Goal: Task Accomplishment & Management: Complete application form

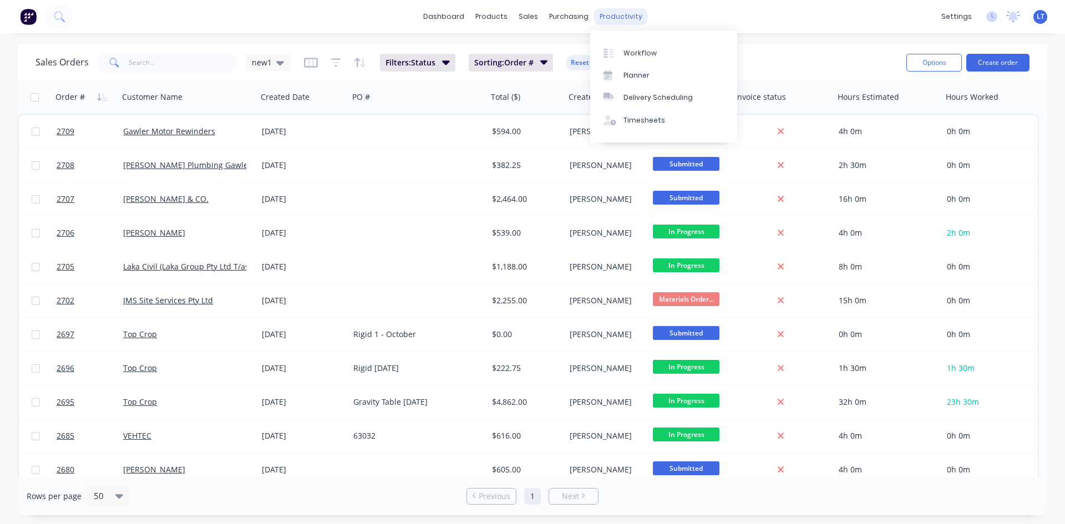
click at [607, 18] on div "productivity" at bounding box center [621, 16] width 54 height 17
click at [633, 75] on div "Planner" at bounding box center [636, 75] width 26 height 10
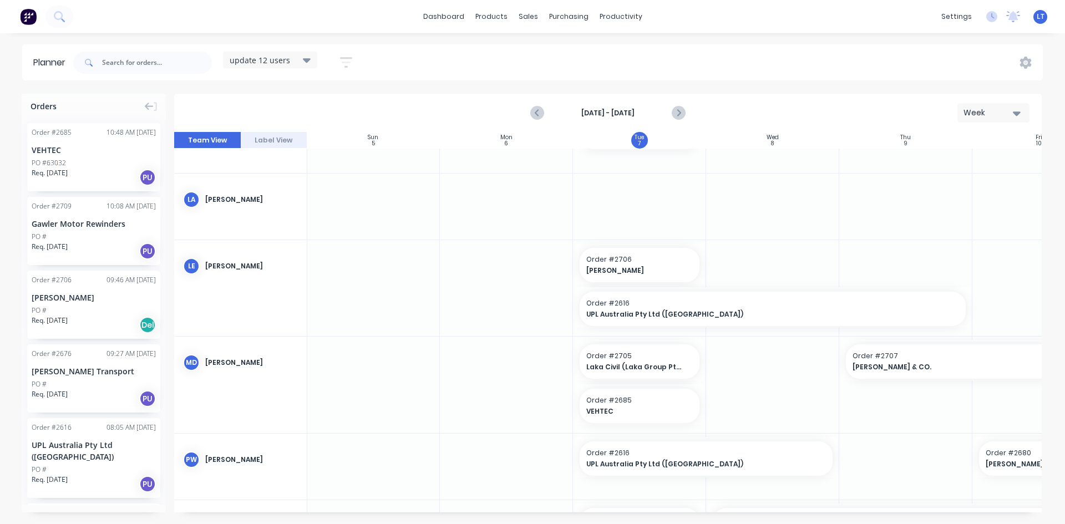
scroll to position [405, 1]
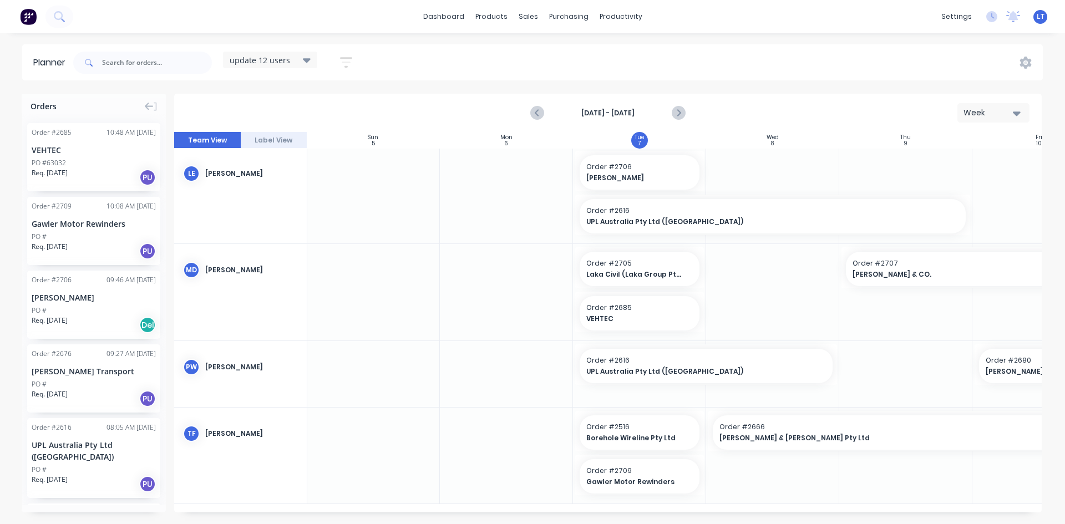
click at [344, 65] on icon "button" at bounding box center [346, 62] width 12 height 14
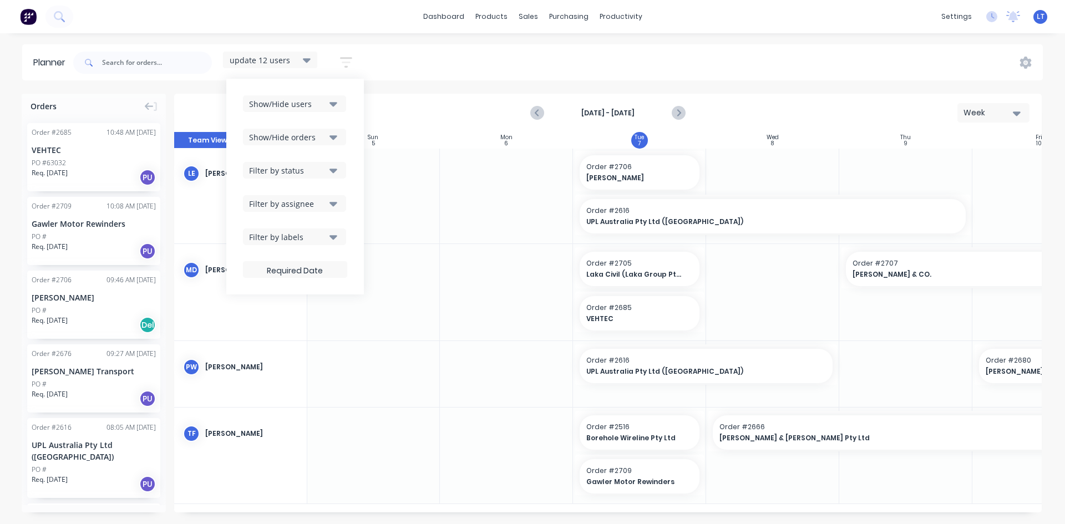
click at [339, 136] on button "Show/Hide orders" at bounding box center [294, 137] width 103 height 17
click at [337, 168] on icon "button" at bounding box center [333, 170] width 8 height 12
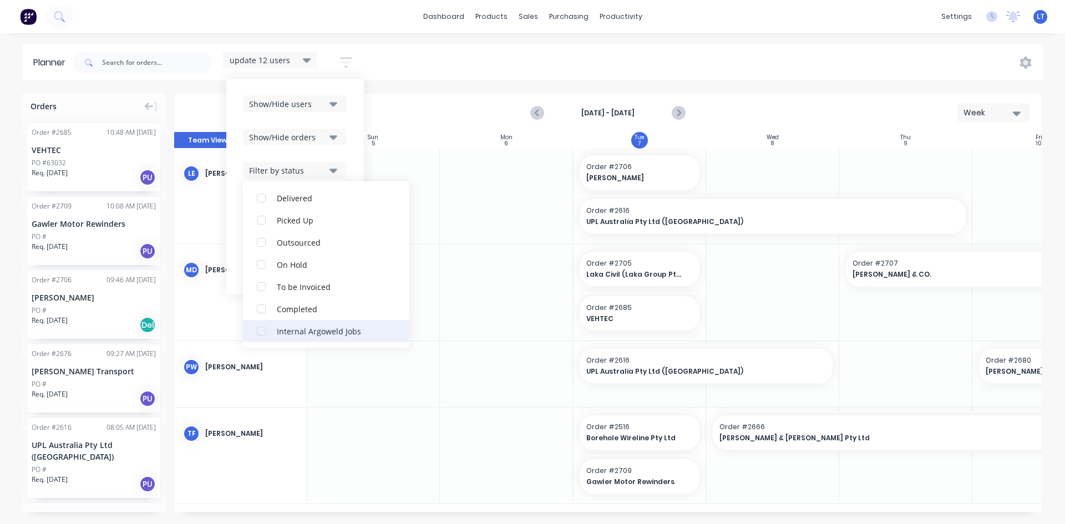
click at [260, 329] on div "button" at bounding box center [261, 331] width 22 height 22
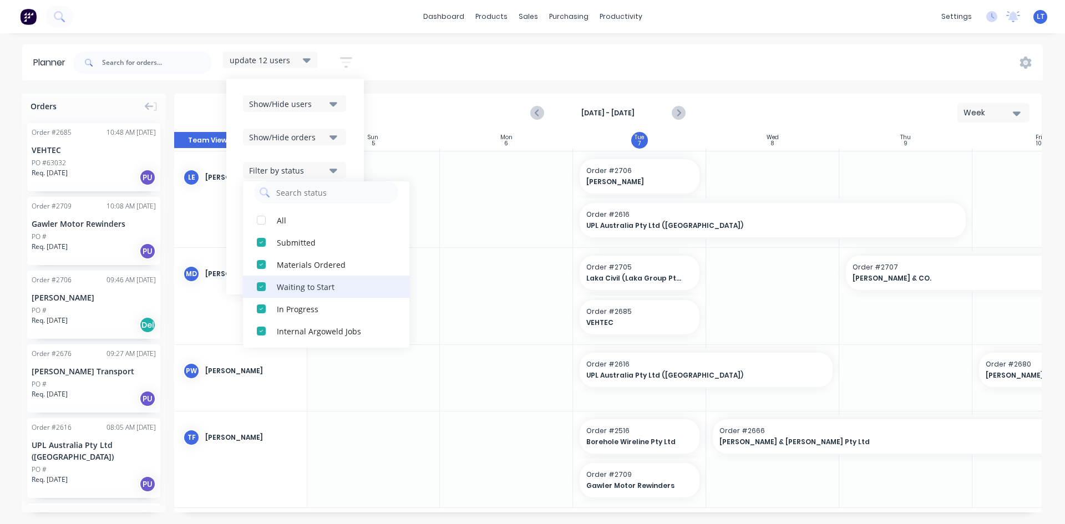
scroll to position [67, 0]
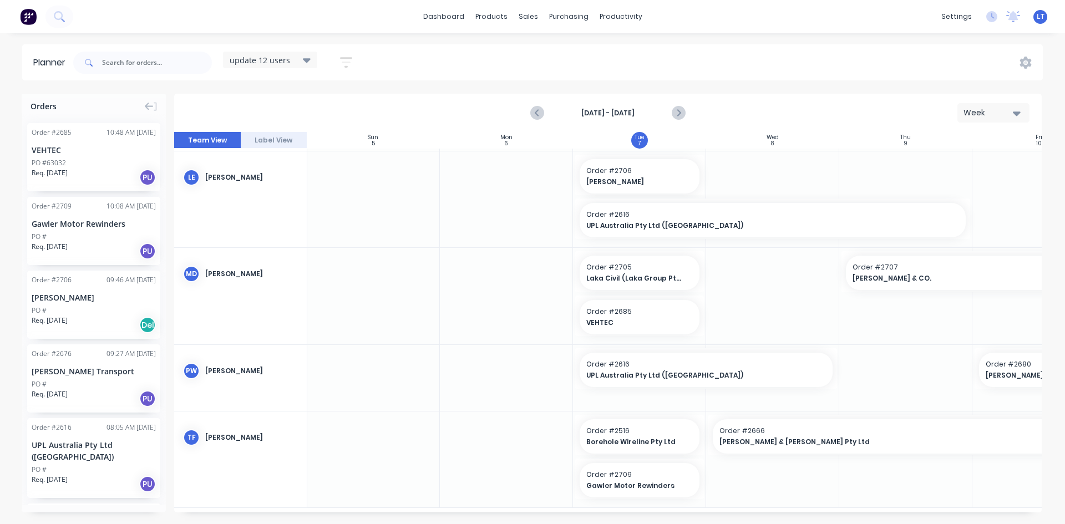
click at [432, 64] on div "update 12 users Save new view None edit update 12 users (Default) edit employee…" at bounding box center [557, 62] width 972 height 33
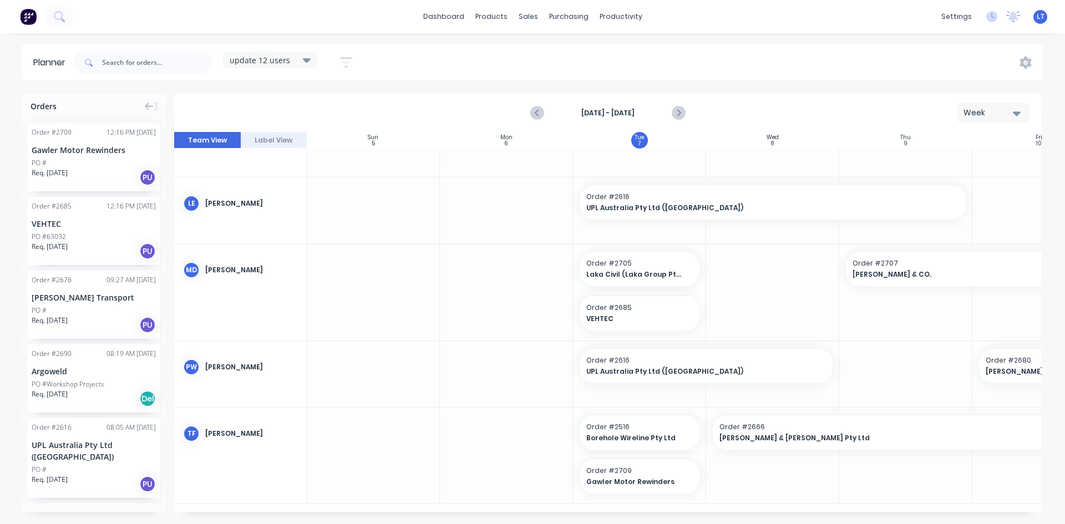
scroll to position [397, 1]
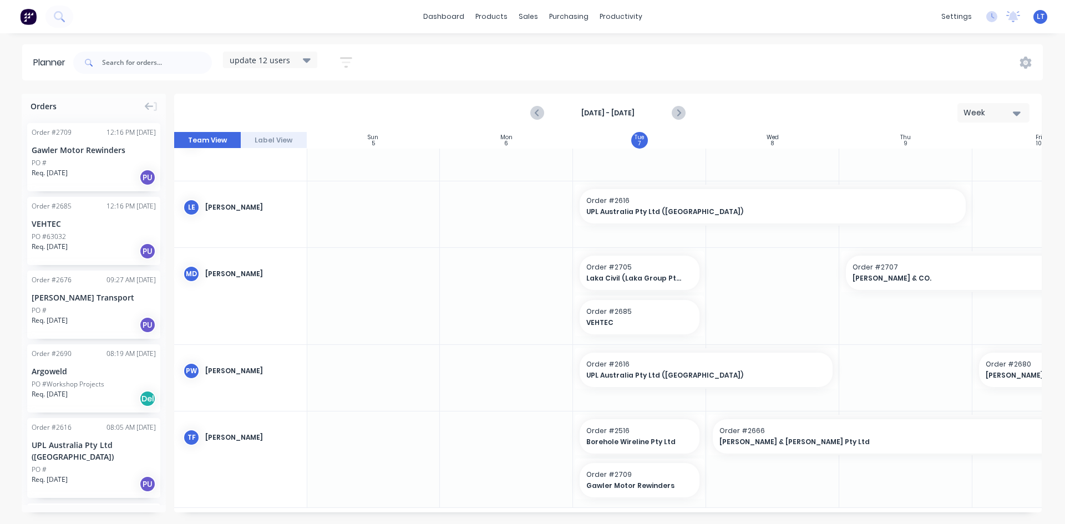
click at [313, 60] on div "update 12 users" at bounding box center [270, 60] width 94 height 17
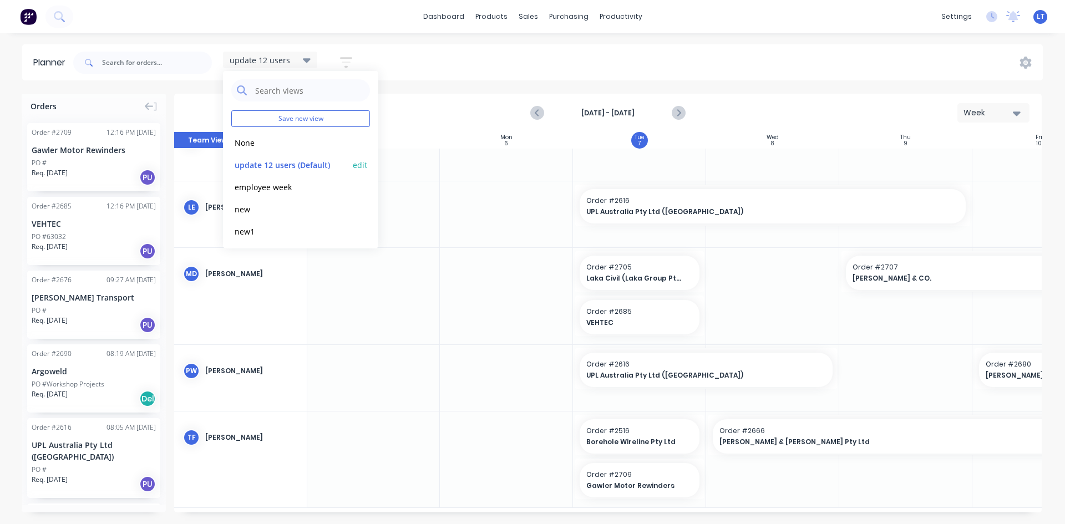
click at [354, 165] on button "edit" at bounding box center [360, 165] width 14 height 12
click at [447, 139] on button "Update" at bounding box center [428, 139] width 67 height 19
click at [500, 55] on div "update 12 users Save new view None edit update 12 users (Default) edit employee…" at bounding box center [557, 62] width 972 height 33
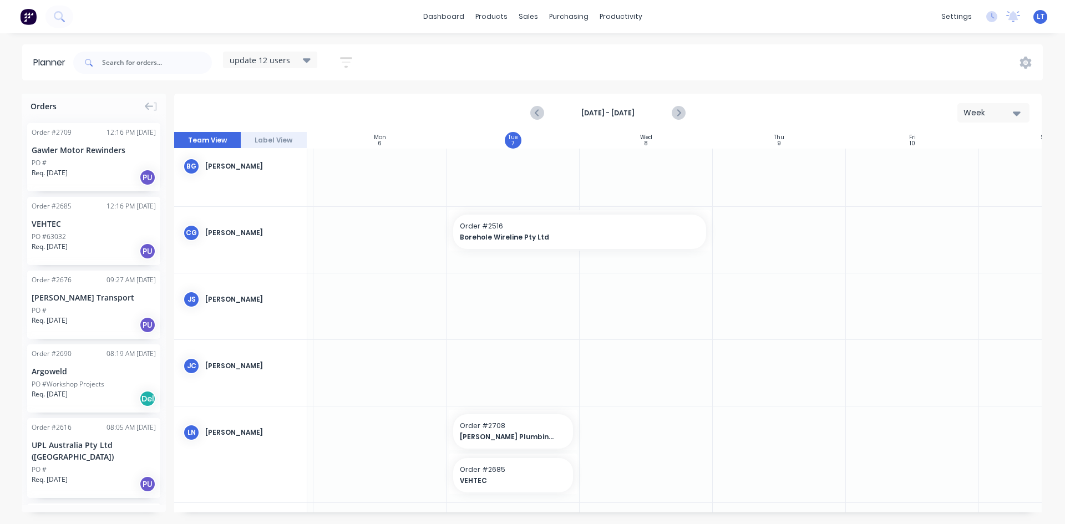
scroll to position [0, 127]
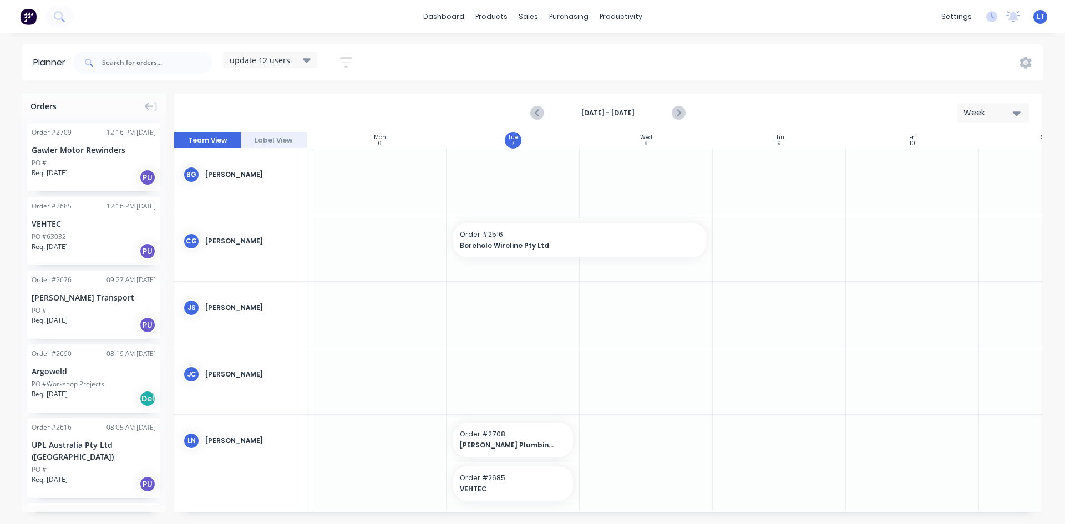
click at [306, 62] on icon at bounding box center [307, 60] width 8 height 12
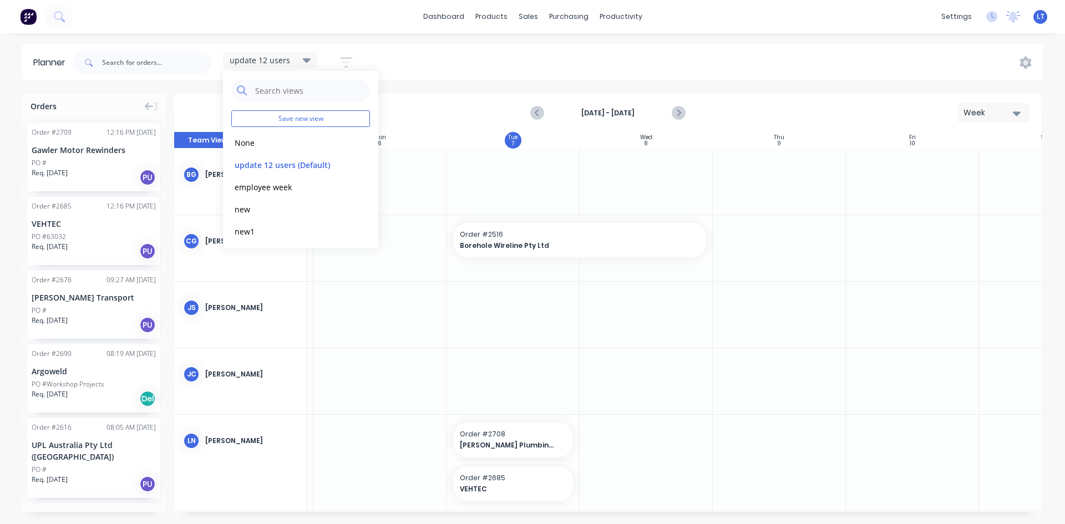
click at [412, 47] on div "update 12 users Save new view None edit update 12 users (Default) edit employee…" at bounding box center [557, 62] width 972 height 33
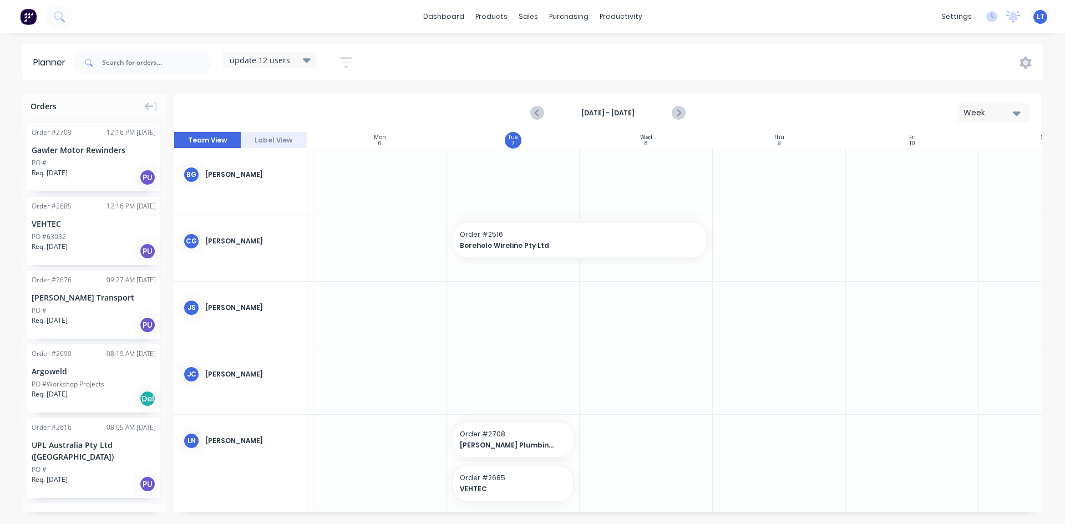
click at [351, 60] on icon "button" at bounding box center [346, 62] width 12 height 14
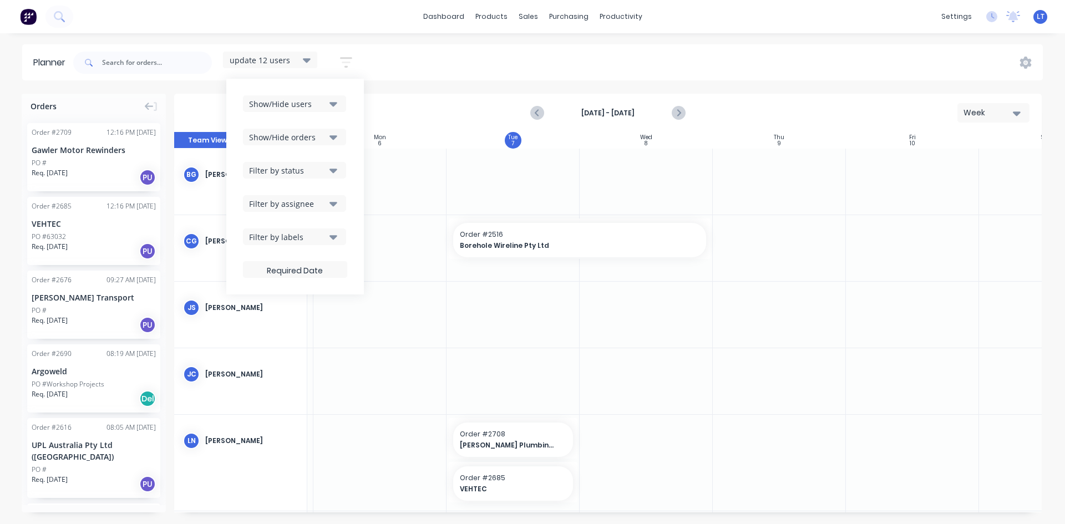
click at [340, 136] on button "Show/Hide orders" at bounding box center [294, 137] width 103 height 17
click at [335, 135] on icon "button" at bounding box center [333, 137] width 8 height 12
click at [335, 171] on icon "button" at bounding box center [333, 171] width 8 height 4
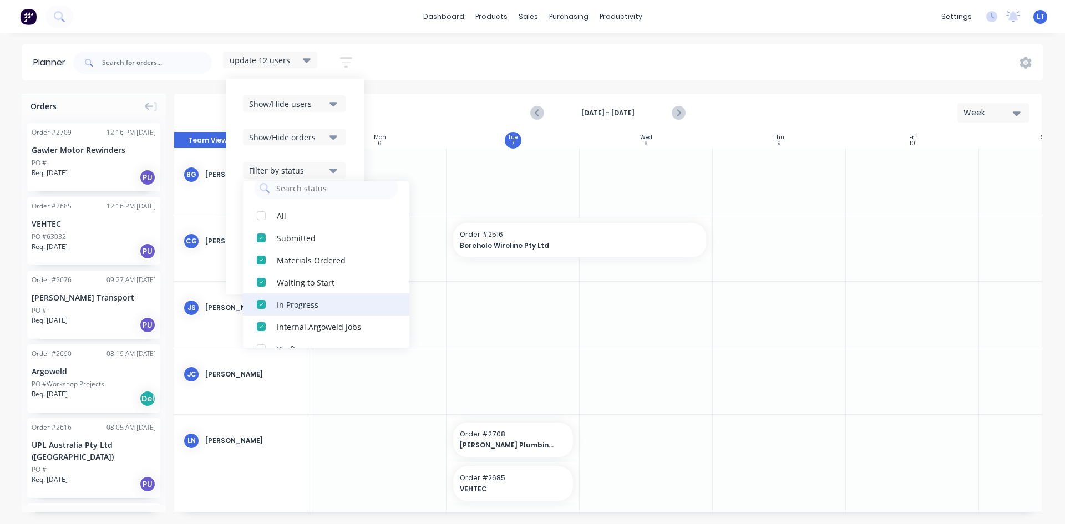
scroll to position [0, 0]
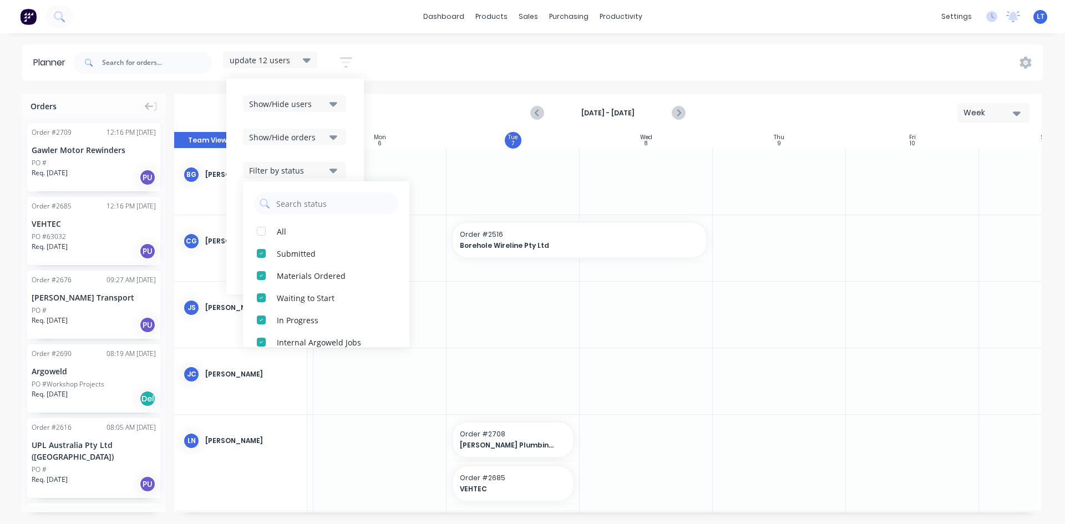
click at [358, 150] on div "Show/Hide users Show/Hide orders Filter by status All Submitted Materials Order…" at bounding box center [295, 187] width 138 height 216
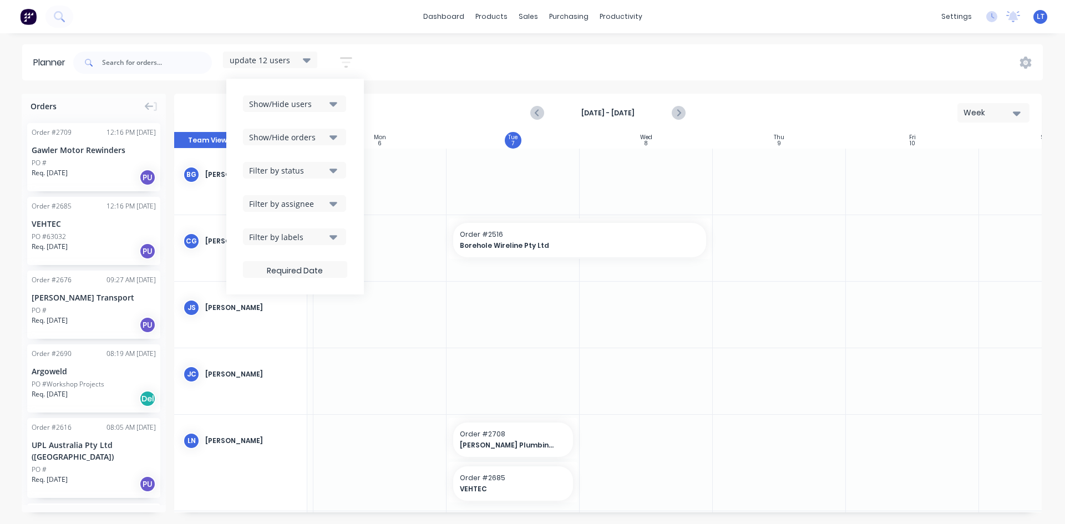
click at [337, 205] on icon "button" at bounding box center [333, 204] width 8 height 4
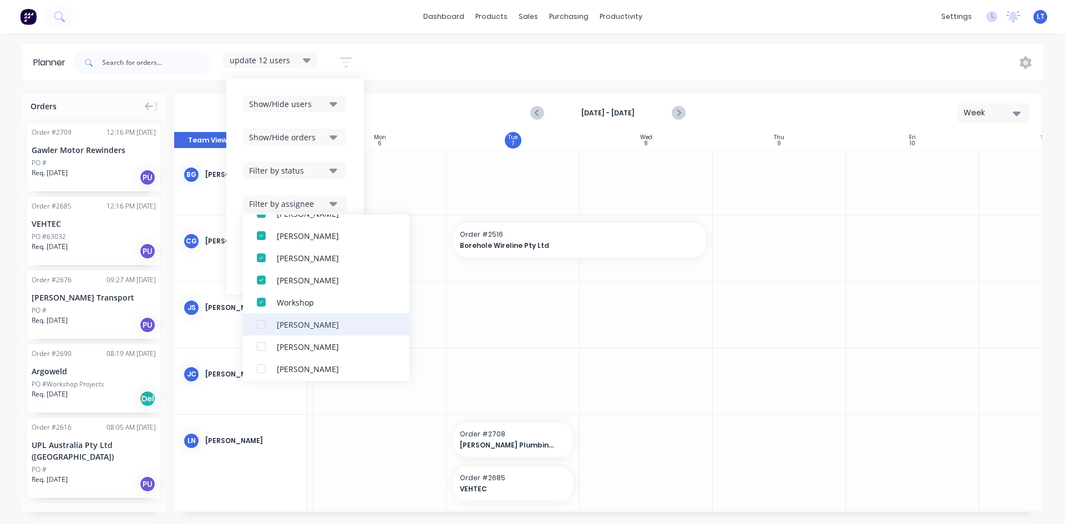
scroll to position [388, 0]
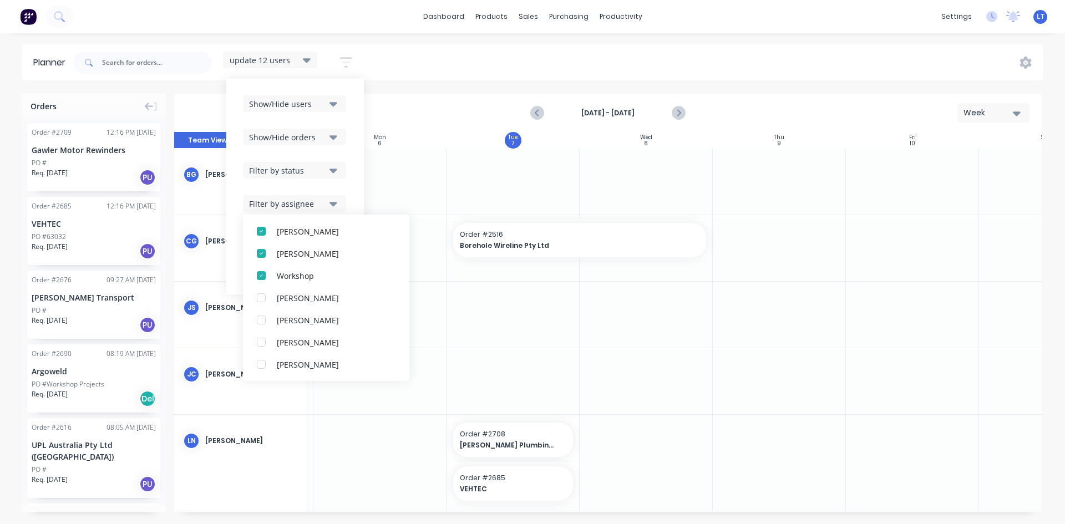
click at [404, 77] on div "update 12 users Save new view None edit update 12 users (Default) edit employee…" at bounding box center [557, 62] width 972 height 33
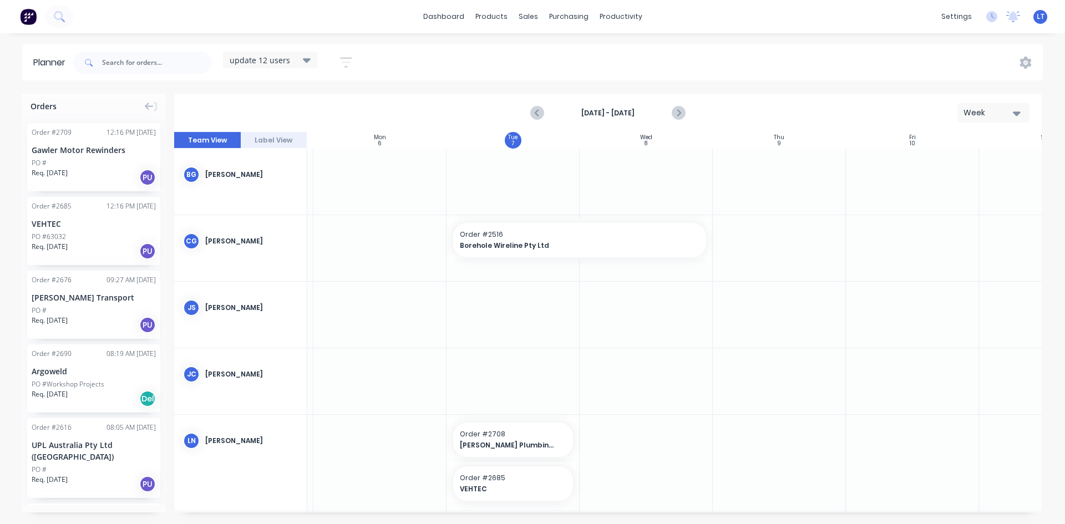
click at [311, 61] on icon at bounding box center [307, 60] width 8 height 12
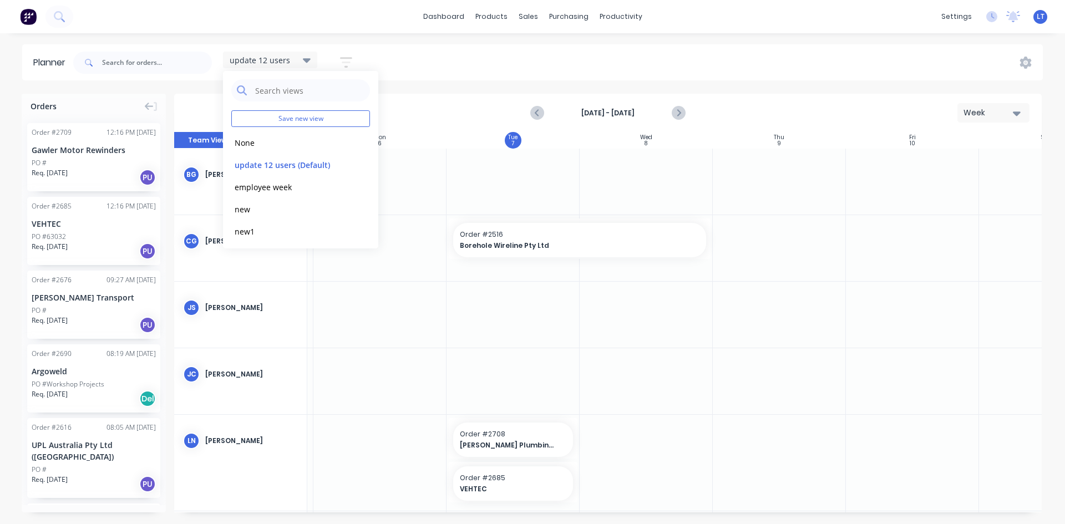
click at [350, 64] on icon "button" at bounding box center [346, 62] width 12 height 14
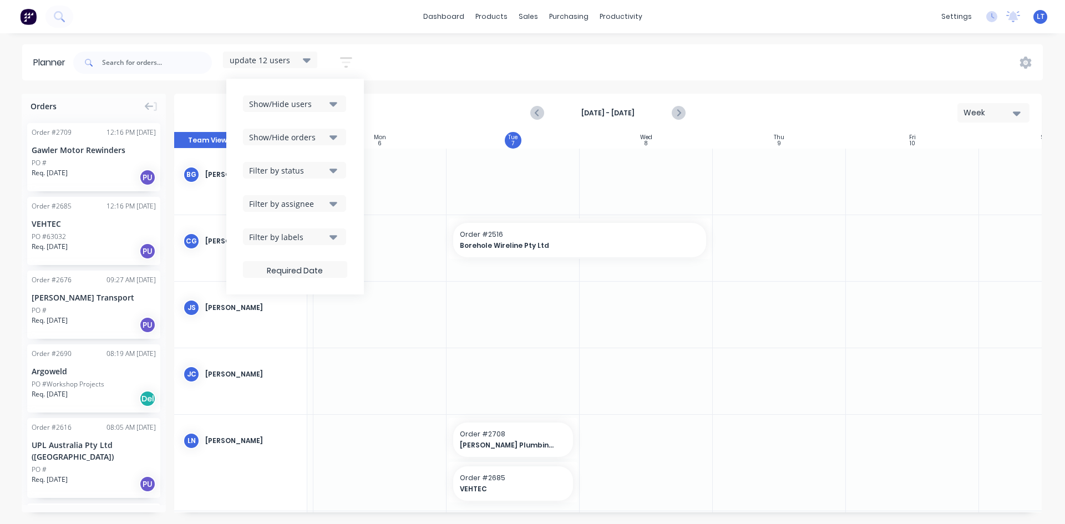
click at [335, 242] on icon "button" at bounding box center [333, 237] width 8 height 12
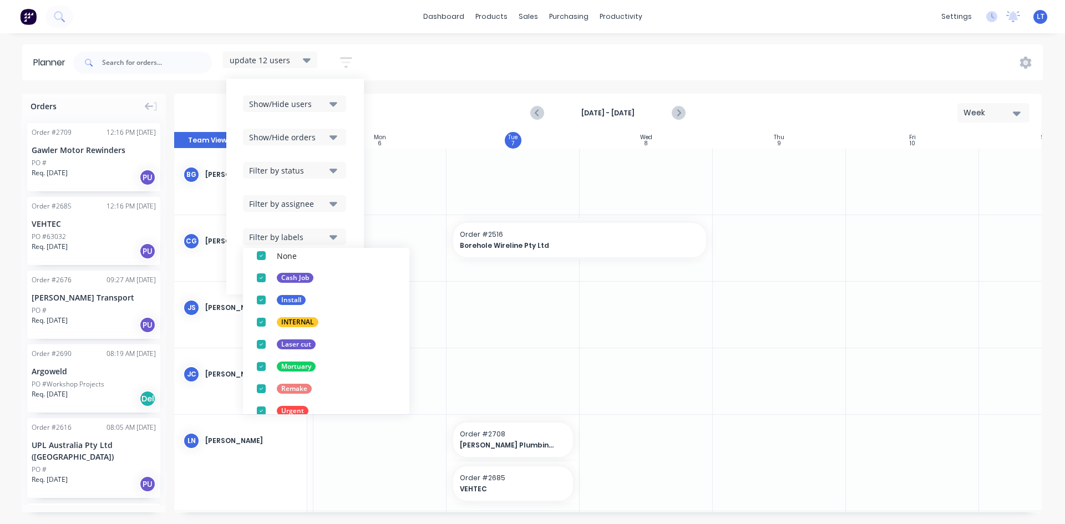
scroll to position [44, 0]
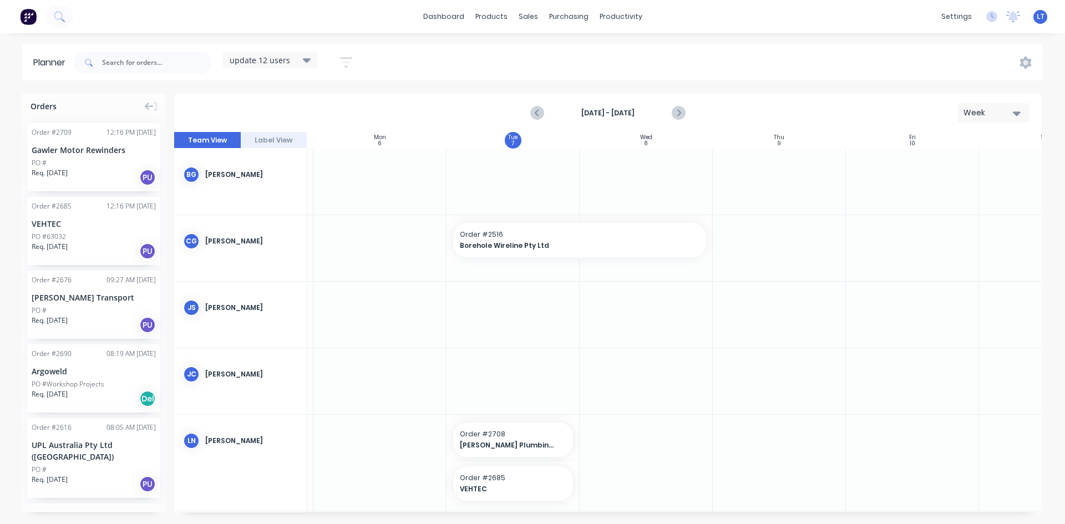
click at [414, 65] on div "update 12 users Save new view None edit update 12 users (Default) edit employee…" at bounding box center [557, 62] width 972 height 33
click at [548, 49] on div "Sales Orders" at bounding box center [568, 53] width 45 height 10
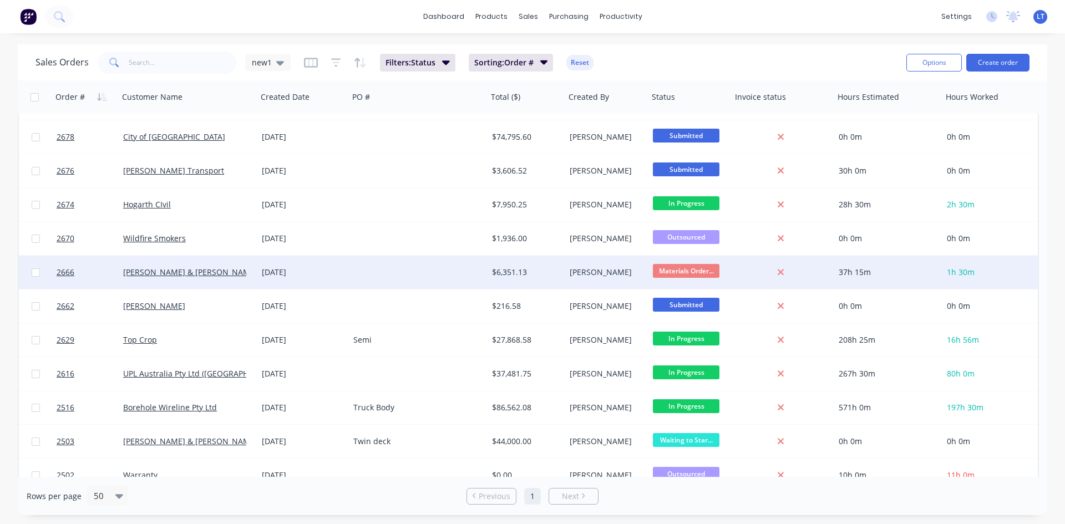
scroll to position [347, 0]
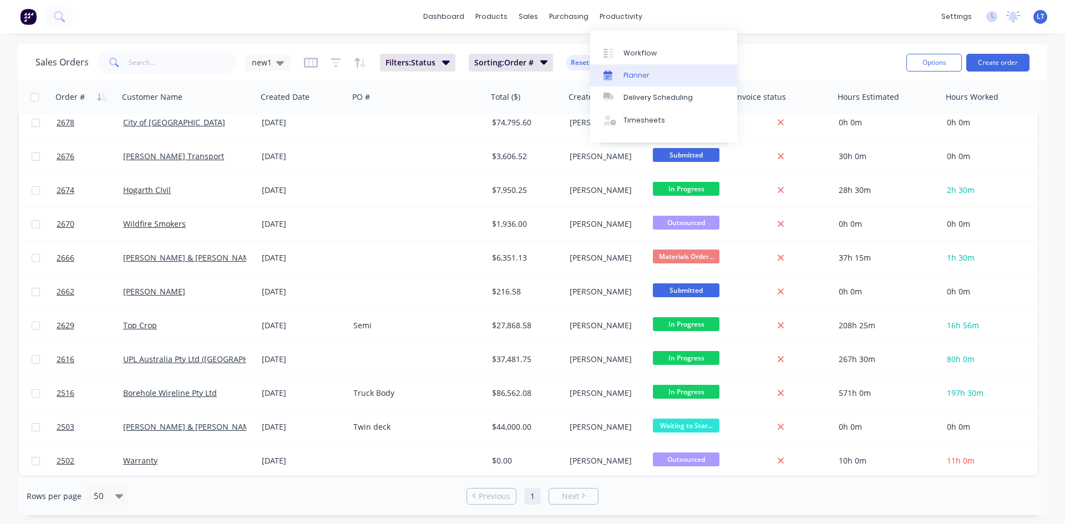
click at [630, 67] on link "Planner" at bounding box center [663, 75] width 147 height 22
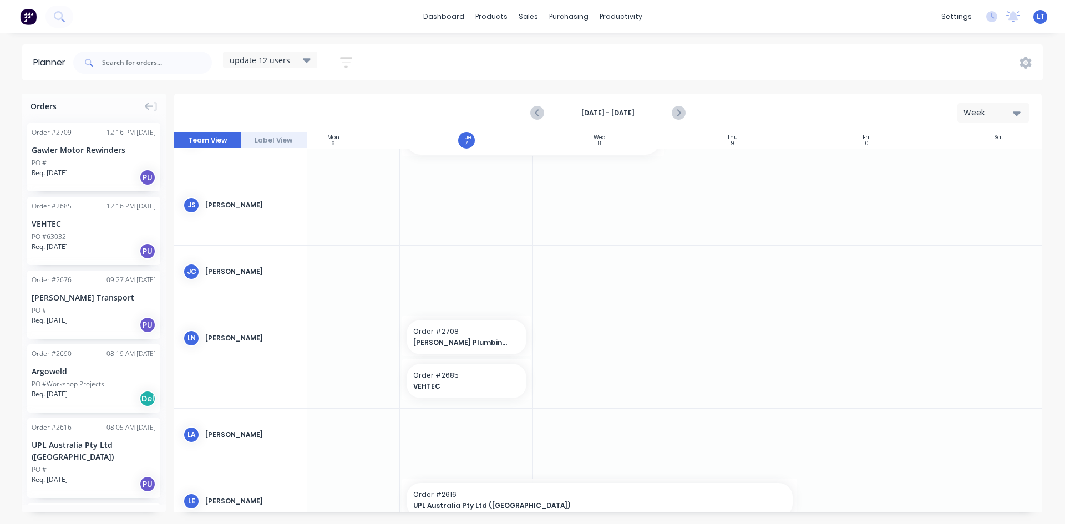
scroll to position [111, 174]
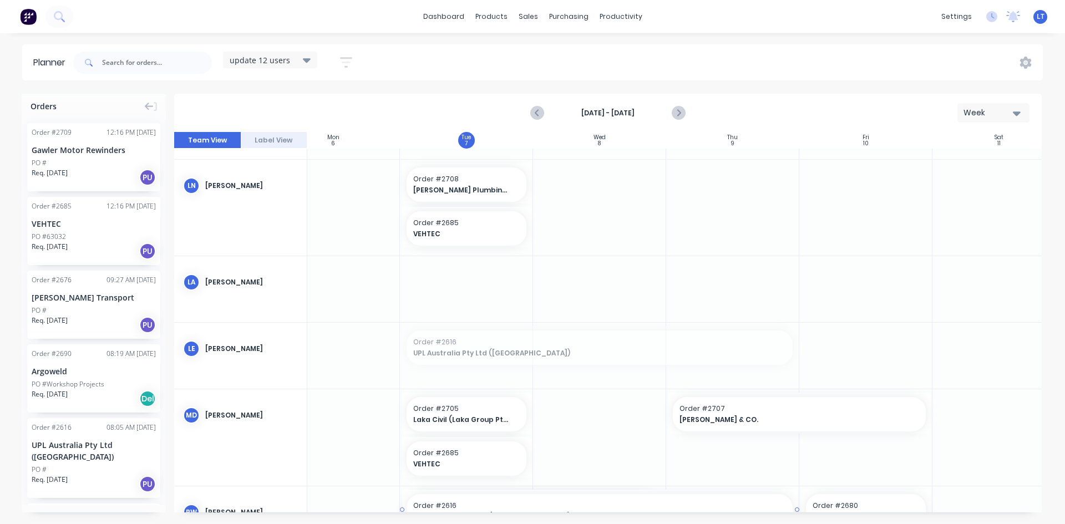
drag, startPoint x: 662, startPoint y: 508, endPoint x: 652, endPoint y: 504, distance: 11.1
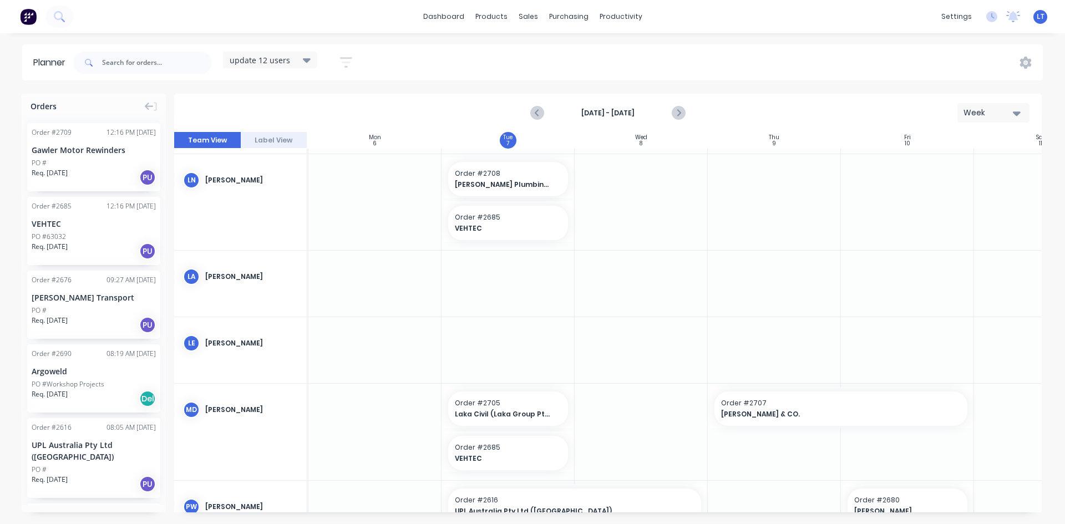
scroll to position [261, 130]
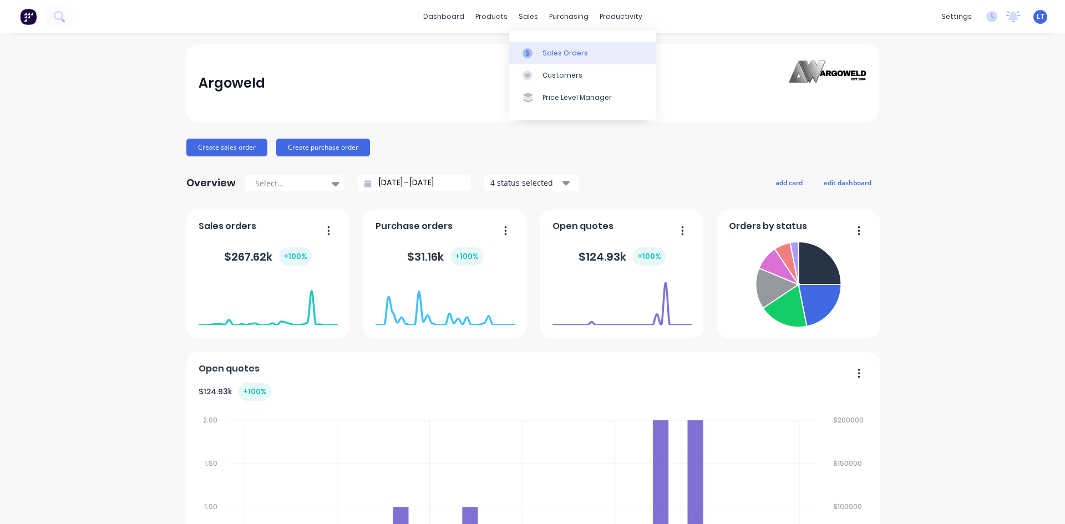
click at [566, 46] on link "Sales Orders" at bounding box center [582, 53] width 147 height 22
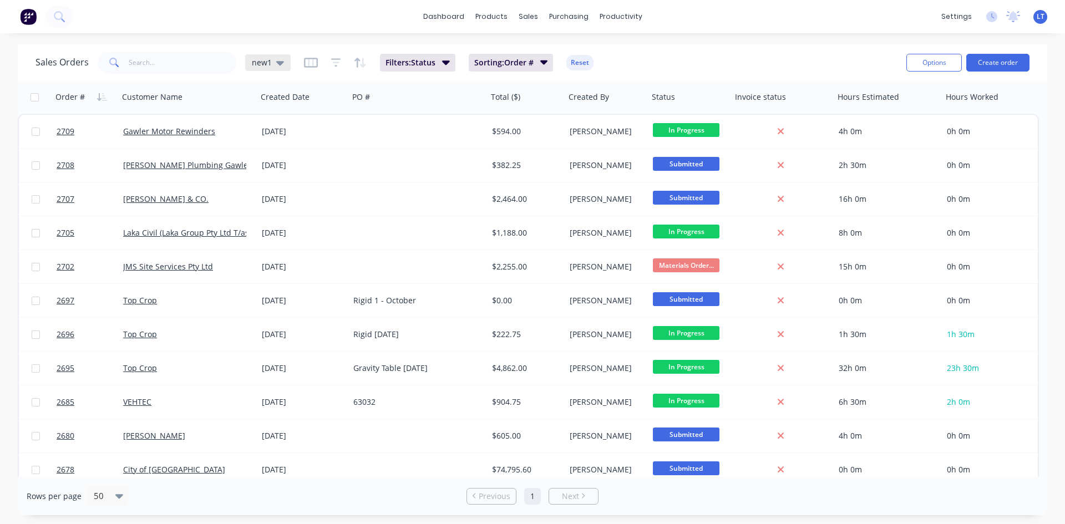
click at [271, 65] on div "new1" at bounding box center [268, 63] width 32 height 10
click at [294, 223] on button "Quotes Only" at bounding box center [311, 223] width 126 height 13
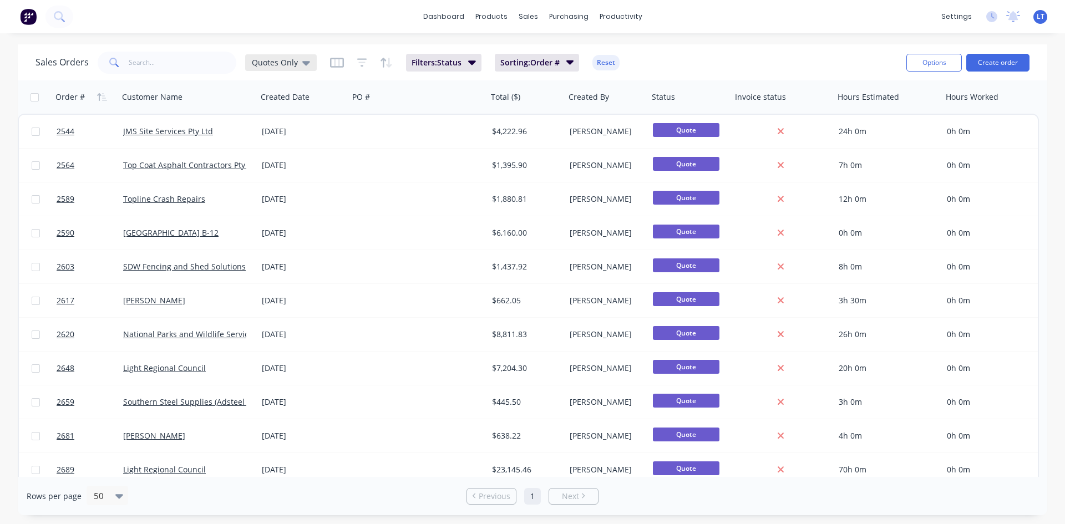
click at [302, 60] on icon at bounding box center [306, 63] width 8 height 12
click at [288, 179] on button "new1 (Default)" at bounding box center [311, 179] width 126 height 13
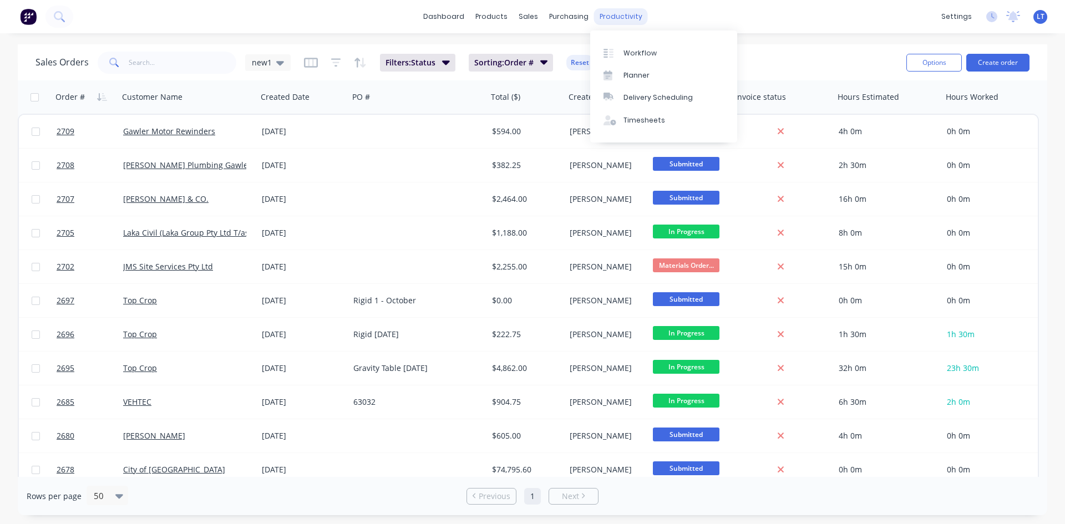
click at [629, 19] on div "productivity" at bounding box center [621, 16] width 54 height 17
click at [643, 74] on div "Planner" at bounding box center [636, 75] width 26 height 10
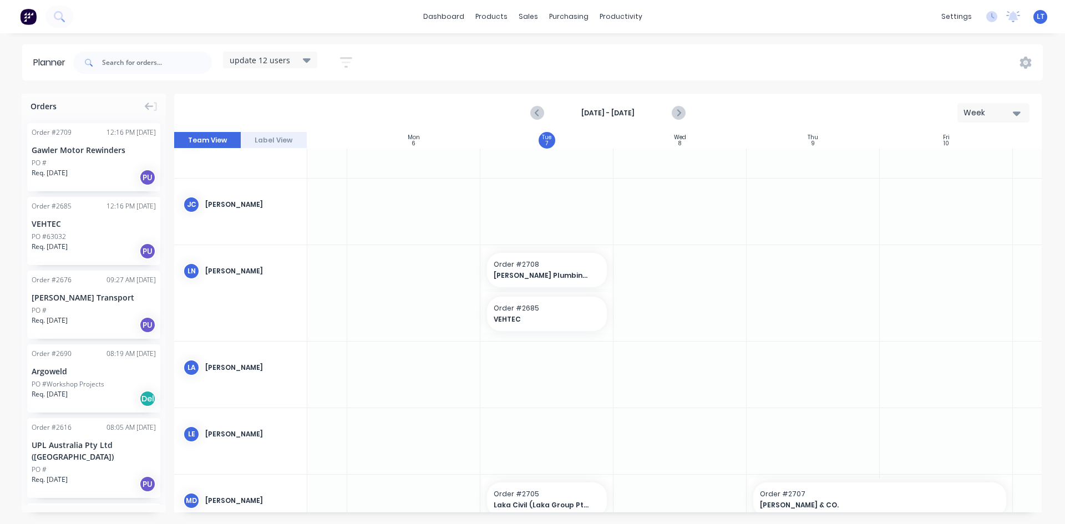
scroll to position [103, 93]
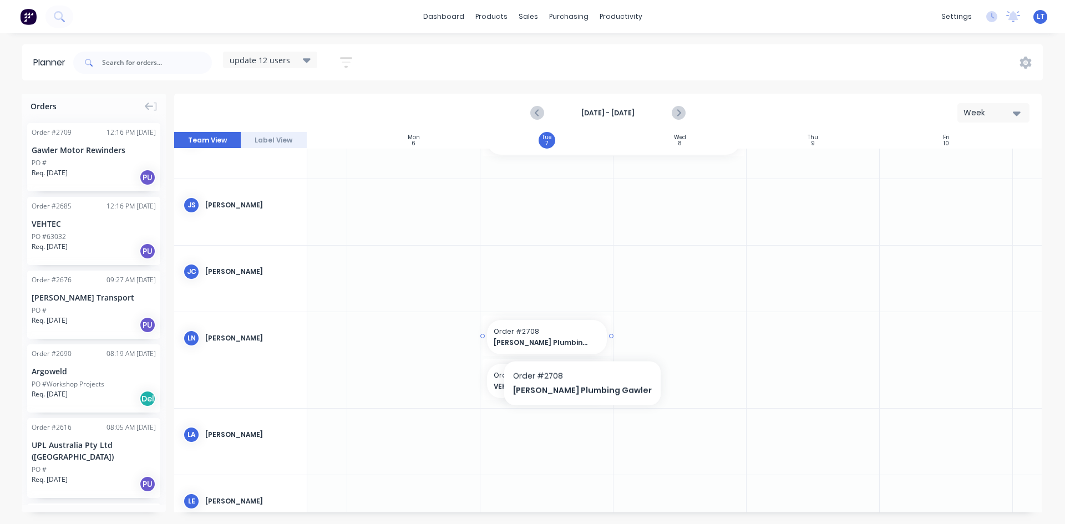
click at [560, 341] on span "Reece Plumbing Gawler" at bounding box center [542, 343] width 96 height 10
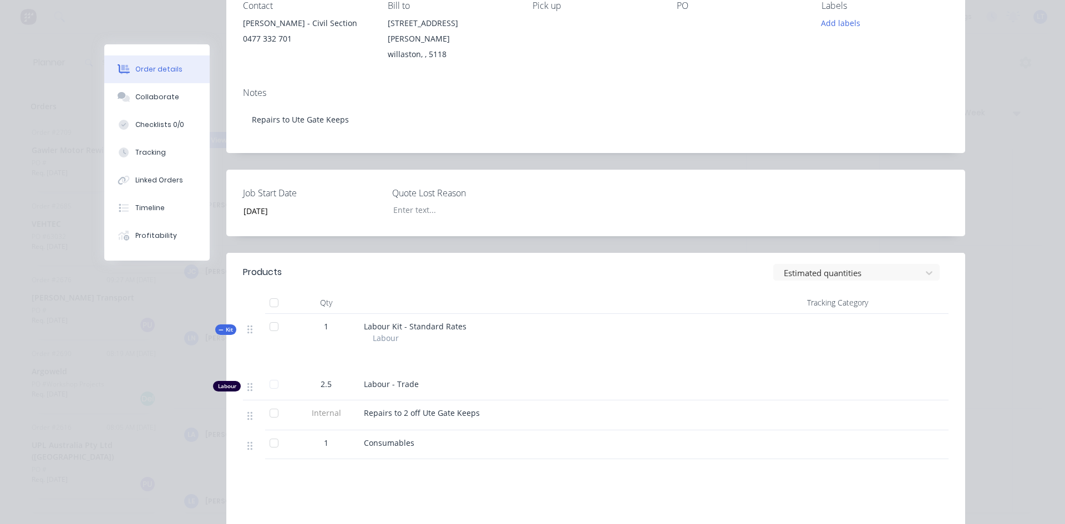
scroll to position [0, 0]
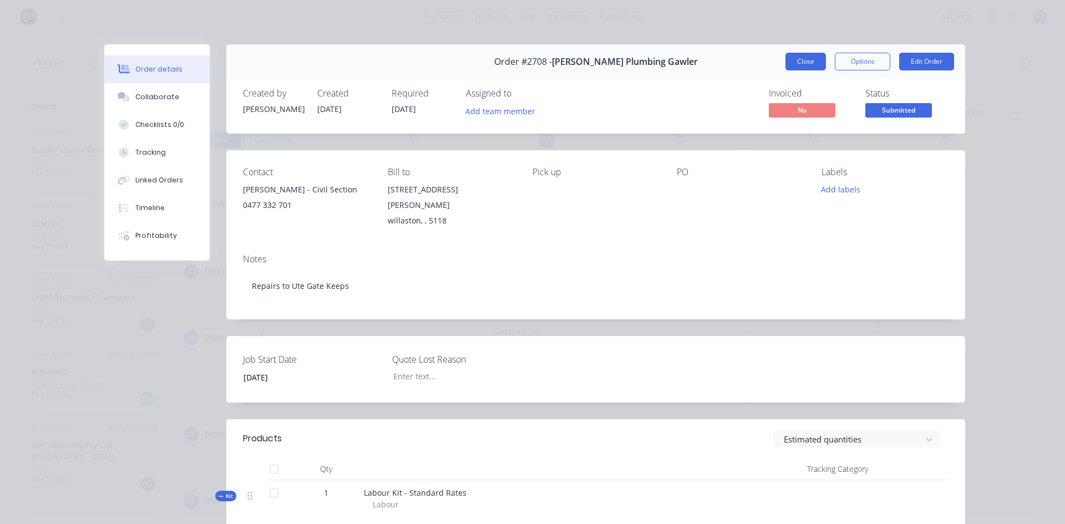
drag, startPoint x: 795, startPoint y: 71, endPoint x: 797, endPoint y: 65, distance: 6.0
click at [795, 70] on div "Order #2708 - Reece Plumbing Gawler Close Options Edit Order" at bounding box center [595, 61] width 739 height 35
click at [798, 65] on button "Close" at bounding box center [805, 62] width 40 height 18
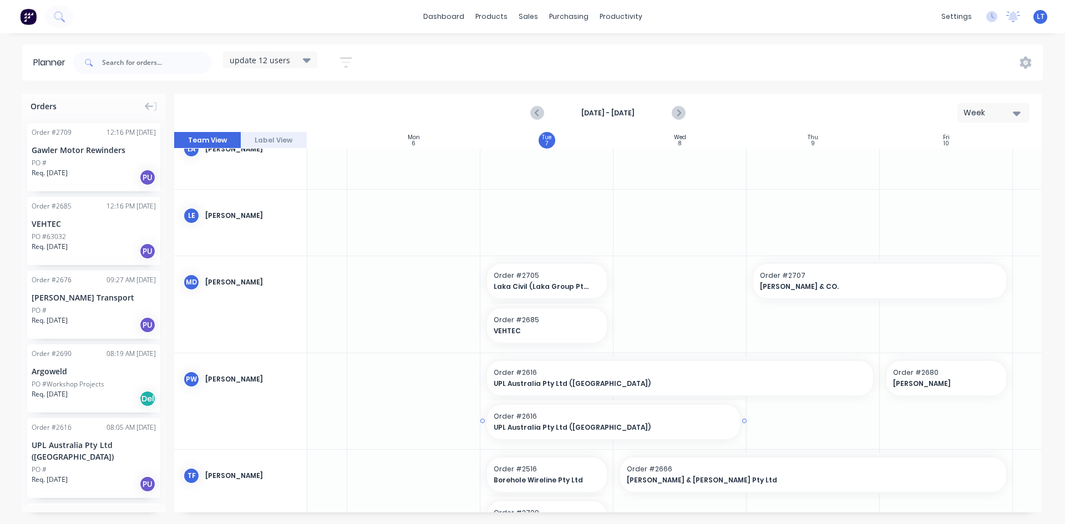
scroll to position [435, 93]
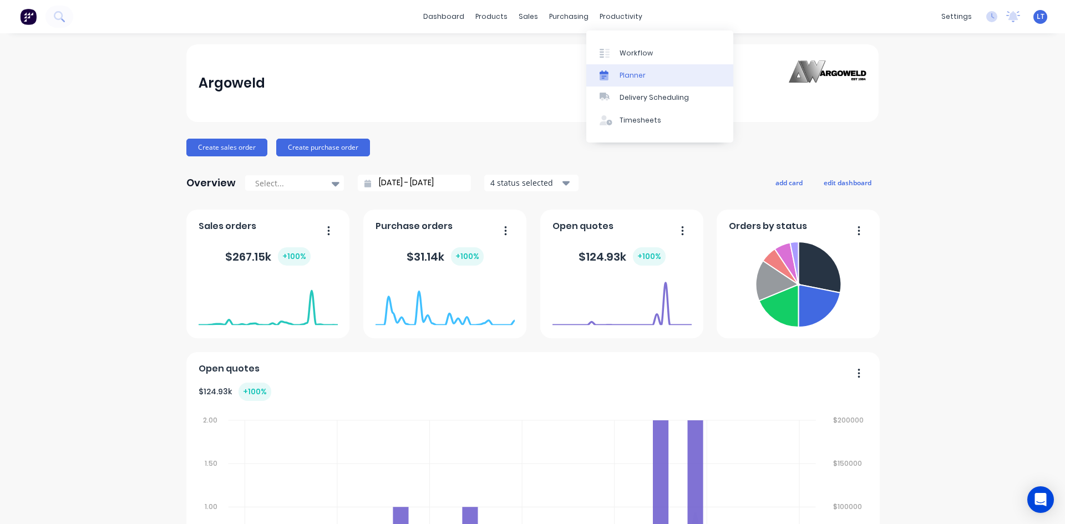
click at [635, 77] on div "Planner" at bounding box center [633, 75] width 26 height 10
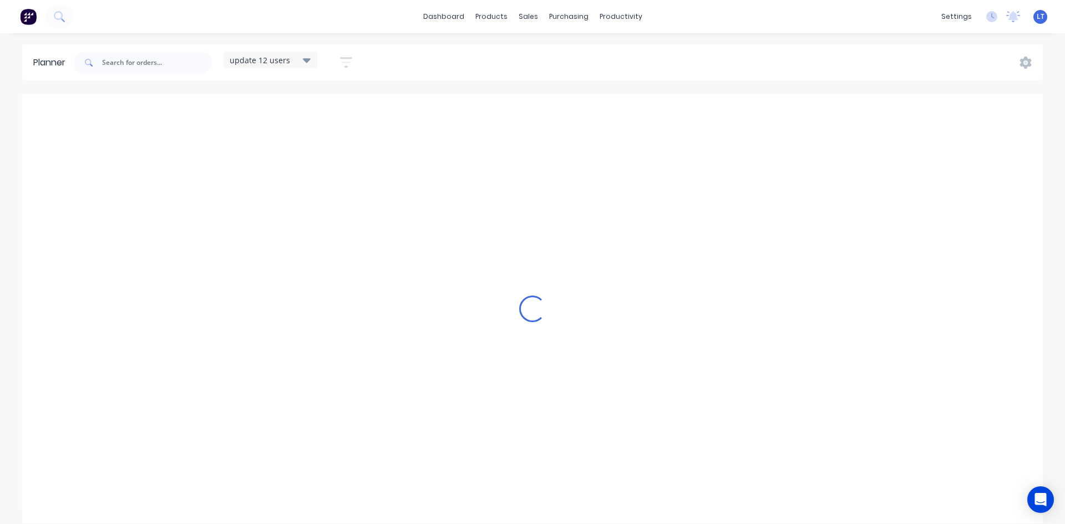
scroll to position [0, 1]
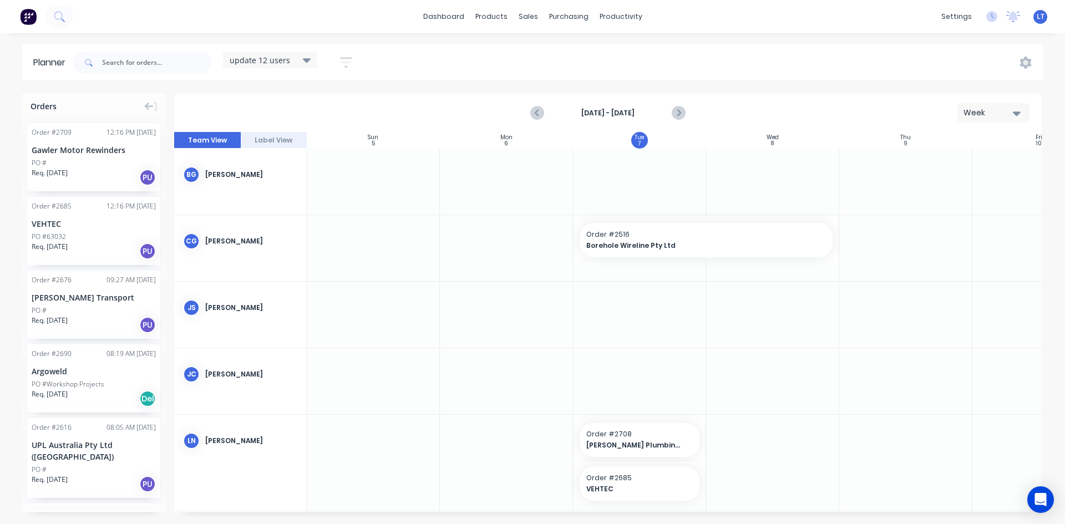
click at [345, 59] on icon "button" at bounding box center [346, 62] width 12 height 14
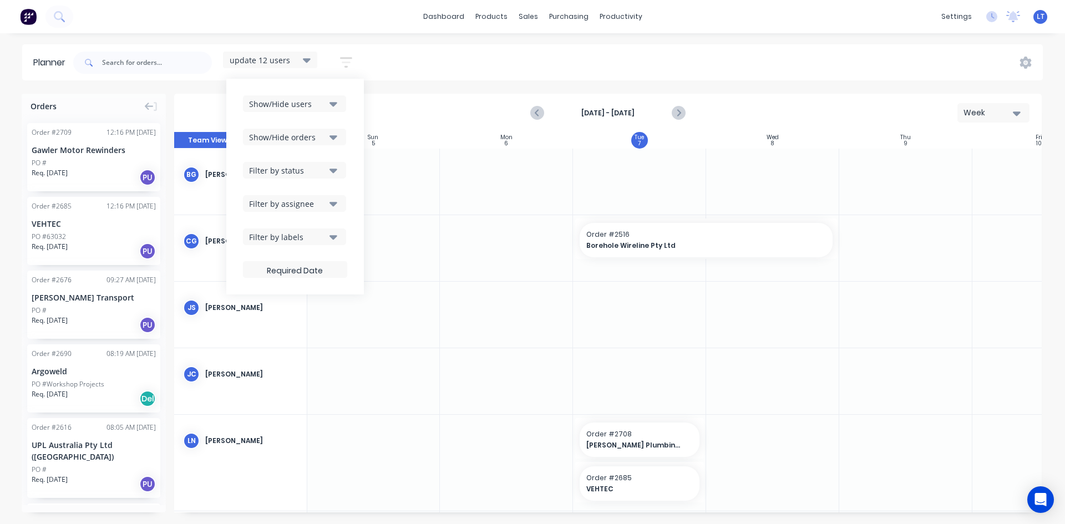
click at [336, 103] on icon "button" at bounding box center [333, 104] width 8 height 4
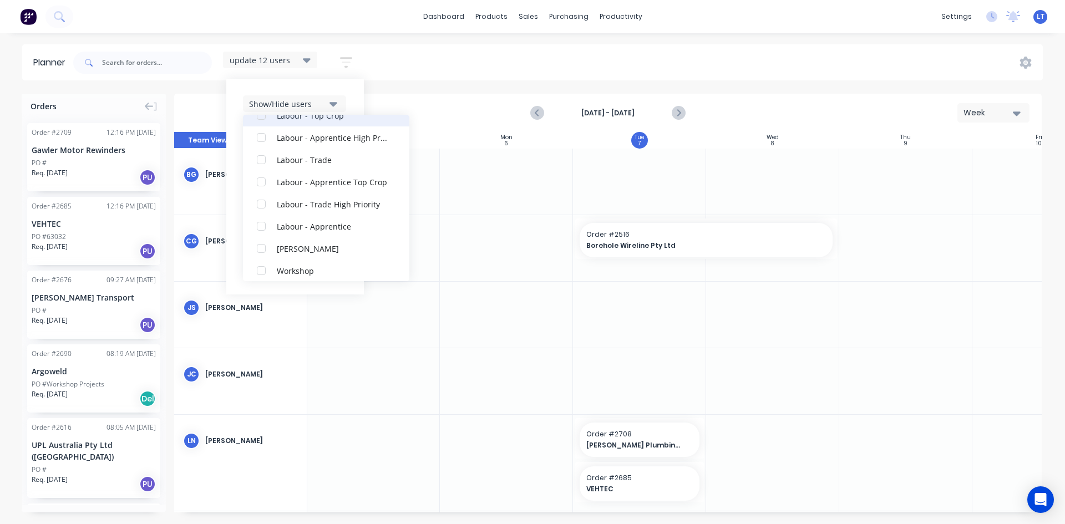
scroll to position [366, 0]
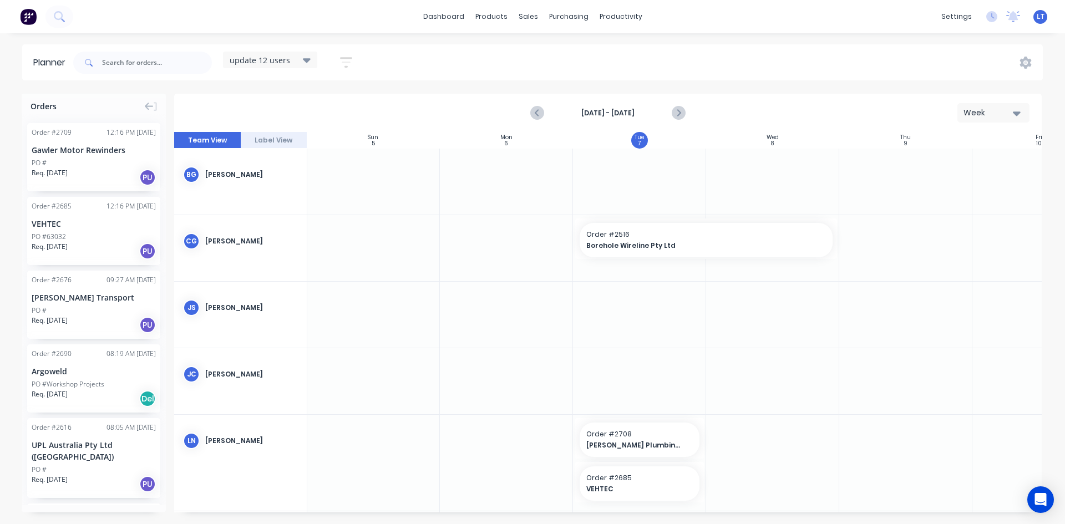
click at [391, 85] on div "Planner update 12 users Save new view None edit update 12 users (Default) edit …" at bounding box center [532, 283] width 1065 height 479
click at [309, 62] on icon at bounding box center [307, 60] width 8 height 4
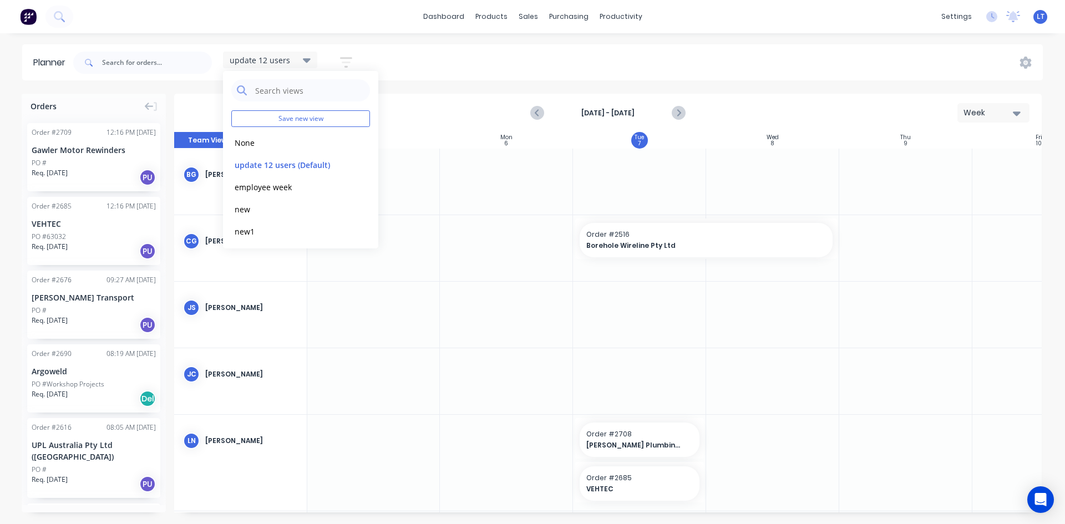
click at [346, 61] on icon "button" at bounding box center [346, 62] width 12 height 14
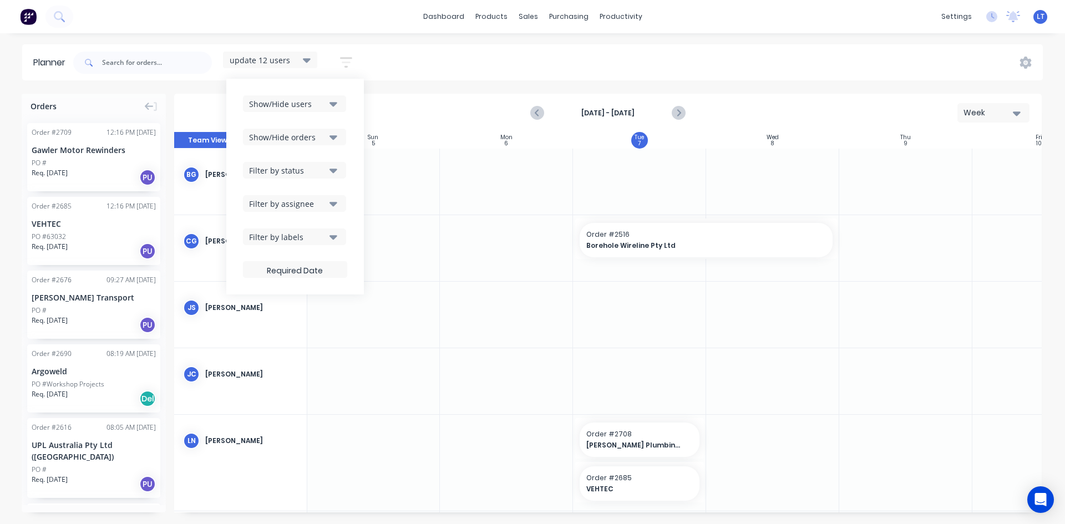
click at [336, 138] on icon "button" at bounding box center [333, 137] width 8 height 4
click at [336, 135] on icon "button" at bounding box center [333, 137] width 8 height 12
click at [336, 171] on icon "button" at bounding box center [333, 171] width 8 height 4
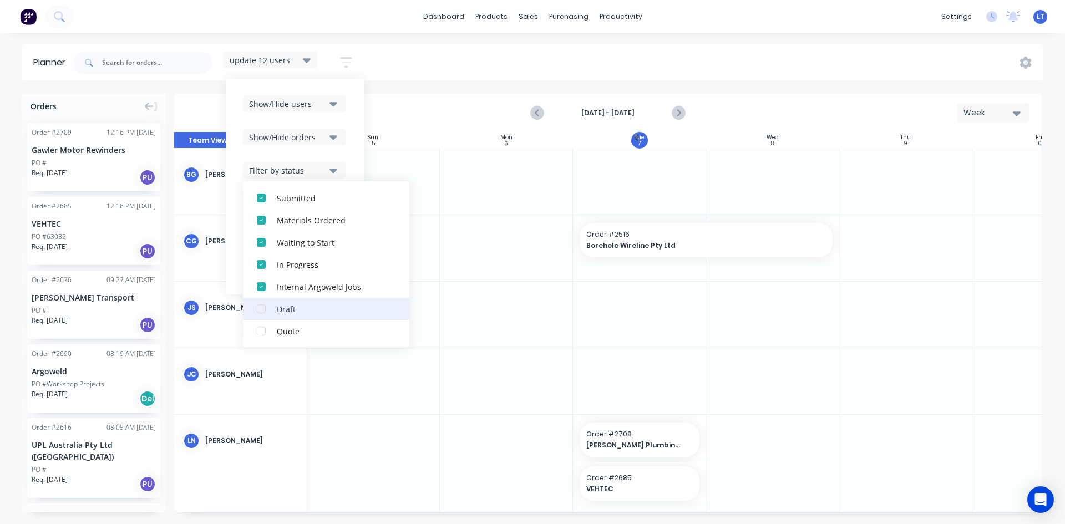
scroll to position [111, 0]
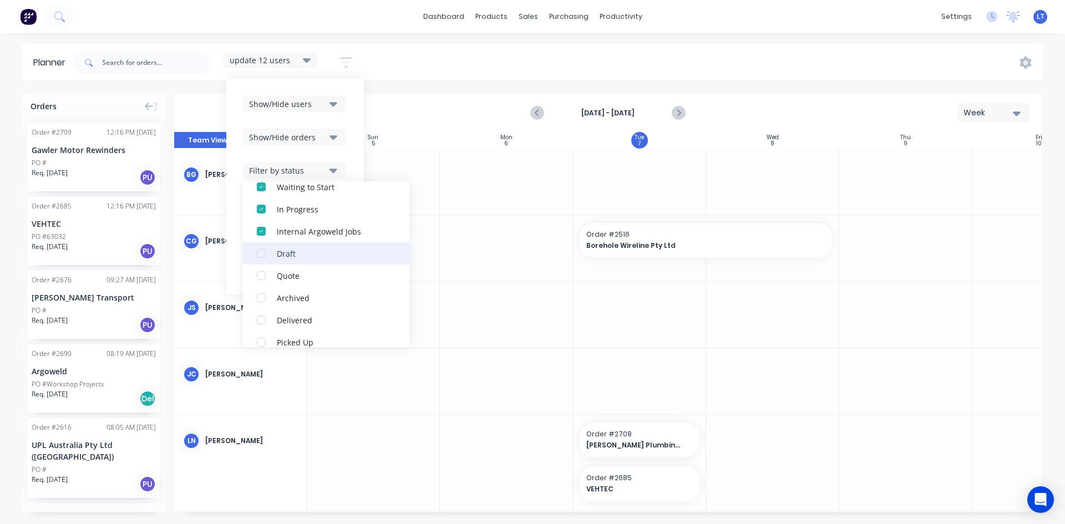
click at [313, 253] on div "Draft" at bounding box center [332, 253] width 111 height 12
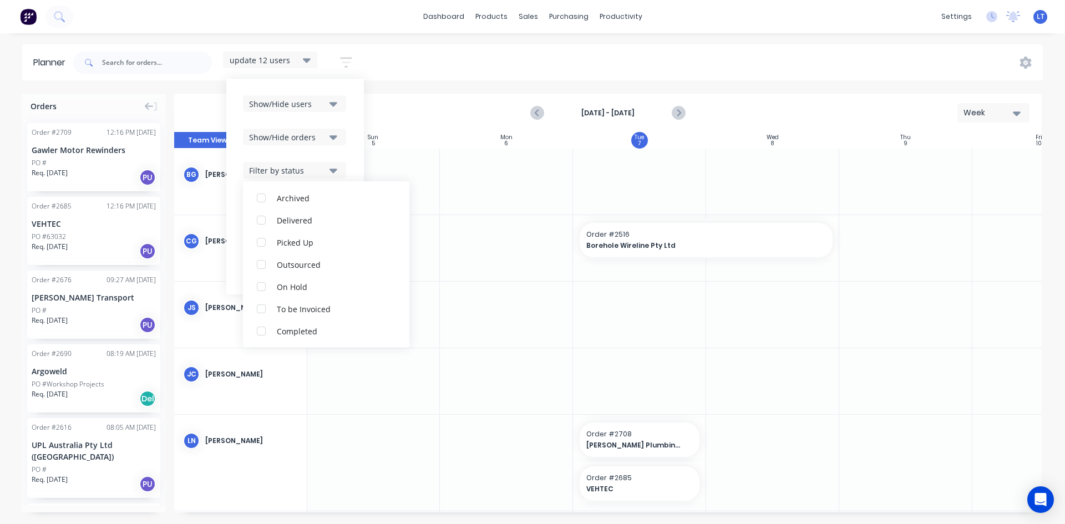
click at [353, 150] on div "Show/Hide users Show/Hide orders Filter by status All Draft Submitted Materials…" at bounding box center [295, 187] width 138 height 216
click at [336, 207] on icon "button" at bounding box center [333, 203] width 8 height 12
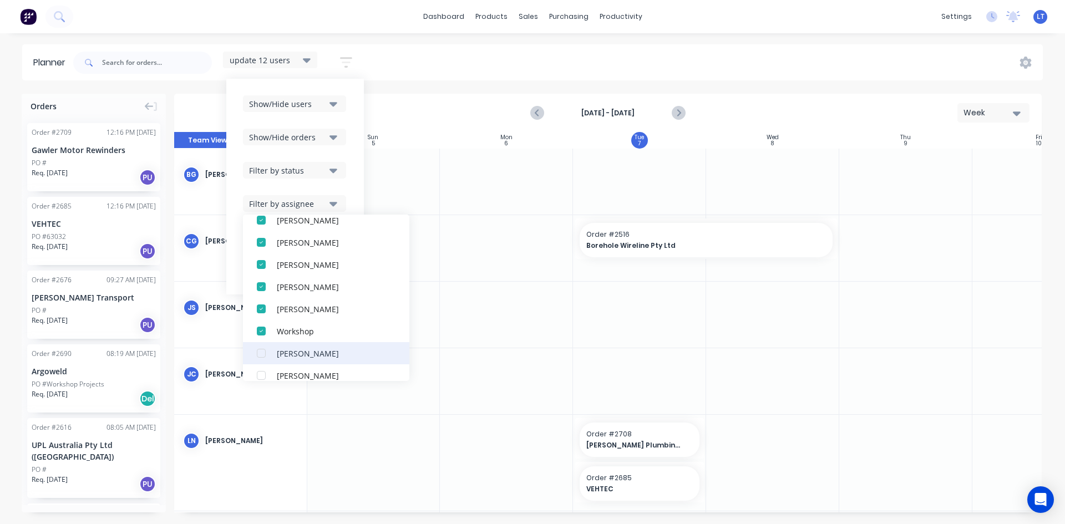
scroll to position [388, 0]
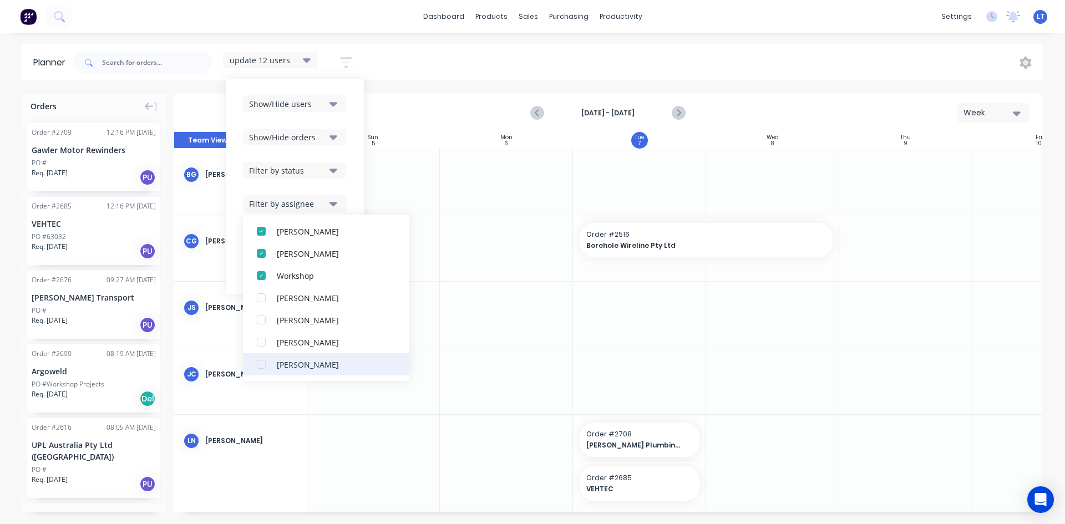
click at [264, 363] on div "button" at bounding box center [261, 364] width 22 height 22
click at [356, 187] on div "Show/Hide users Show/Hide orders Filter by status Filter by assignee All Unassi…" at bounding box center [295, 187] width 138 height 216
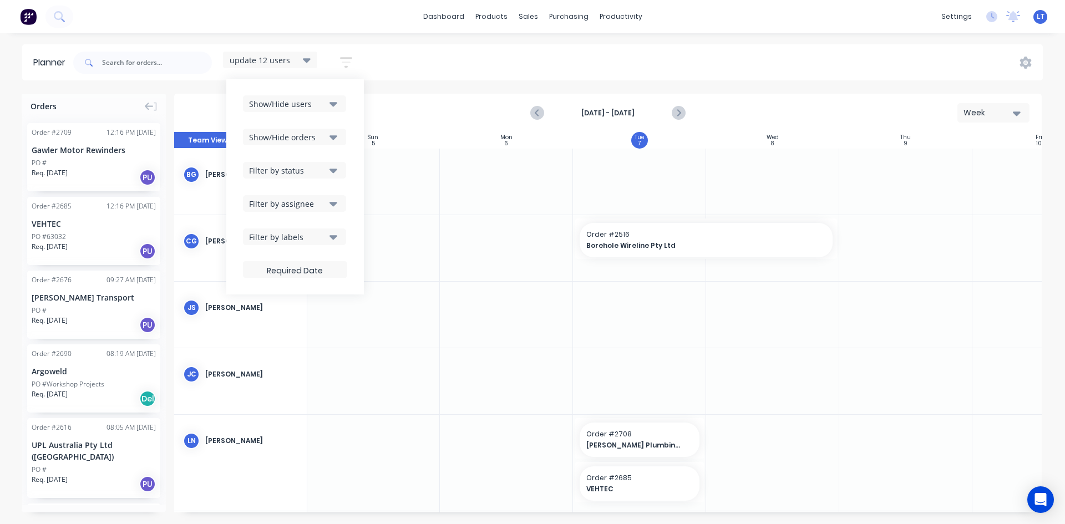
click at [340, 239] on button "Filter by labels" at bounding box center [294, 237] width 103 height 17
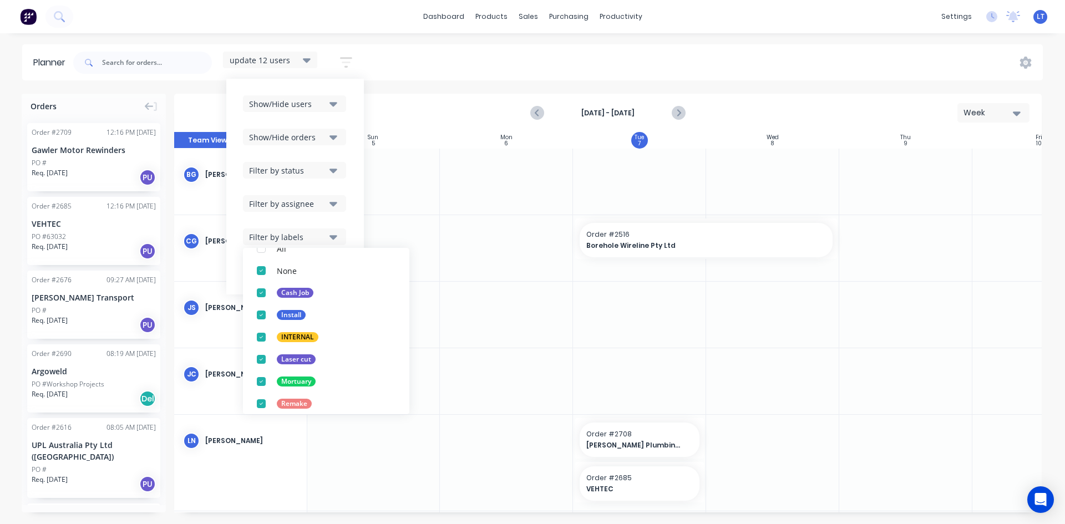
scroll to position [0, 0]
click at [355, 206] on div "Show/Hide users Show/Hide orders Filter by status Filter by assignee Filter by …" at bounding box center [295, 187] width 138 height 216
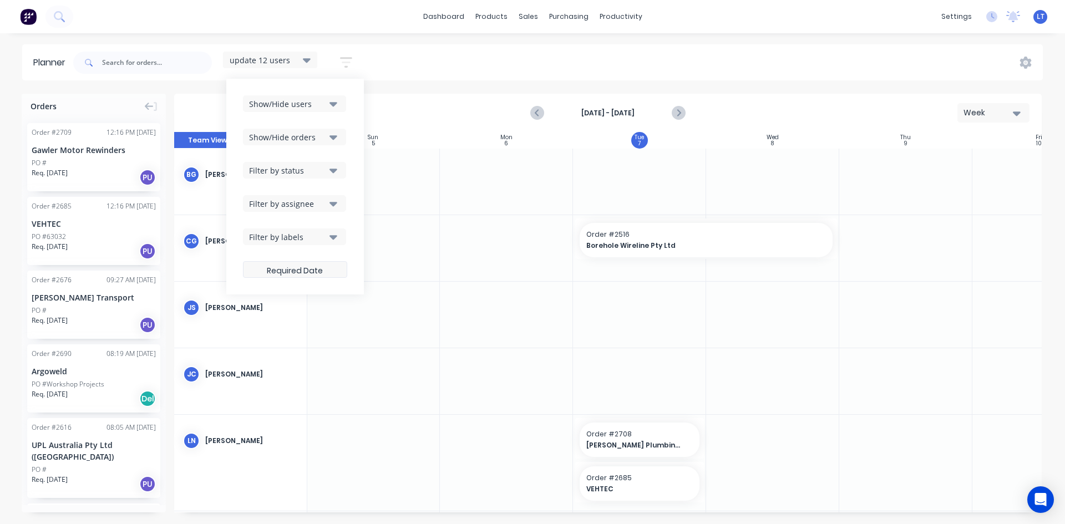
click at [329, 272] on label at bounding box center [295, 269] width 104 height 17
click at [329, 272] on input at bounding box center [295, 271] width 103 height 22
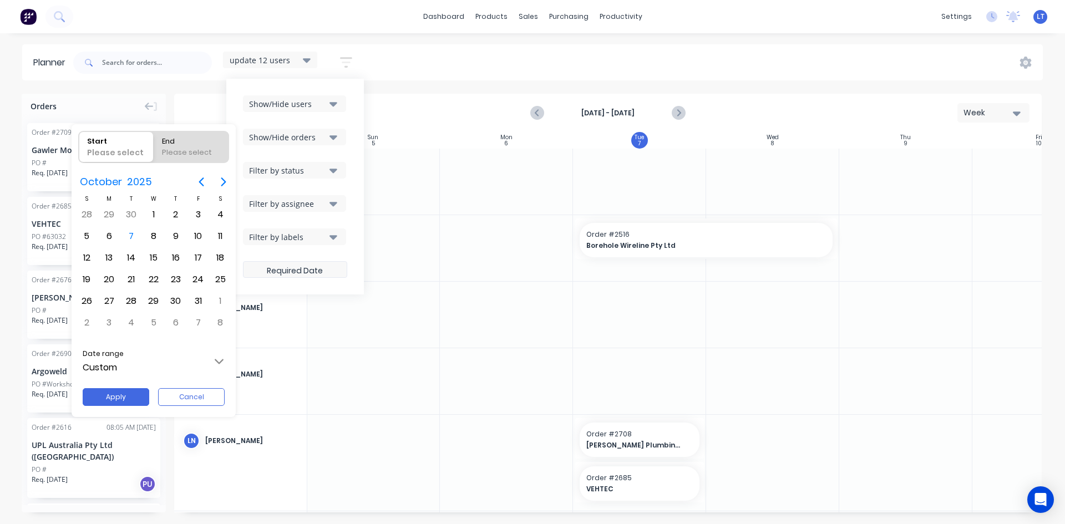
click at [329, 272] on div at bounding box center [532, 262] width 1242 height 702
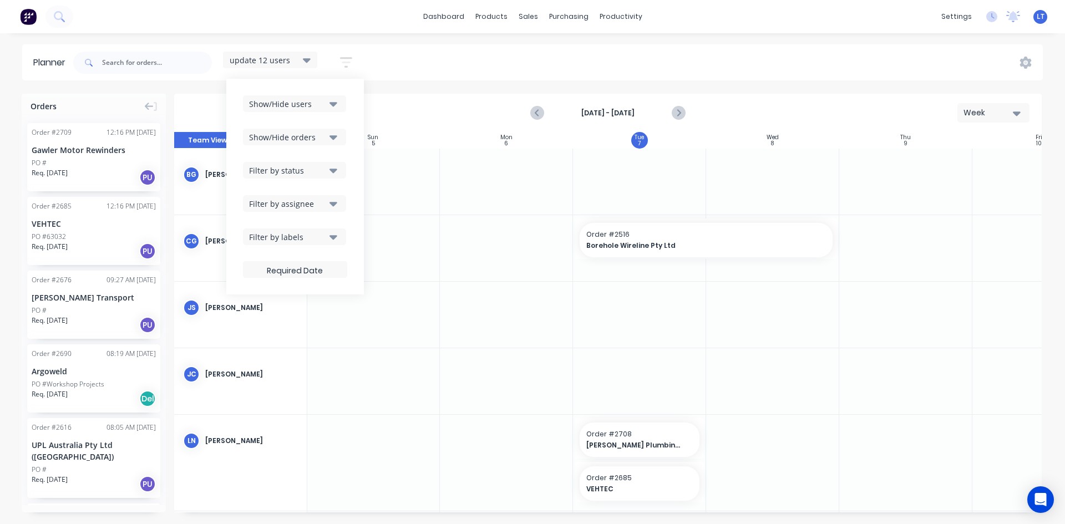
click at [399, 65] on div "update 12 users Save new view None edit update 12 users (Default) edit employee…" at bounding box center [557, 62] width 972 height 33
click at [298, 63] on div "update 12 users" at bounding box center [270, 60] width 81 height 10
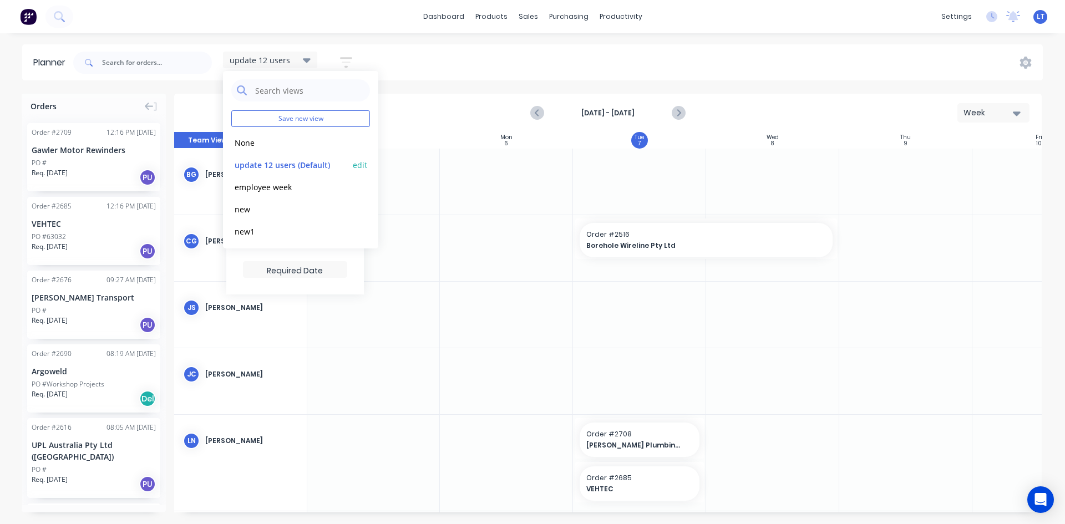
click at [357, 166] on button "edit" at bounding box center [360, 165] width 14 height 12
click at [440, 143] on button "Update" at bounding box center [428, 139] width 67 height 19
click at [598, 66] on div "update 12 users Save new view None edit update 12 users (Default) edit employee…" at bounding box center [557, 62] width 972 height 33
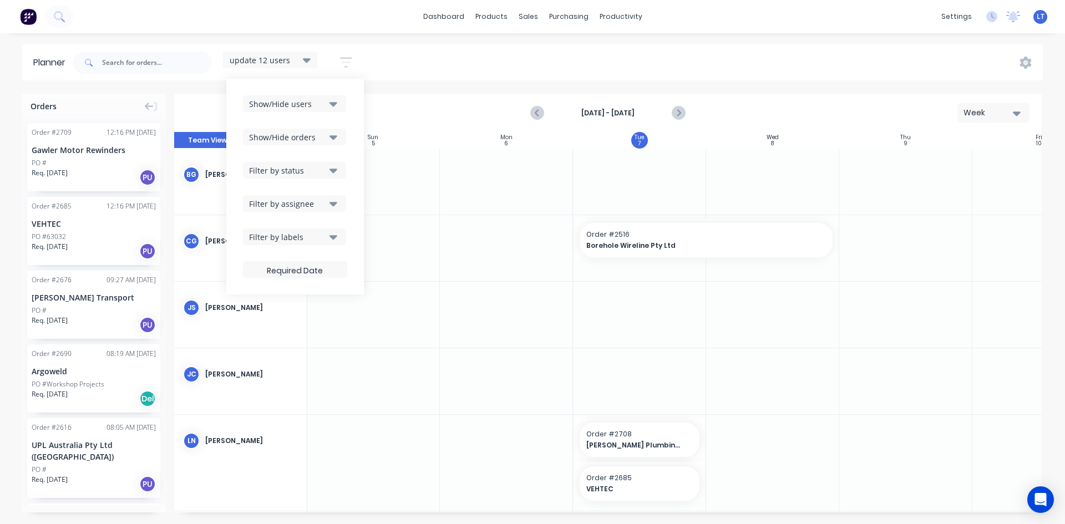
click at [488, 55] on div "update 12 users Save new view None edit update 12 users (Default) edit employee…" at bounding box center [557, 62] width 972 height 33
click at [323, 19] on div "dashboard products sales purchasing productivity dashboard products Product Cat…" at bounding box center [532, 16] width 1065 height 33
click at [404, 378] on div at bounding box center [373, 381] width 133 height 66
click at [526, 13] on div "sales" at bounding box center [528, 16] width 31 height 17
click at [565, 51] on div "Sales Orders" at bounding box center [568, 53] width 45 height 10
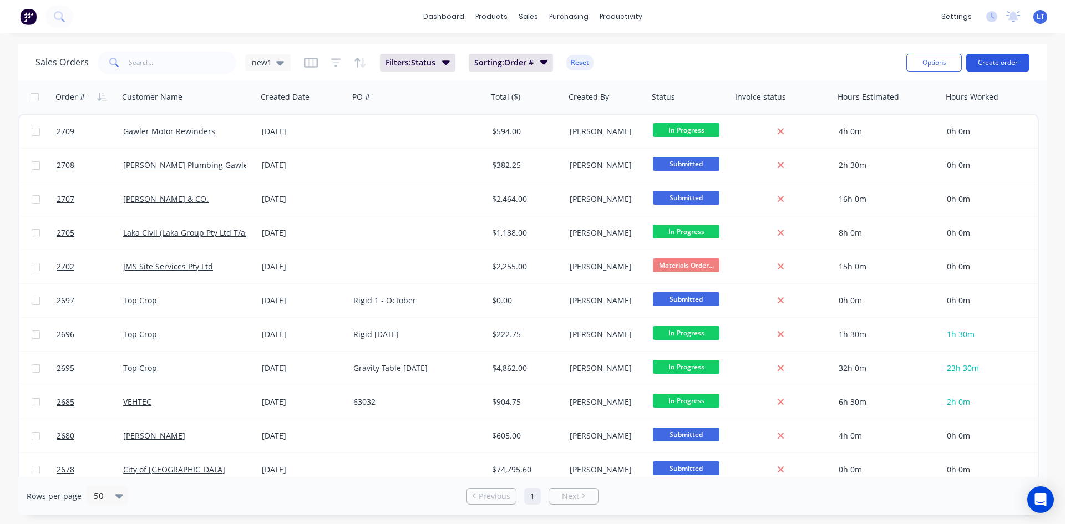
click at [987, 57] on button "Create order" at bounding box center [997, 63] width 63 height 18
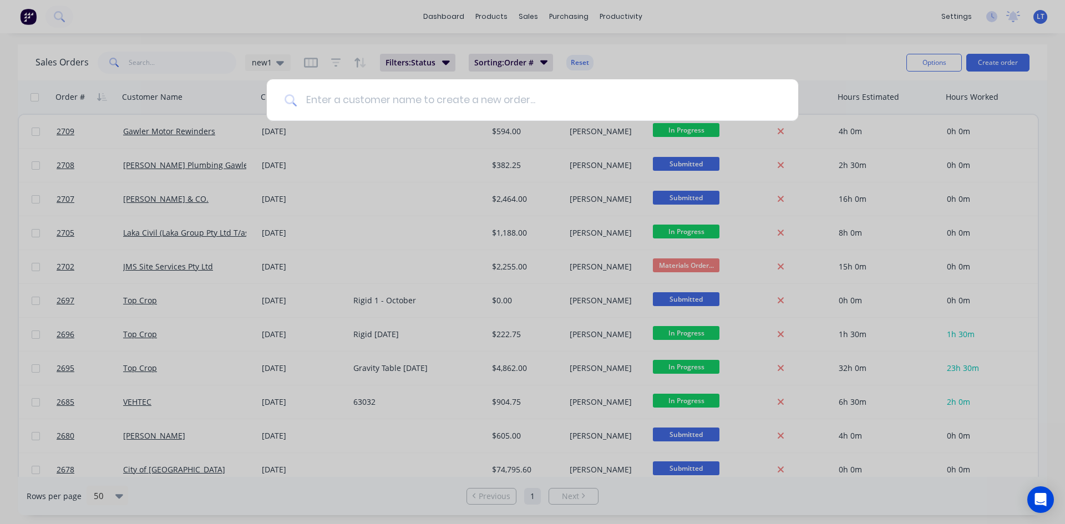
click at [476, 98] on input at bounding box center [539, 100] width 484 height 42
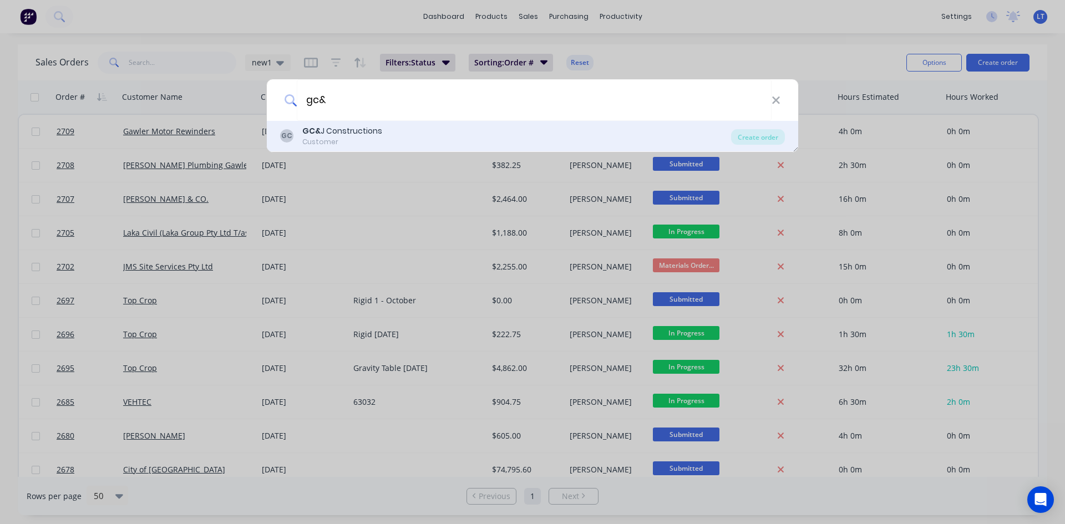
type input "gc&"
click at [358, 129] on div "GC& J Constructions" at bounding box center [342, 131] width 80 height 12
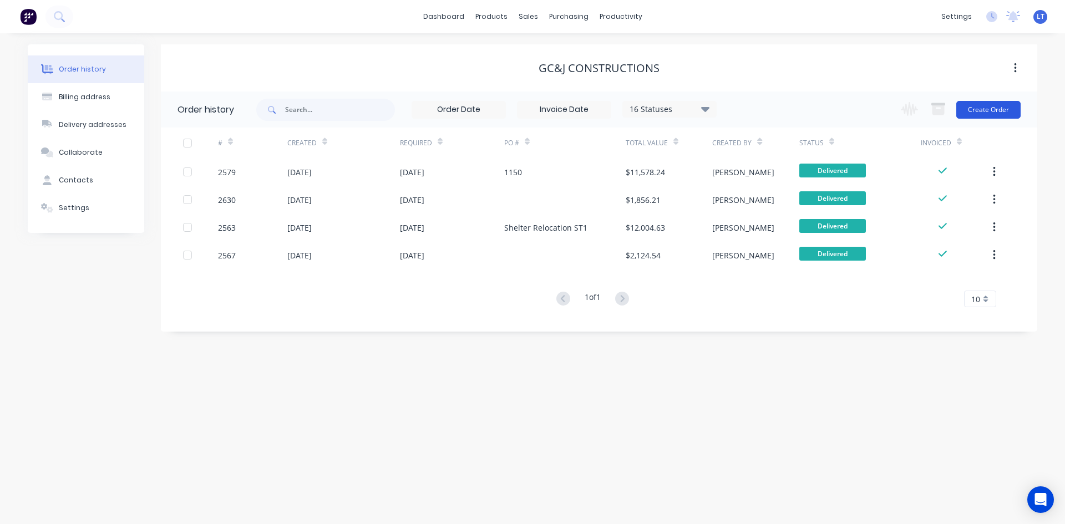
click at [984, 111] on button "Create Order" at bounding box center [988, 110] width 64 height 18
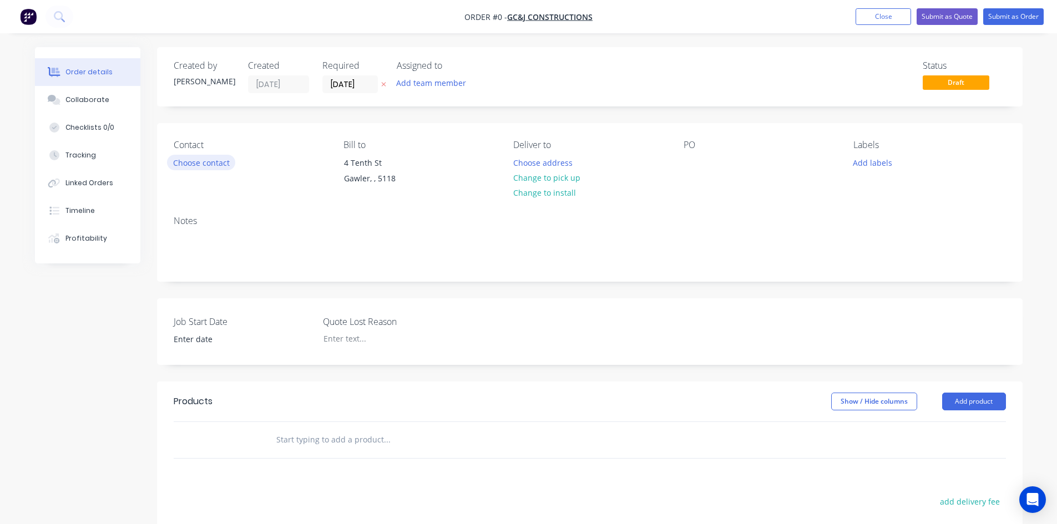
click at [216, 161] on button "Choose contact" at bounding box center [201, 162] width 68 height 15
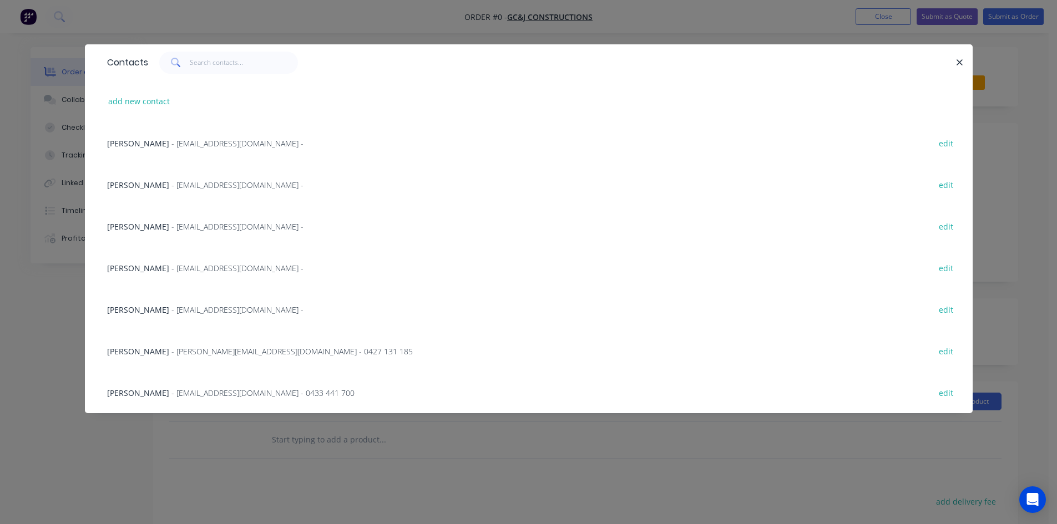
click at [130, 350] on span "[PERSON_NAME]" at bounding box center [138, 351] width 62 height 11
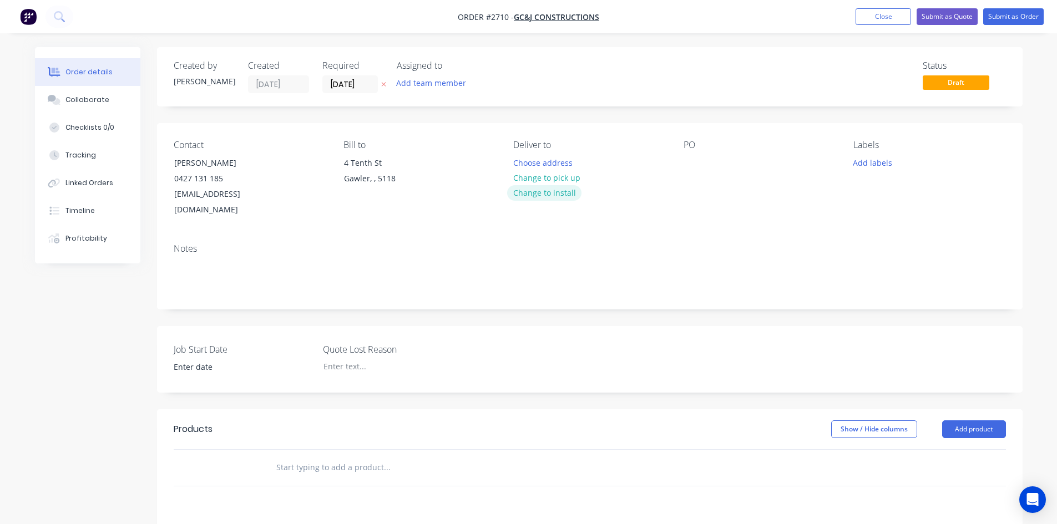
click at [542, 191] on button "Change to install" at bounding box center [544, 192] width 74 height 15
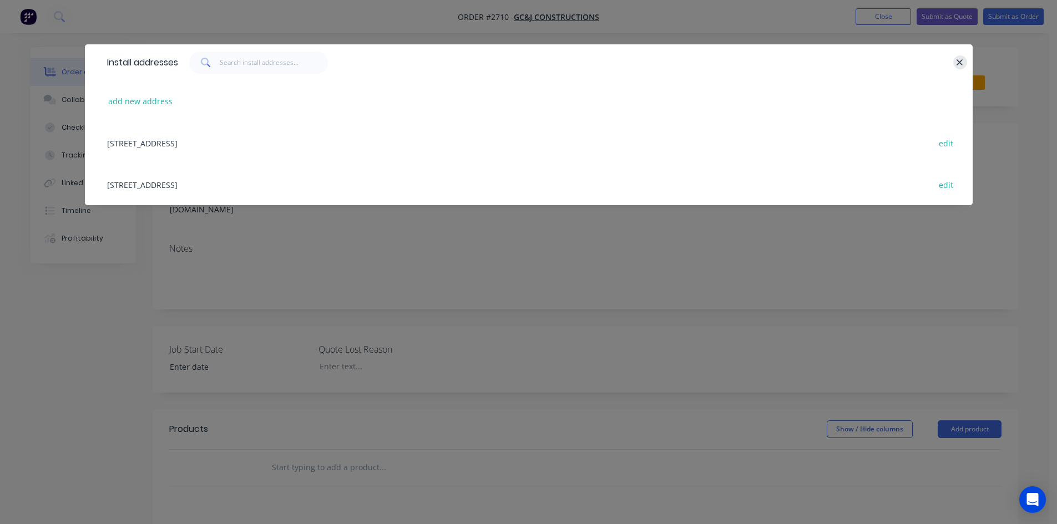
click at [959, 58] on icon "button" at bounding box center [959, 63] width 7 height 10
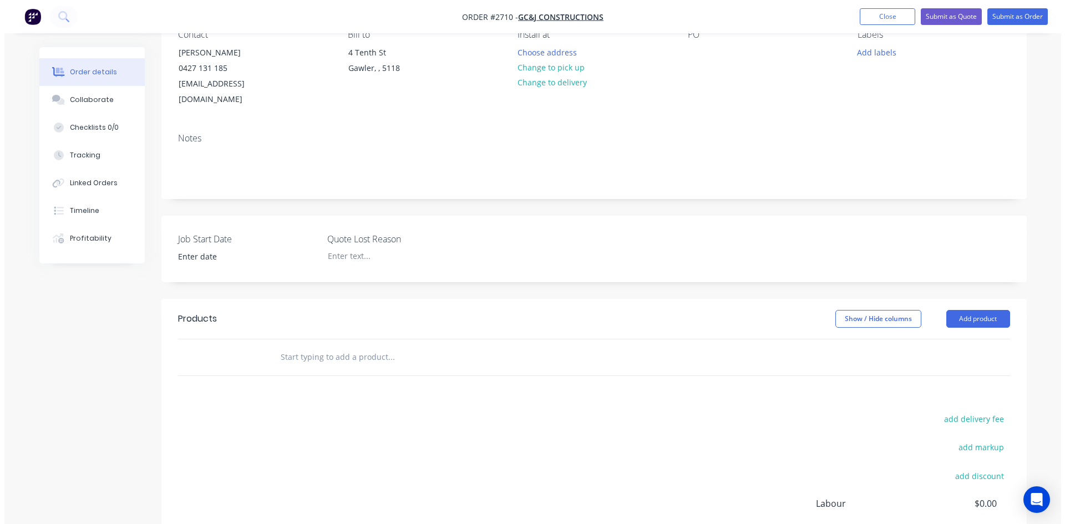
scroll to position [111, 0]
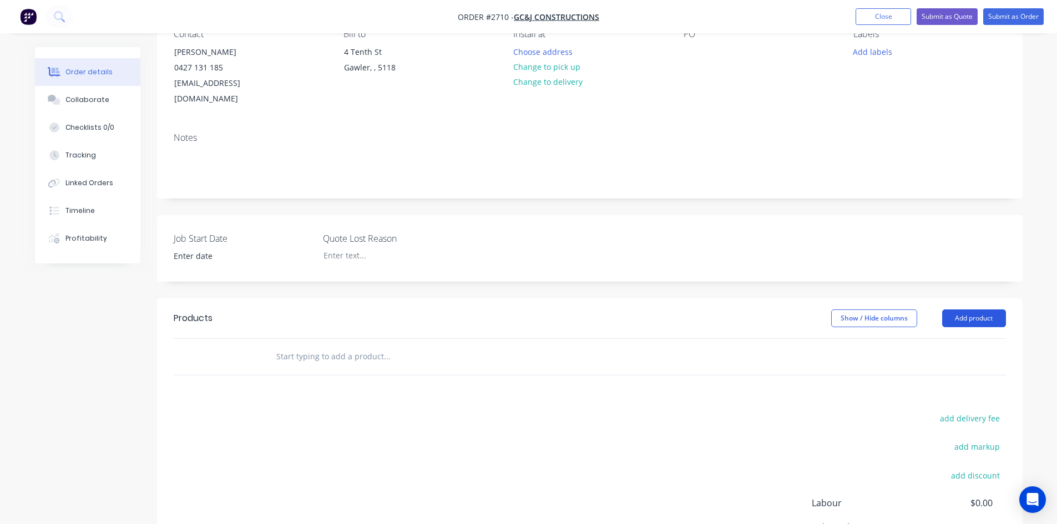
click at [972, 310] on button "Add product" at bounding box center [974, 319] width 64 height 18
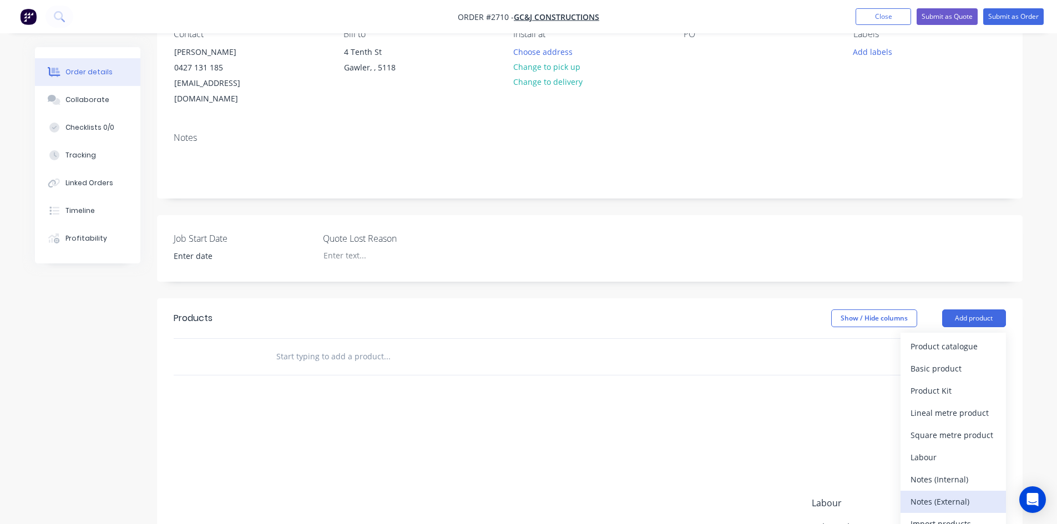
click at [954, 494] on div "Notes (External)" at bounding box center [952, 502] width 85 height 16
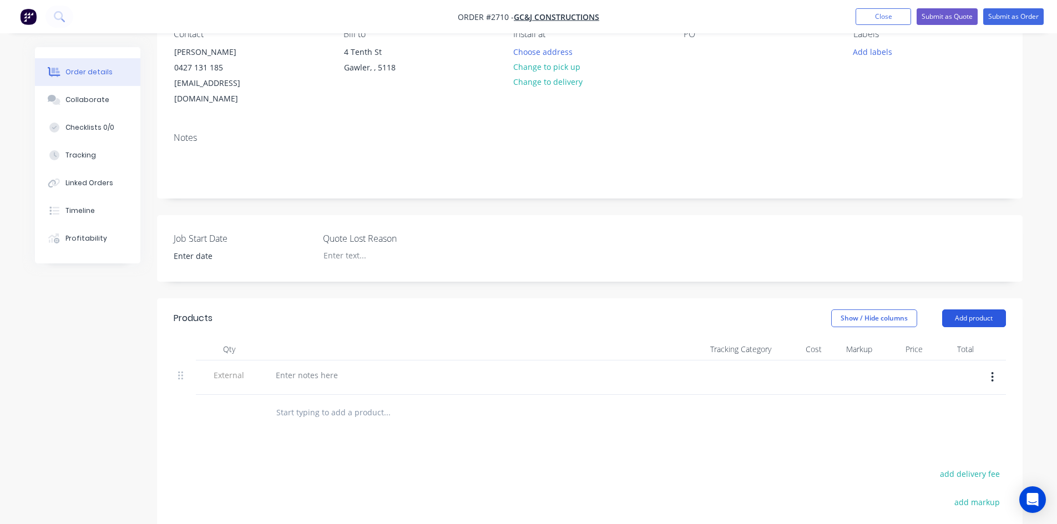
click at [960, 310] on button "Add product" at bounding box center [974, 319] width 64 height 18
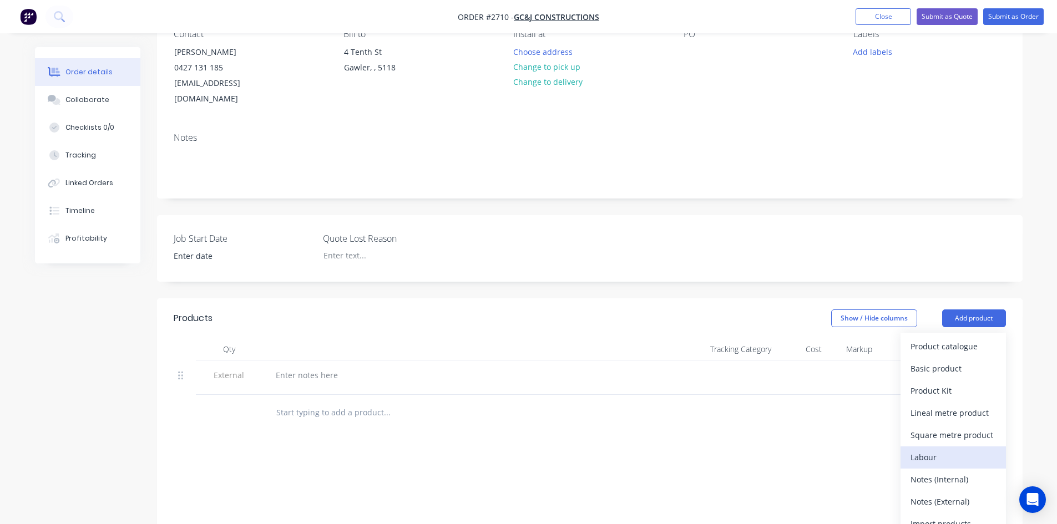
click at [945, 449] on div "Labour" at bounding box center [952, 457] width 85 height 16
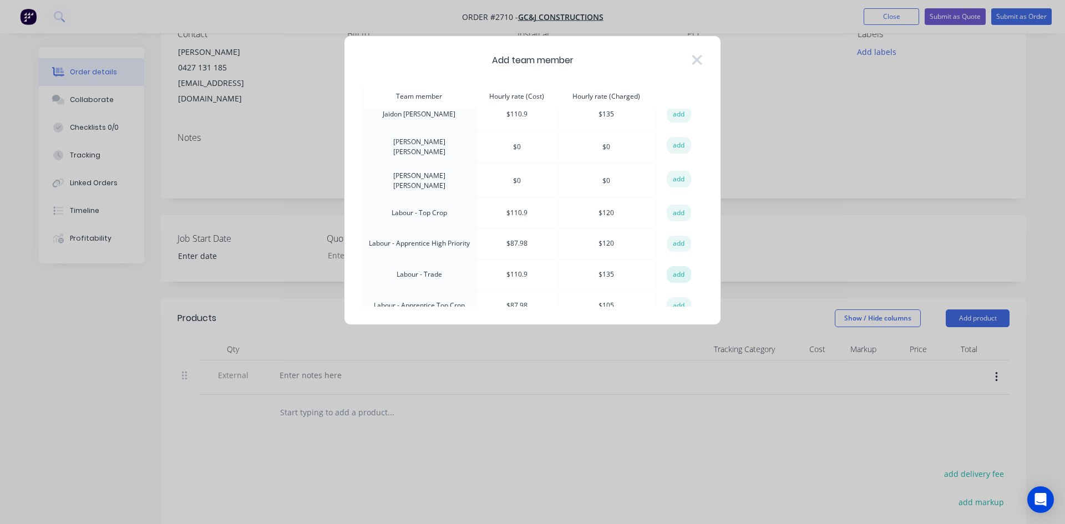
click at [672, 266] on button "add" at bounding box center [679, 274] width 24 height 17
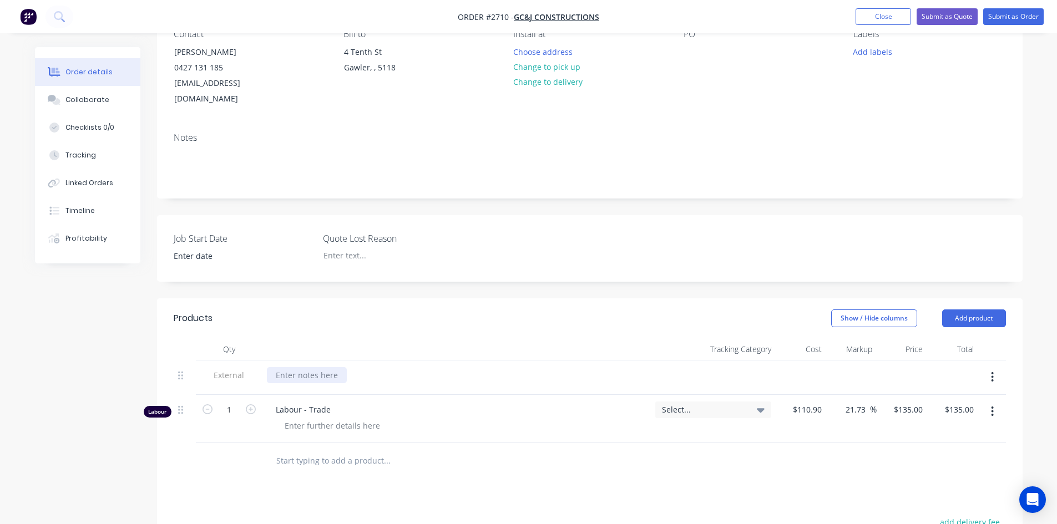
click at [301, 367] on div at bounding box center [307, 375] width 80 height 16
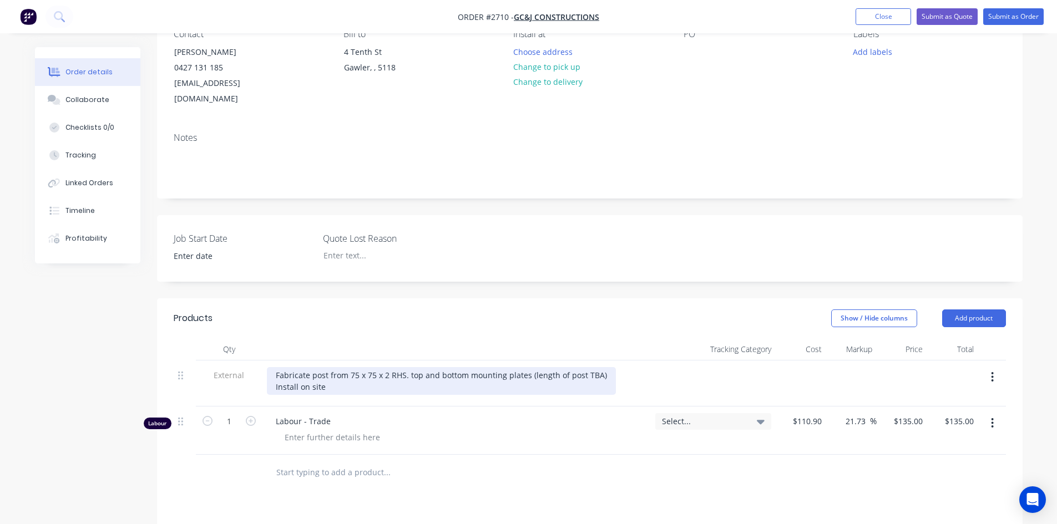
click at [330, 374] on div "Fabricate post from 75 x 75 x 2 RHS. top and bottom mounting plates (length of …" at bounding box center [441, 381] width 349 height 28
click at [403, 367] on div "Fabricate post from 75 x 75 x 2 RHS. top and bottom mounting plates (length of …" at bounding box center [441, 381] width 349 height 28
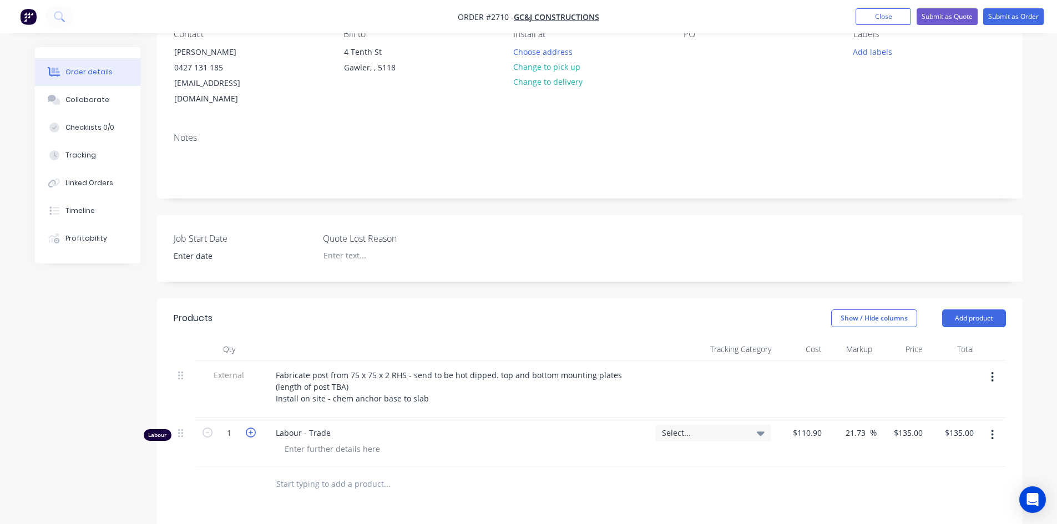
click at [249, 428] on icon "button" at bounding box center [251, 433] width 10 height 10
type input "2"
type input "$270.00"
click at [249, 428] on icon "button" at bounding box center [251, 433] width 10 height 10
type input "3"
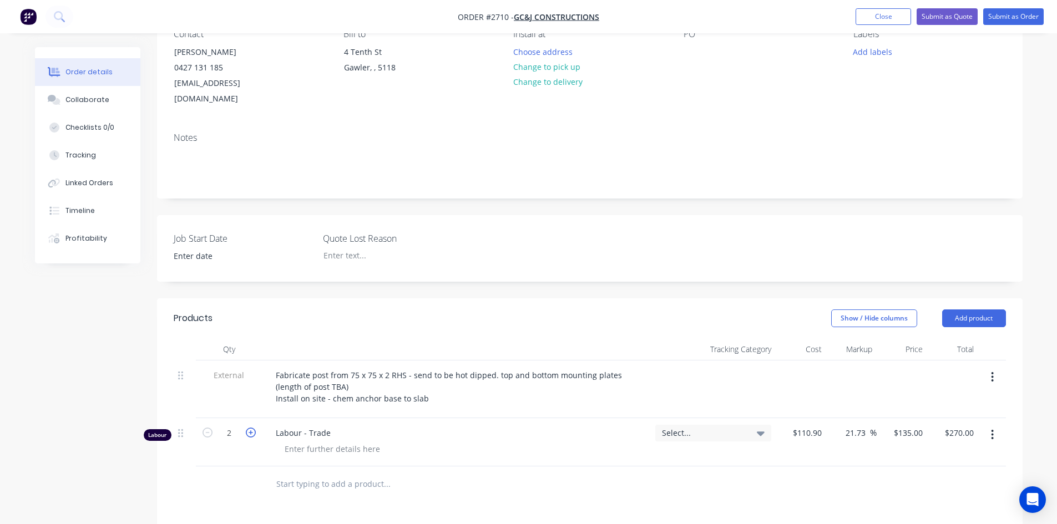
type input "$405.00"
click at [308, 473] on input "text" at bounding box center [387, 484] width 222 height 22
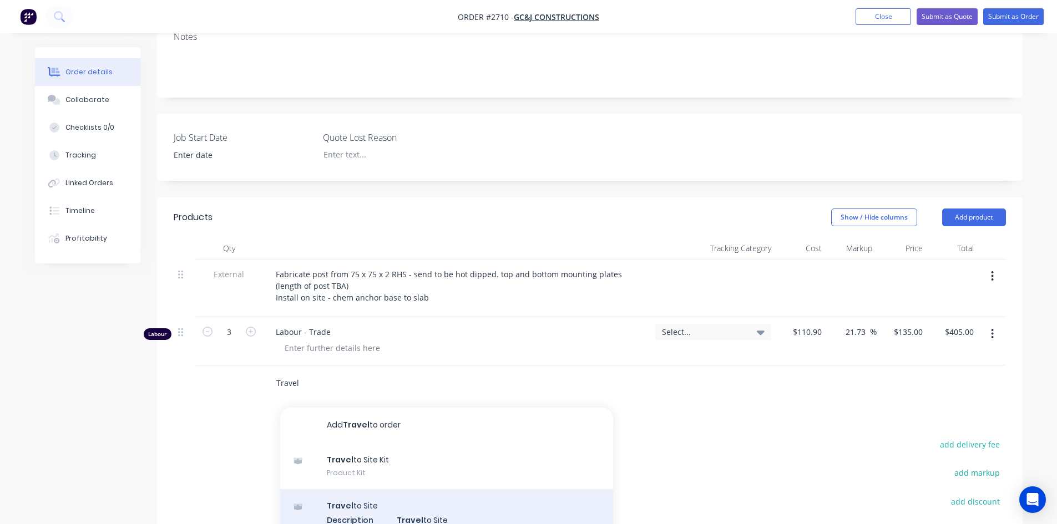
scroll to position [222, 0]
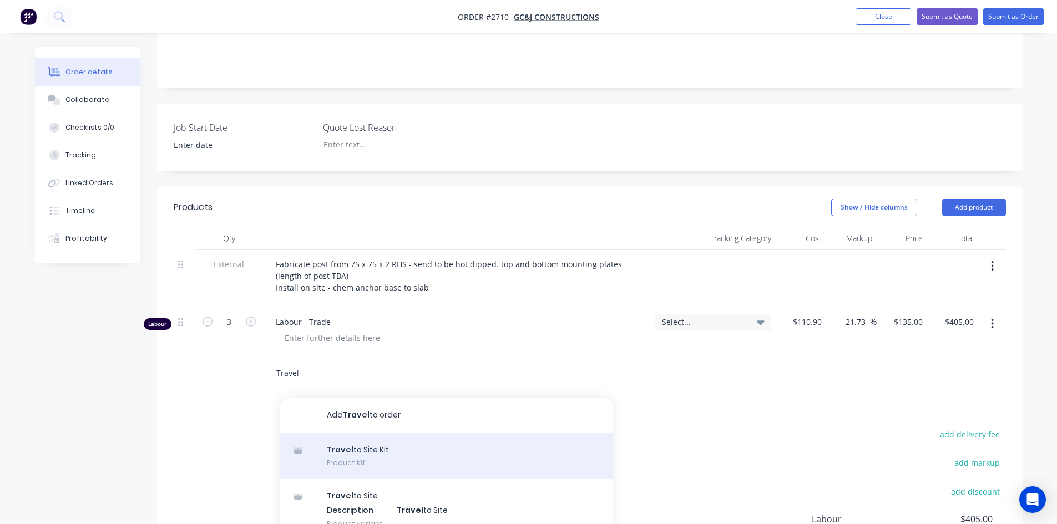
type input "Travel"
click at [377, 442] on div "Travel to Site Kit Product Kit" at bounding box center [446, 456] width 333 height 47
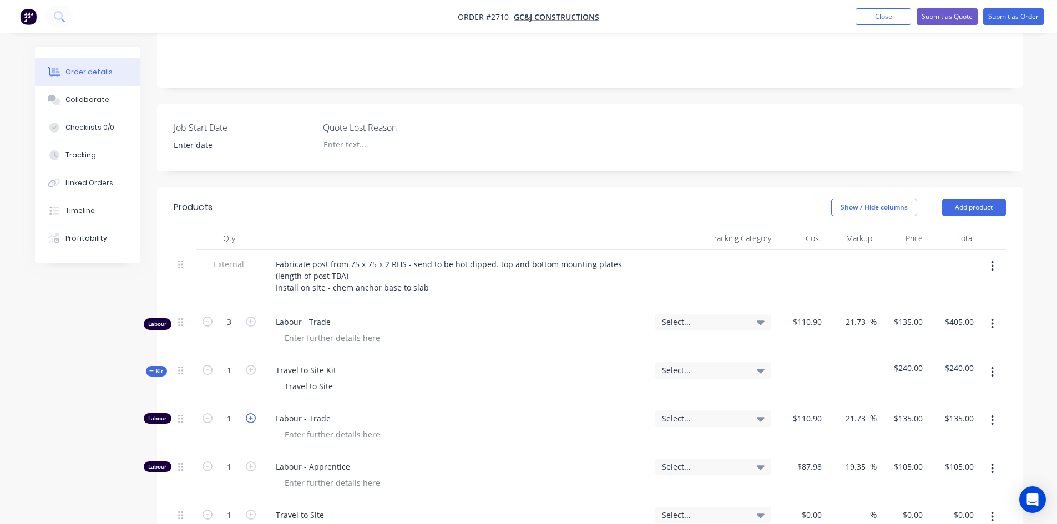
click at [251, 413] on icon "button" at bounding box center [251, 418] width 10 height 10
type input "2"
type input "$270.00"
click at [566, 199] on div "Show / Hide columns Add product" at bounding box center [677, 208] width 655 height 18
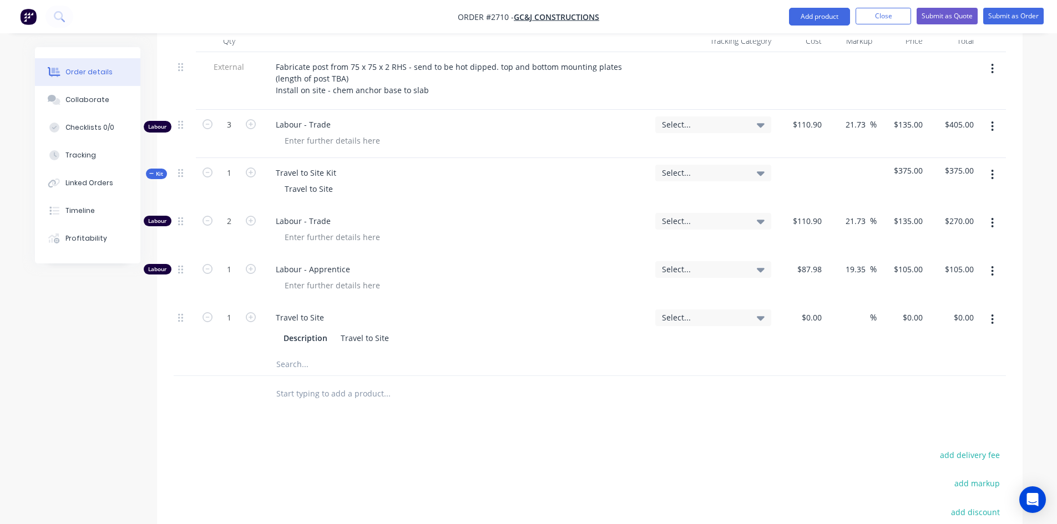
scroll to position [444, 0]
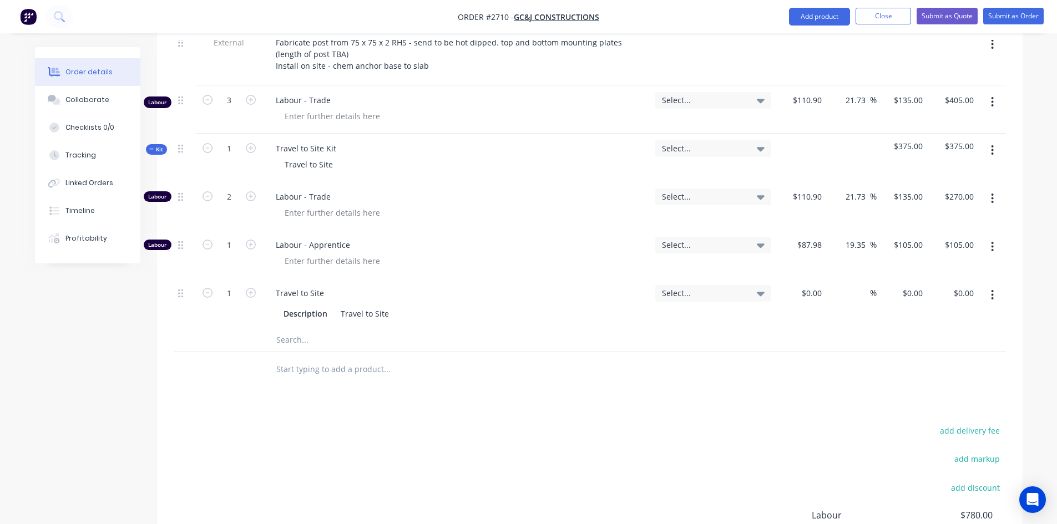
click at [353, 358] on input "text" at bounding box center [387, 369] width 222 height 22
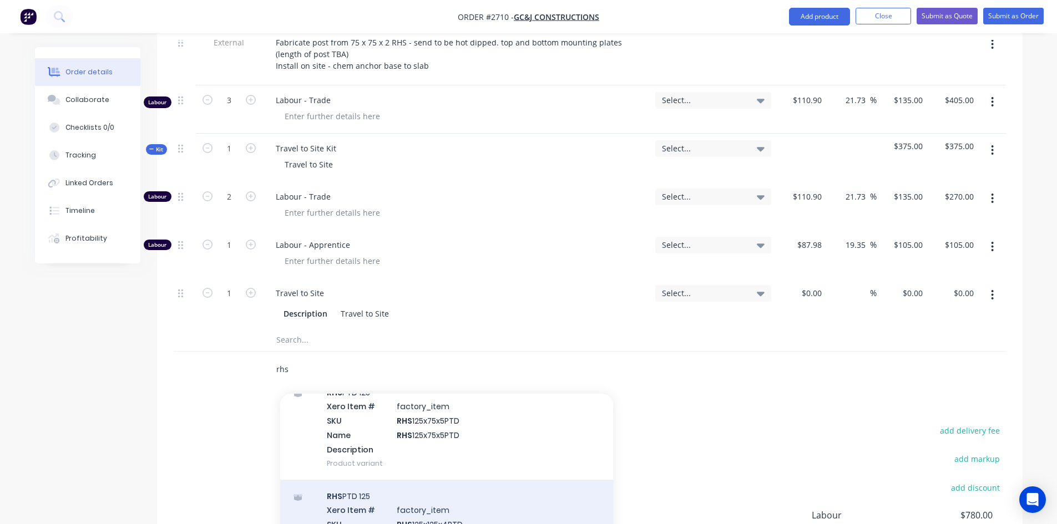
scroll to position [0, 0]
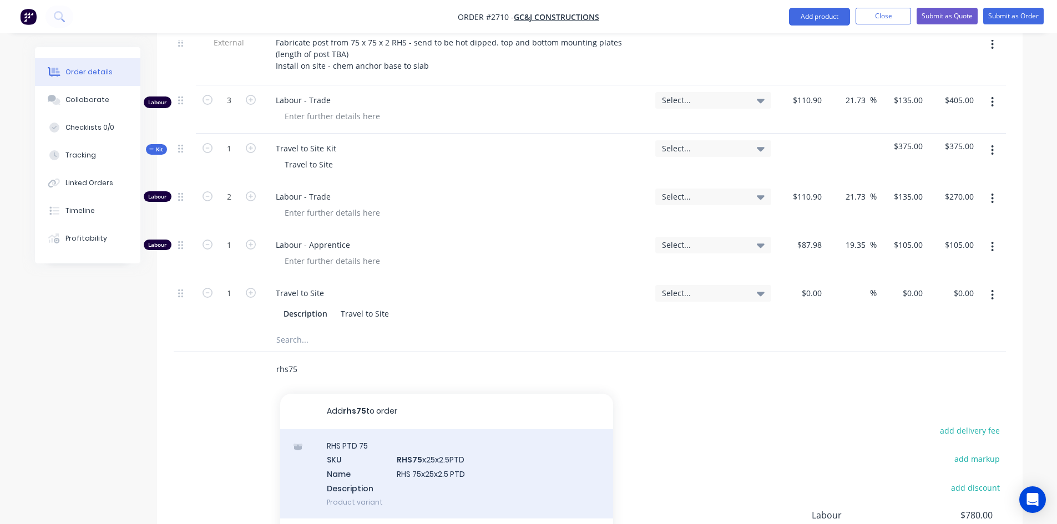
type input "rhs75"
click at [423, 452] on div "RHS PTD 75 SKU RHS75 x25x2.5PTD Name RHS 75x25x2.5 PTD Description Product vari…" at bounding box center [446, 473] width 333 height 89
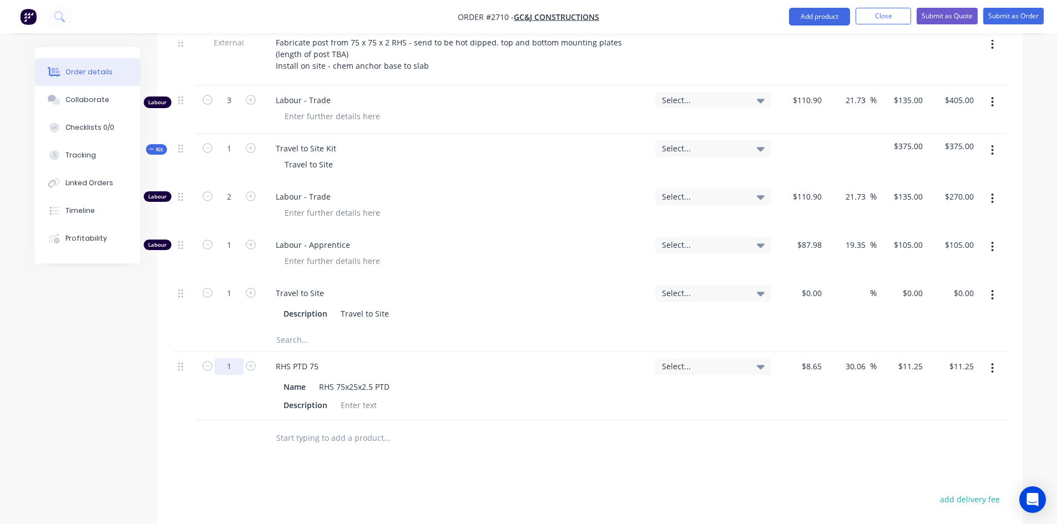
click at [236, 358] on input "1" at bounding box center [229, 366] width 29 height 17
type input "2.5"
type input "$28.13"
click at [537, 427] on div at bounding box center [433, 438] width 333 height 22
click at [321, 427] on input "text" at bounding box center [387, 438] width 222 height 22
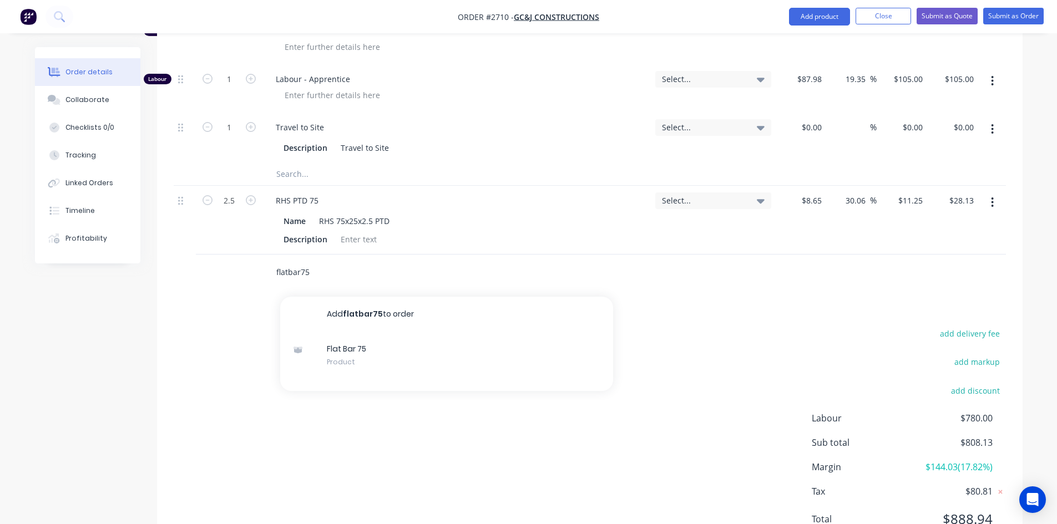
scroll to position [610, 0]
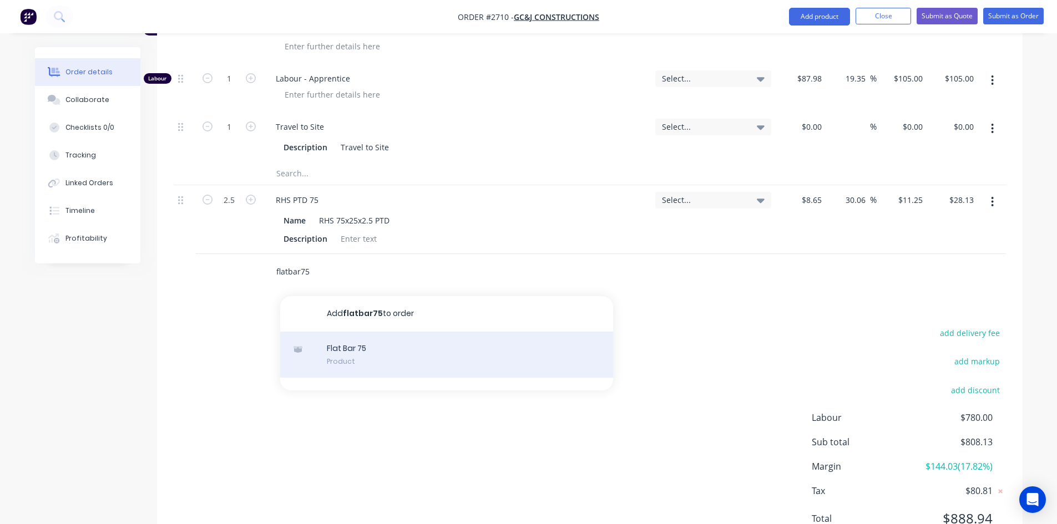
type input "flatbar75"
click at [357, 332] on div "Flat Bar 75 Product" at bounding box center [446, 355] width 333 height 47
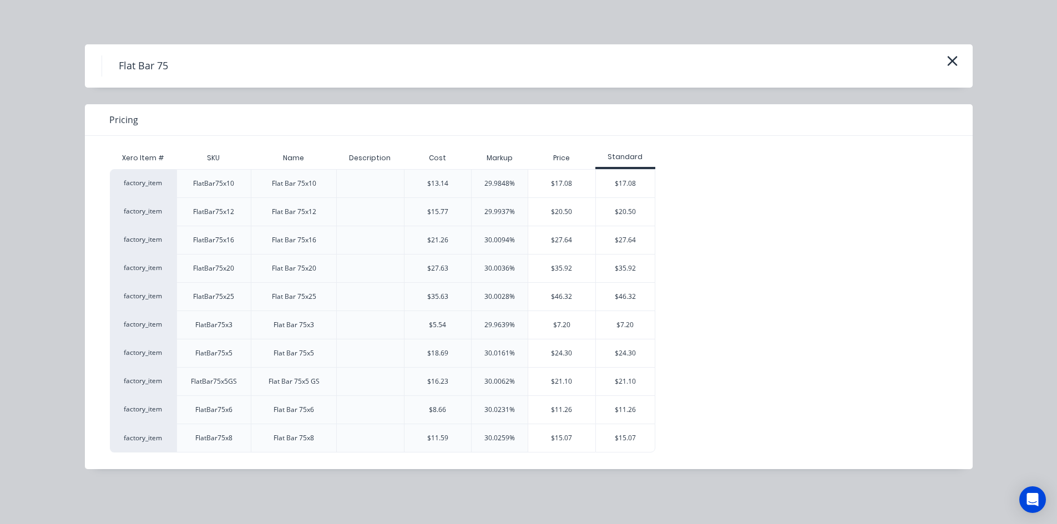
click at [222, 439] on div "FlatBar75x8" at bounding box center [213, 438] width 37 height 10
click at [603, 438] on div "$15.07" at bounding box center [625, 438] width 59 height 28
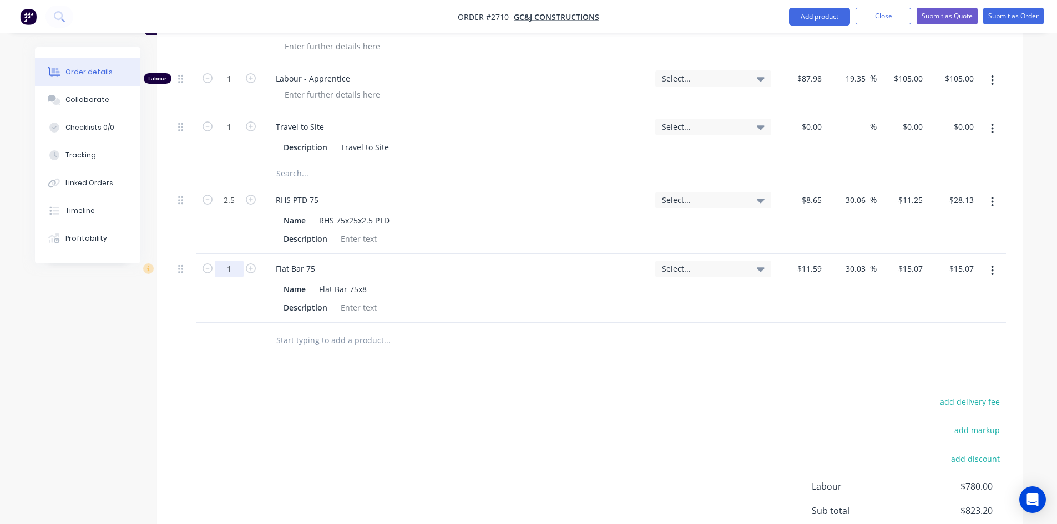
click at [231, 261] on input "1" at bounding box center [229, 269] width 29 height 17
click at [578, 402] on div "add delivery fee add markup add discount Labour $780.00 Sub total $823.20 Margi…" at bounding box center [590, 501] width 832 height 214
click at [325, 331] on input "text" at bounding box center [387, 340] width 222 height 22
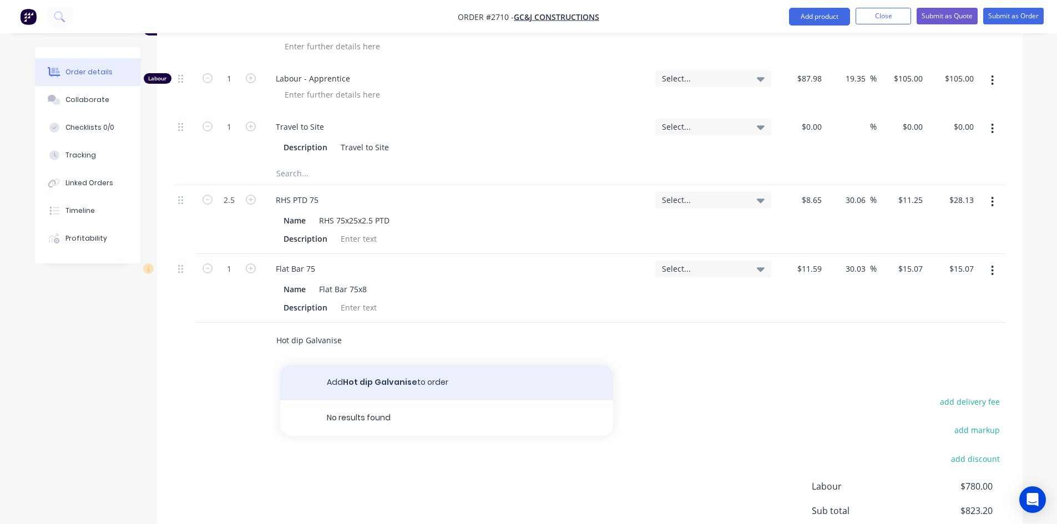
type input "Hot dip Galvanise"
click at [374, 365] on button "Add Hot dip Galvanise to order" at bounding box center [446, 382] width 333 height 35
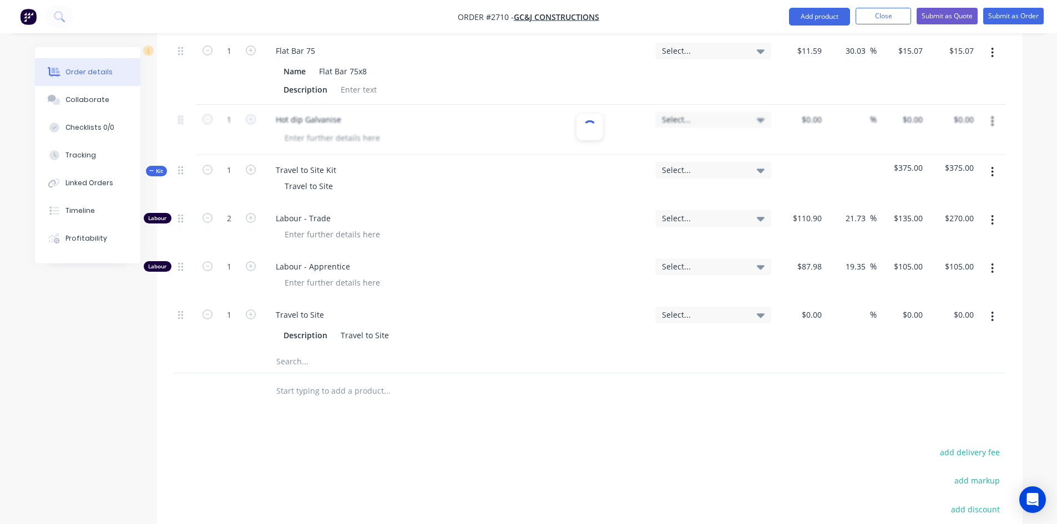
click at [300, 351] on input "text" at bounding box center [387, 362] width 222 height 22
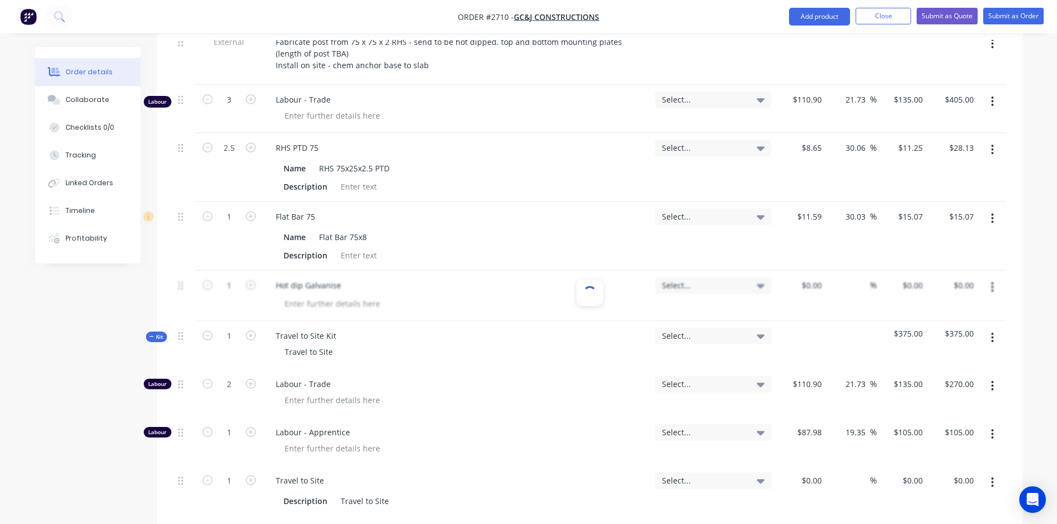
scroll to position [444, 0]
click at [375, 291] on div at bounding box center [590, 296] width 832 height 50
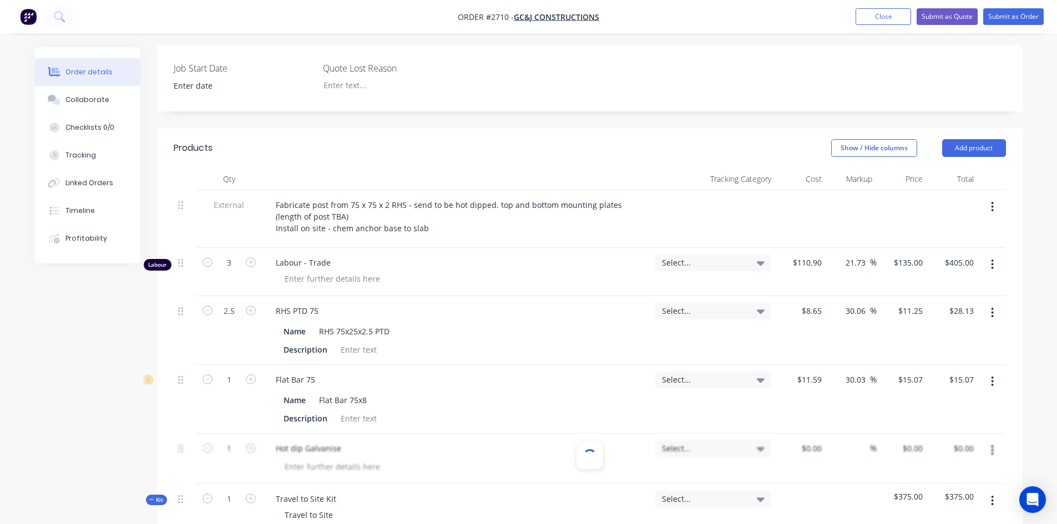
scroll to position [277, 0]
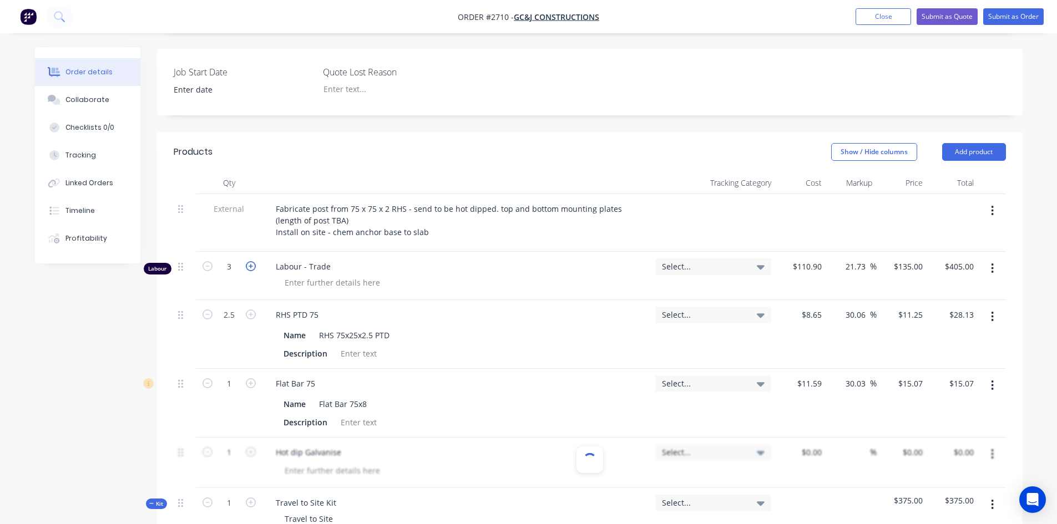
click at [248, 261] on icon "button" at bounding box center [251, 266] width 10 height 10
type input "4"
type input "$540.00"
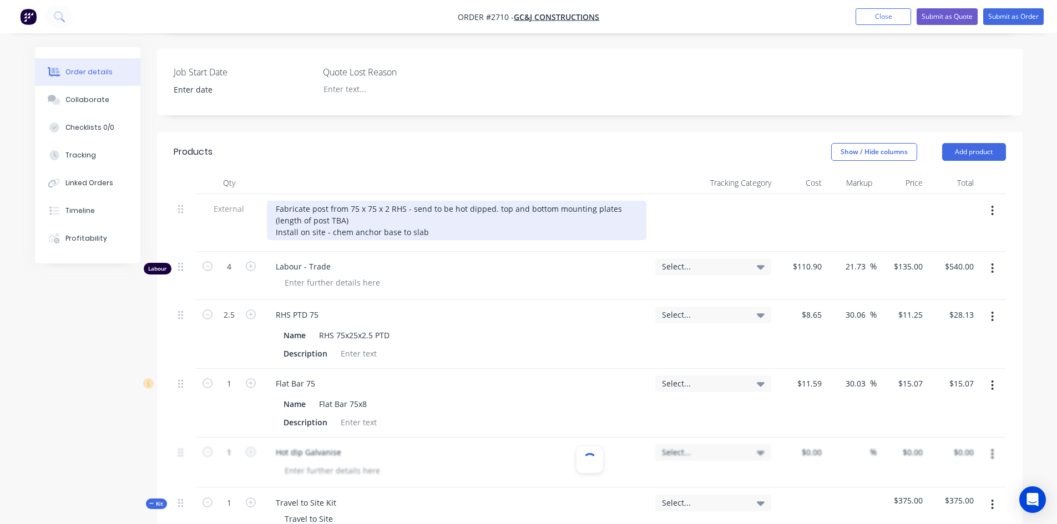
click at [386, 201] on div "Fabricate post from 75 x 75 x 2 RHS - send to be hot dipped. top and bottom mou…" at bounding box center [456, 220] width 379 height 39
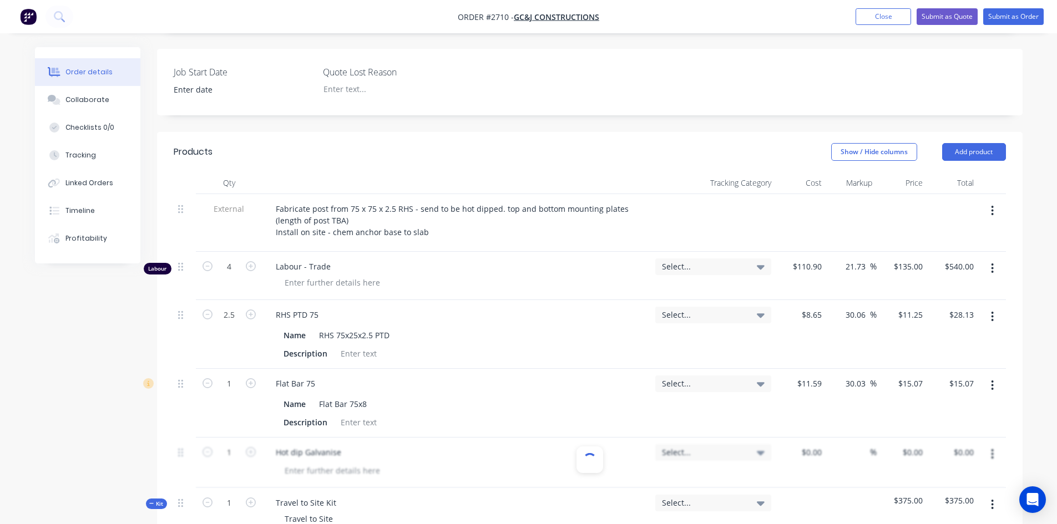
click at [464, 154] on header "Products Show / Hide columns Add product" at bounding box center [589, 152] width 865 height 40
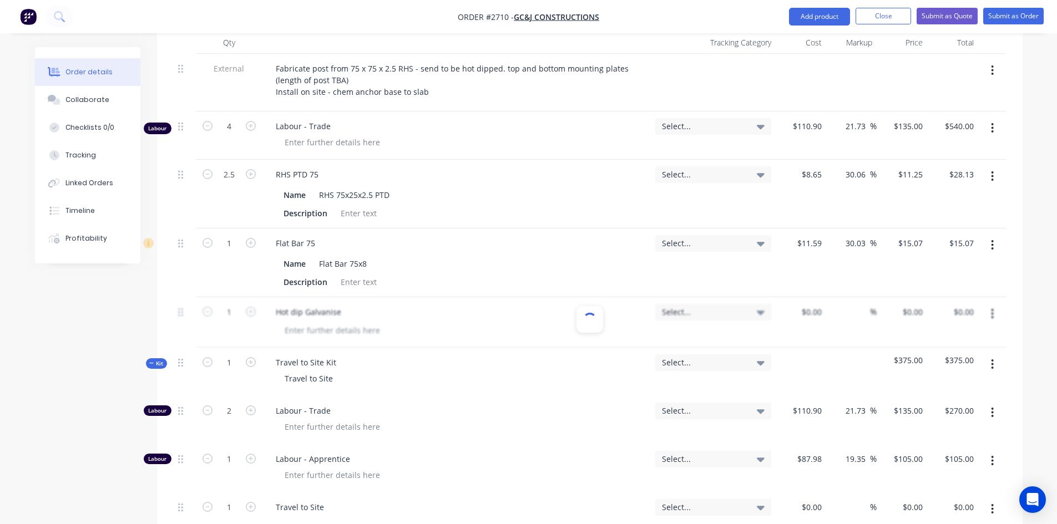
scroll to position [499, 0]
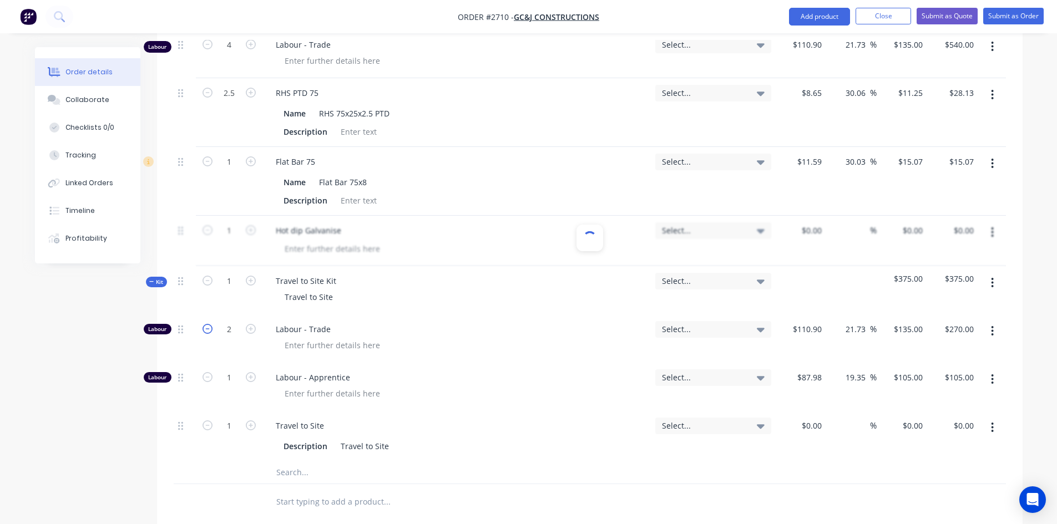
click at [207, 324] on icon "button" at bounding box center [207, 329] width 10 height 10
type input "1"
type input "$135.00"
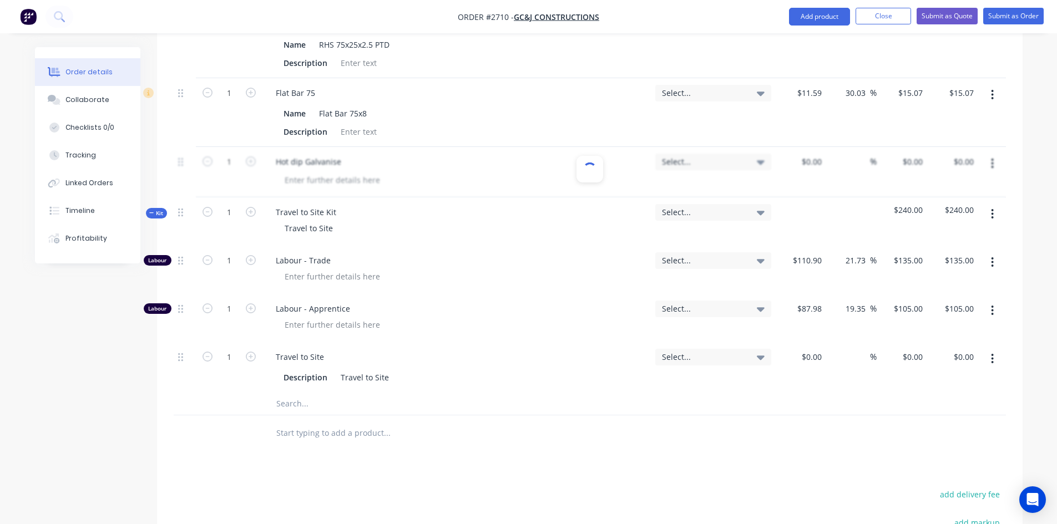
scroll to position [444, 0]
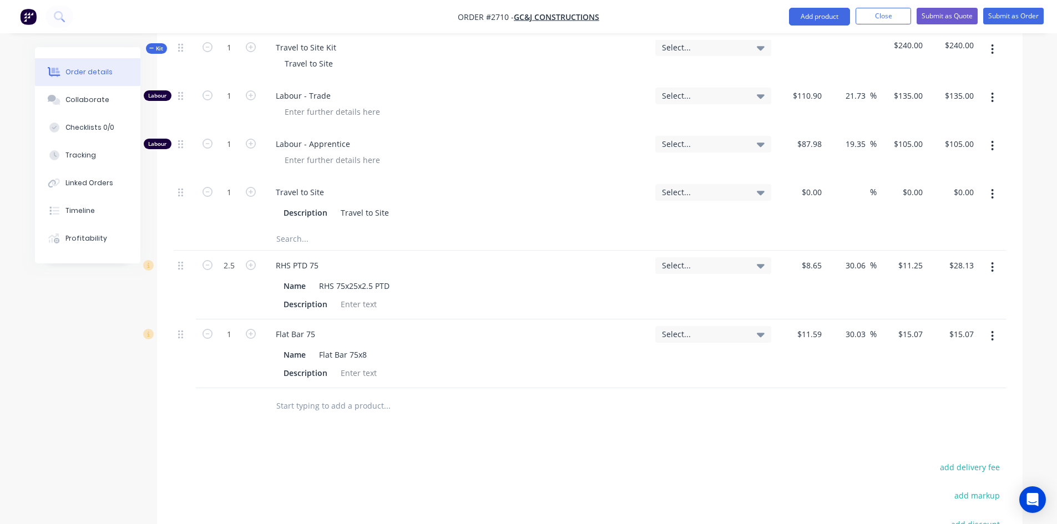
scroll to position [555, 0]
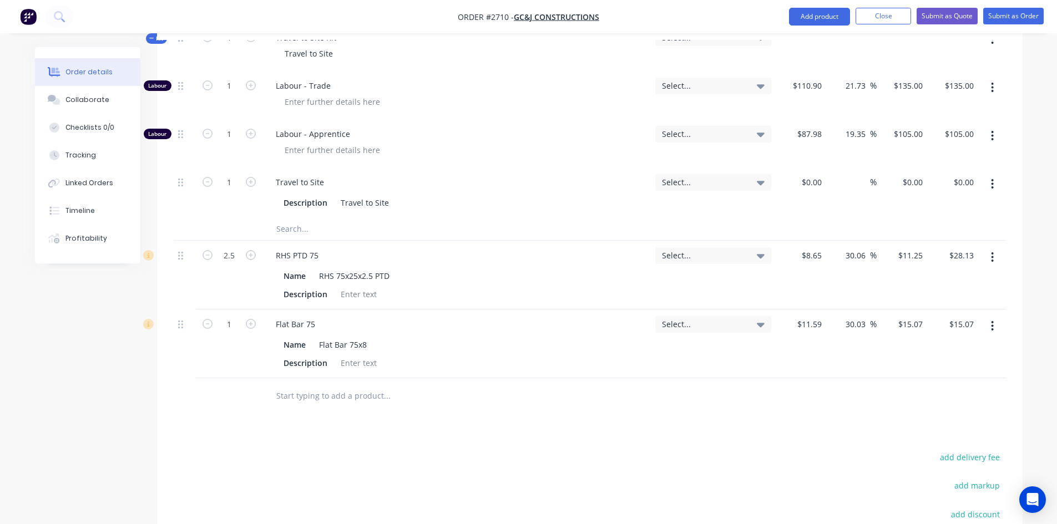
click at [334, 385] on input "text" at bounding box center [387, 396] width 222 height 22
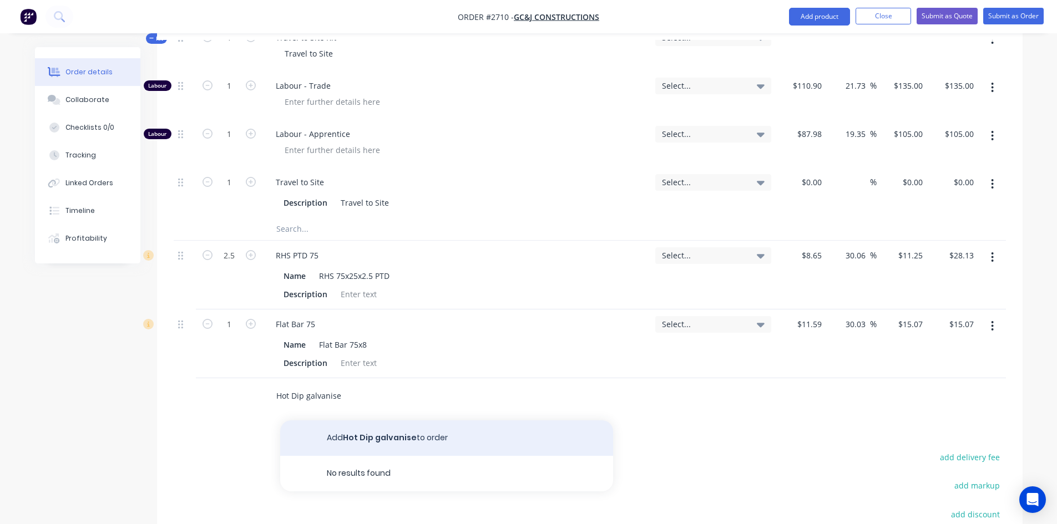
type input "Hot Dip galvanise"
click at [383, 424] on button "Add Hot Dip galvanise to order" at bounding box center [446, 437] width 333 height 35
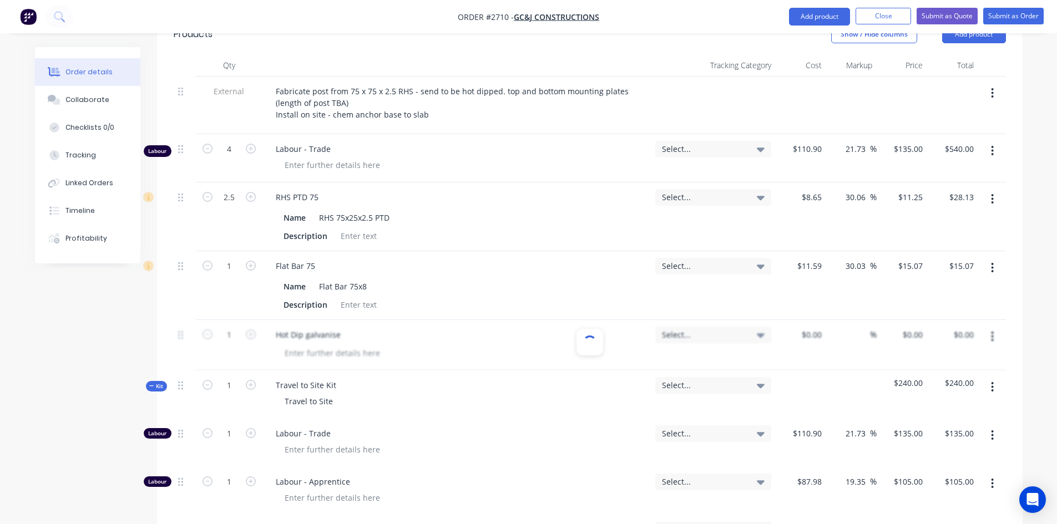
scroll to position [388, 0]
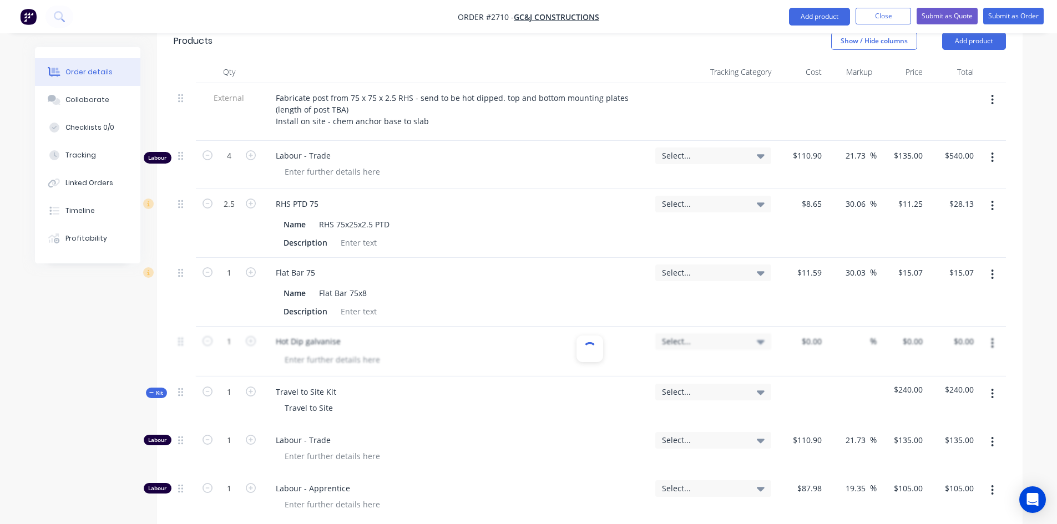
click at [993, 327] on div at bounding box center [590, 352] width 832 height 50
click at [581, 336] on div at bounding box center [589, 349] width 27 height 27
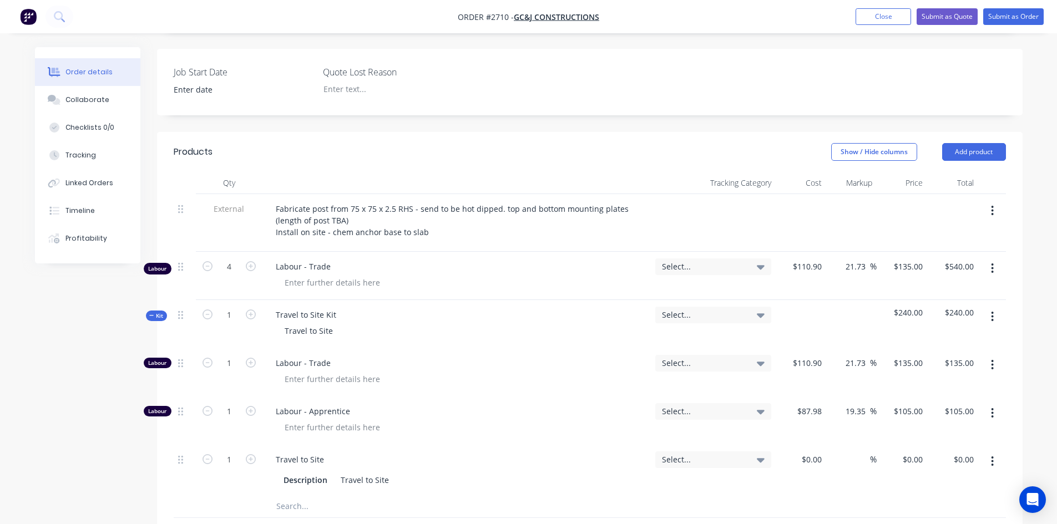
scroll to position [555, 0]
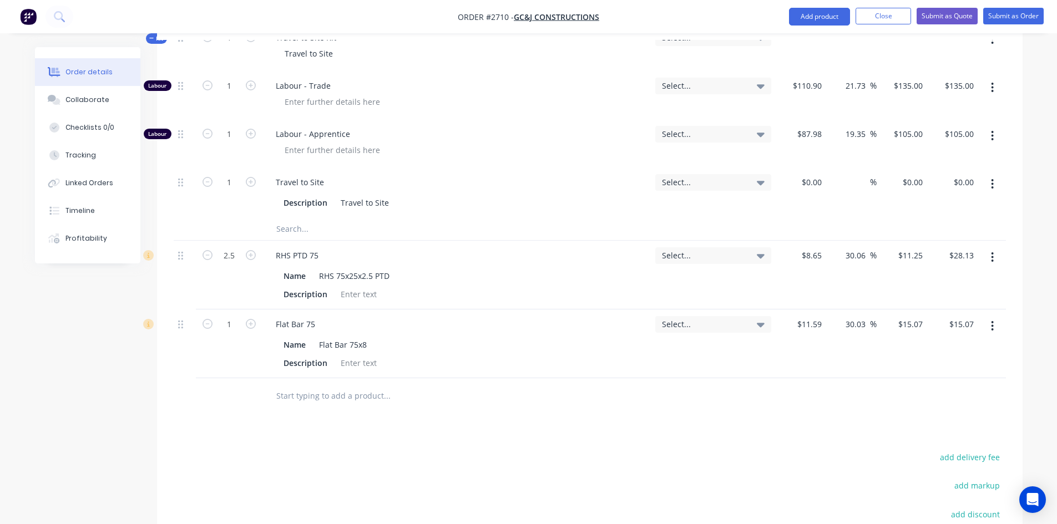
click at [327, 385] on input "text" at bounding box center [387, 396] width 222 height 22
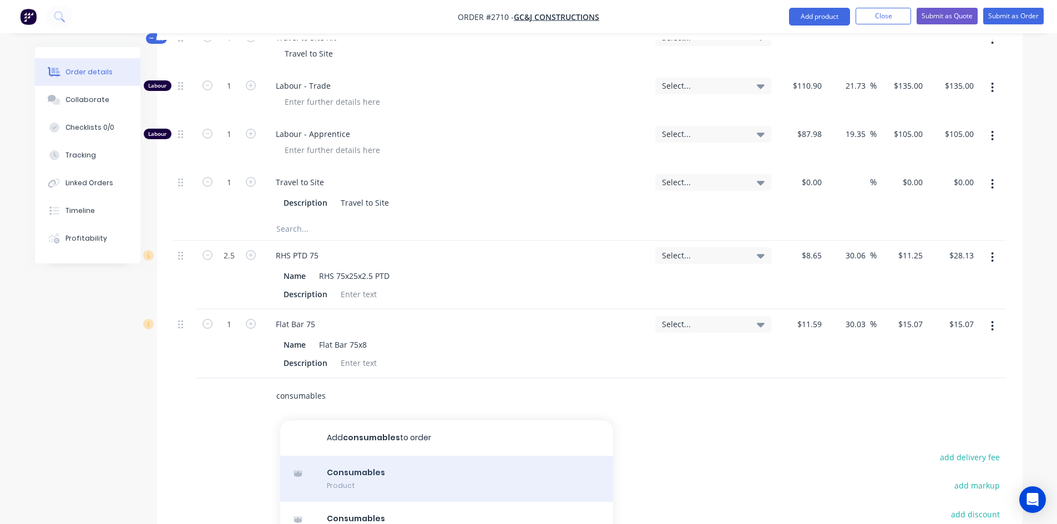
type input "consumables"
click at [397, 457] on div "Consumables Product" at bounding box center [446, 479] width 333 height 47
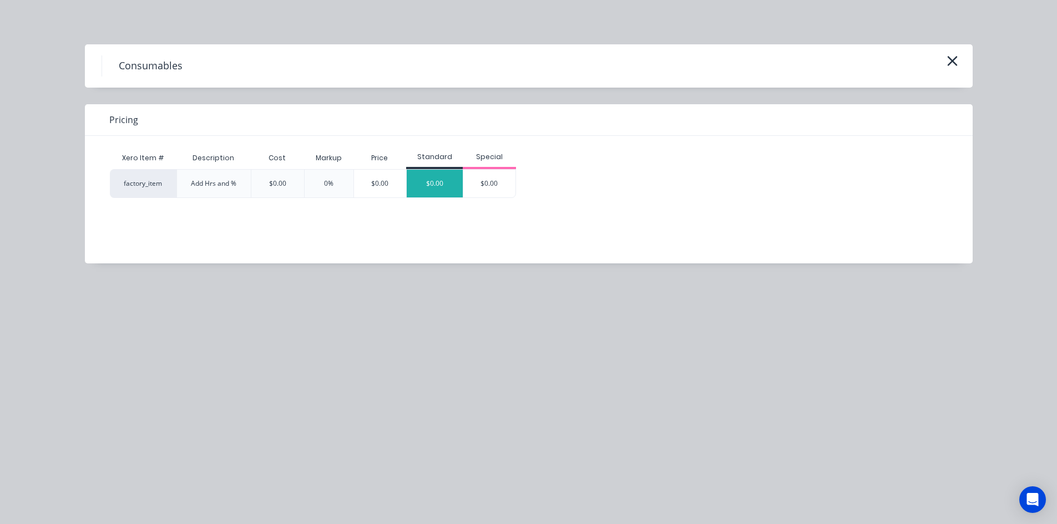
click at [433, 178] on div "$0.00" at bounding box center [435, 184] width 56 height 28
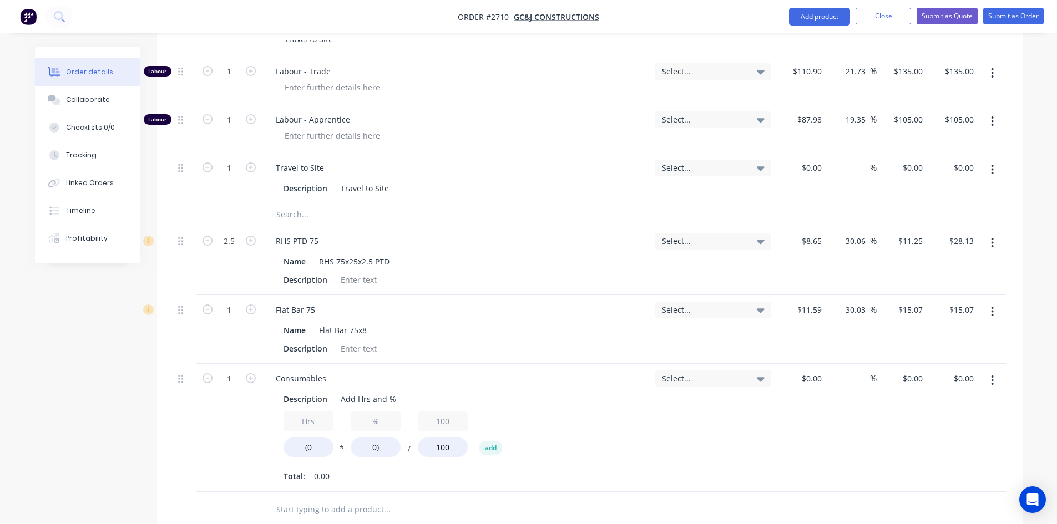
scroll to position [610, 0]
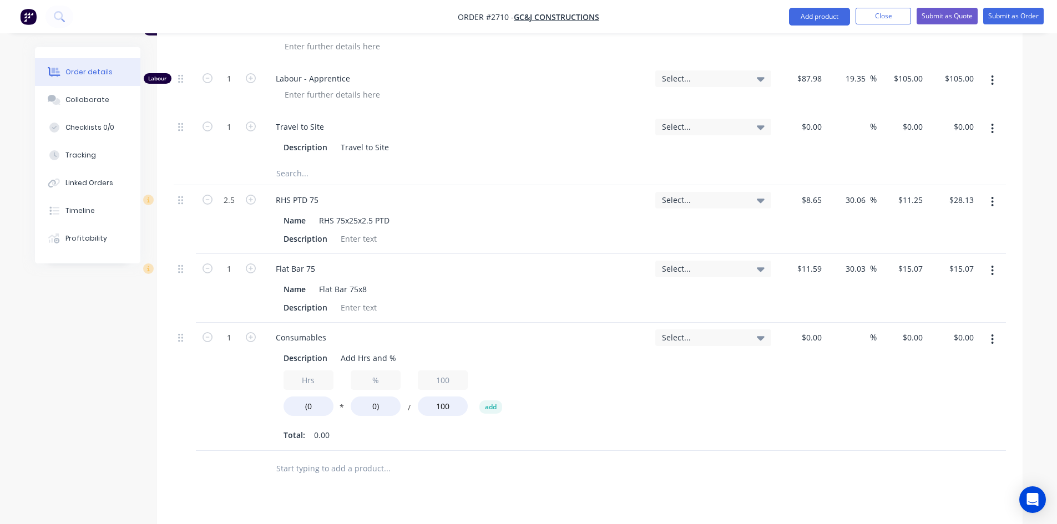
click at [994, 329] on button "button" at bounding box center [992, 339] width 26 height 20
click at [960, 427] on div "Delete" at bounding box center [952, 435] width 85 height 16
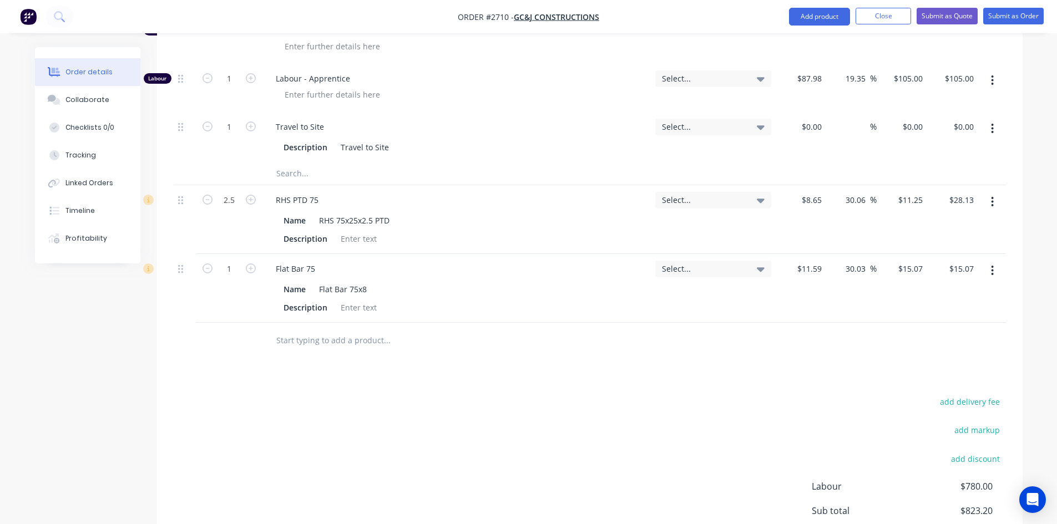
click at [322, 331] on input "text" at bounding box center [387, 340] width 222 height 22
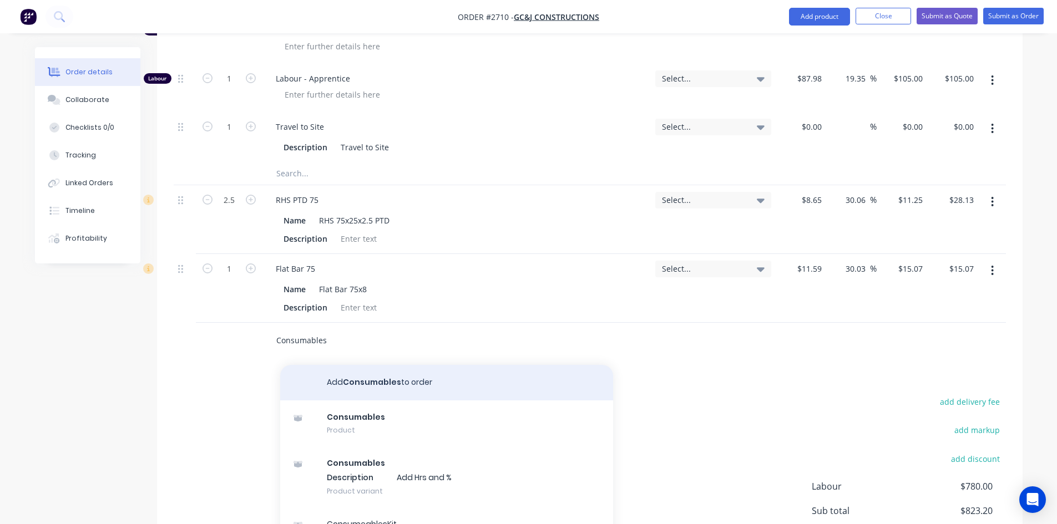
type input "Consumables"
click at [379, 365] on button "Add Consumables to order" at bounding box center [446, 382] width 333 height 35
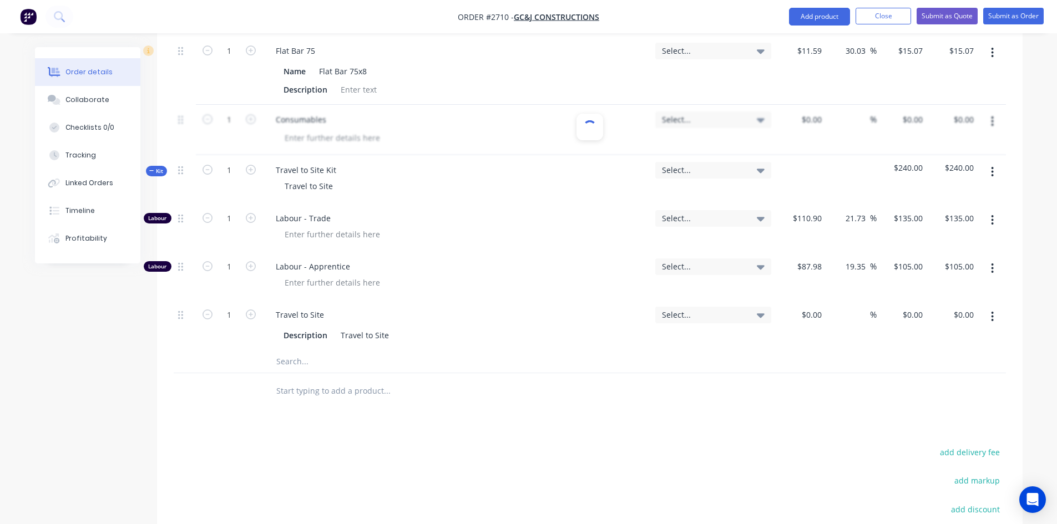
click at [990, 162] on button "button" at bounding box center [992, 172] width 26 height 20
click at [934, 260] on div "Delete" at bounding box center [952, 268] width 85 height 16
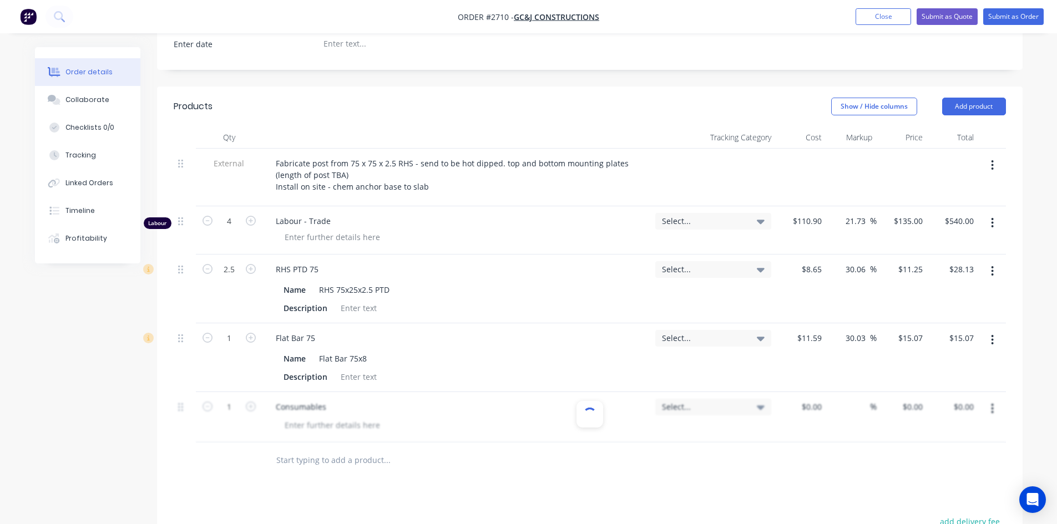
scroll to position [489, 0]
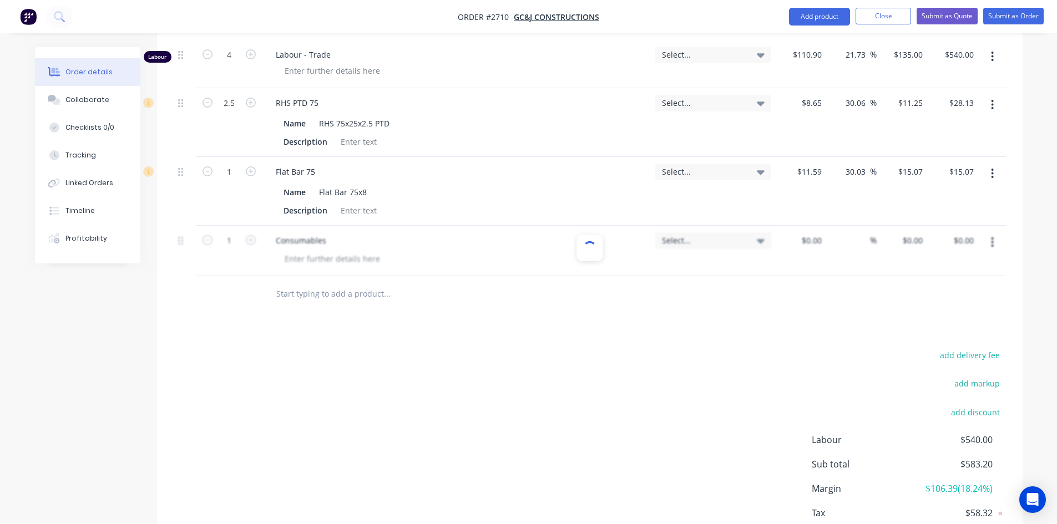
click at [323, 243] on div at bounding box center [590, 251] width 832 height 50
click at [346, 285] on input "text" at bounding box center [387, 294] width 222 height 22
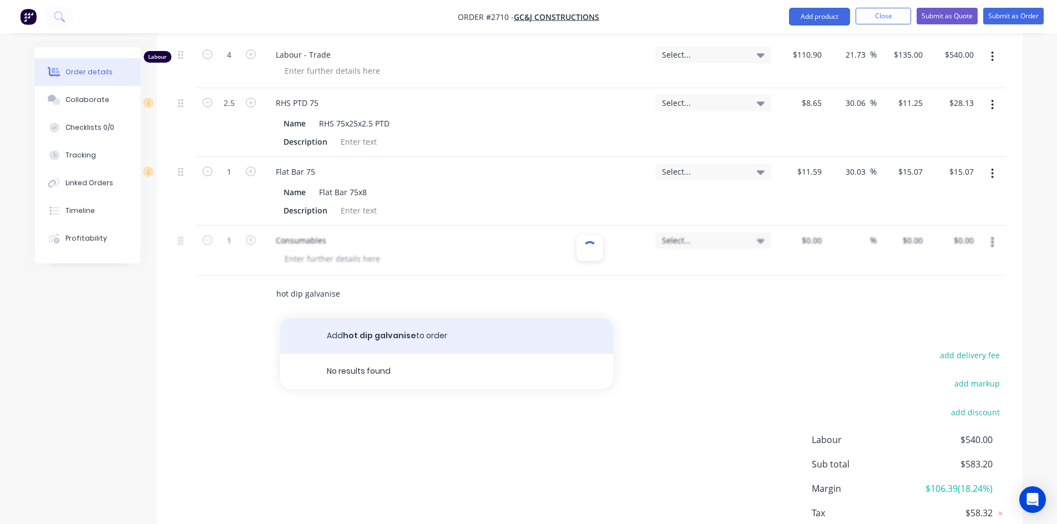
type input "hot dip galvanise"
click at [367, 318] on button "Add hot dip galvanise to order" at bounding box center [446, 335] width 333 height 35
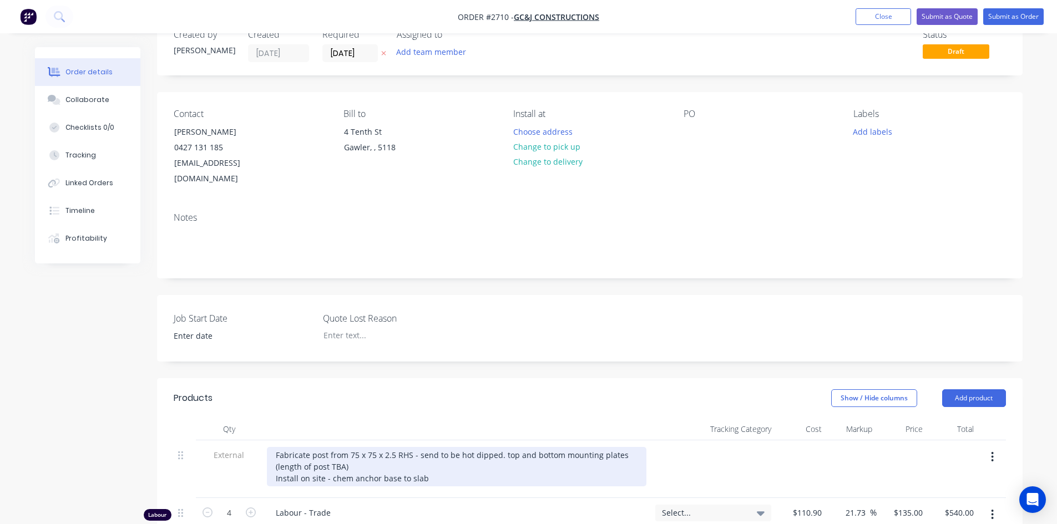
scroll to position [388, 0]
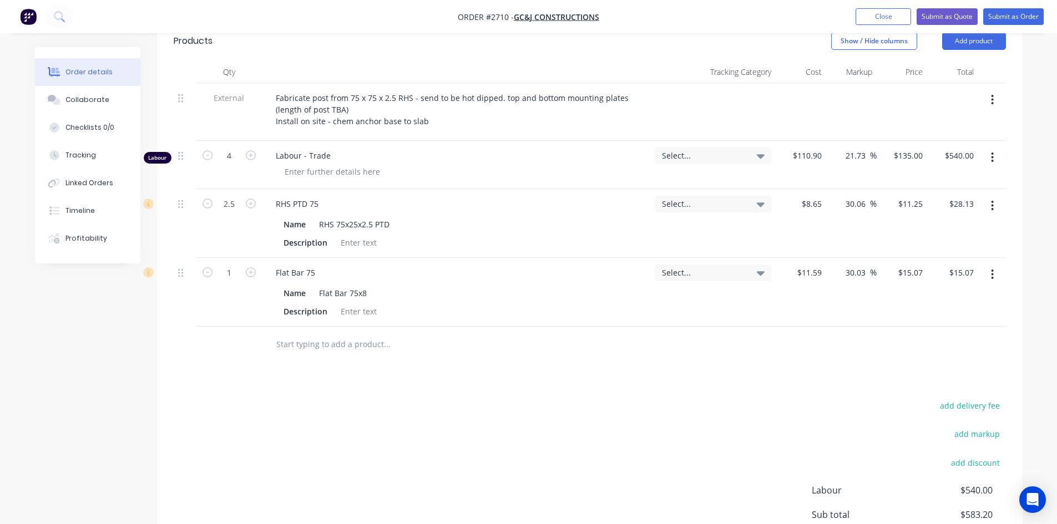
click at [348, 333] on input "text" at bounding box center [387, 344] width 222 height 22
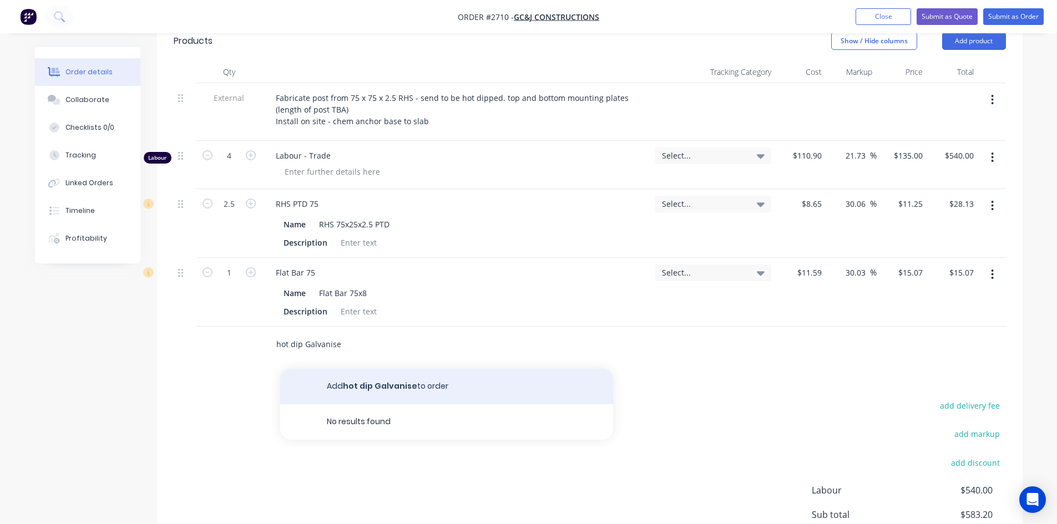
type input "hot dip Galvanise"
click at [354, 369] on button "Add hot dip Galvanise to order" at bounding box center [446, 386] width 333 height 35
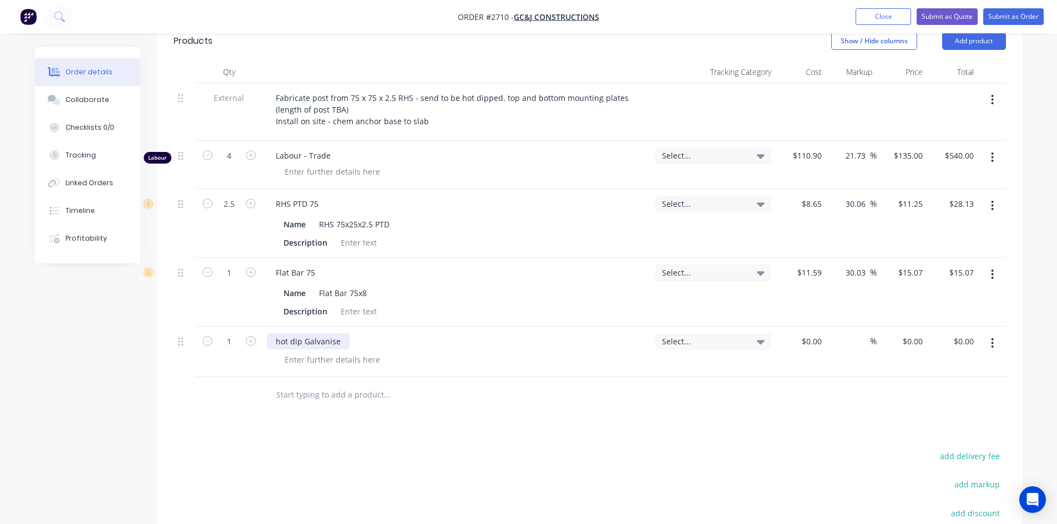
click at [279, 333] on div "hot dip Galvanise" at bounding box center [308, 341] width 83 height 16
click at [295, 333] on div "Hot dip Galvanise" at bounding box center [308, 341] width 83 height 16
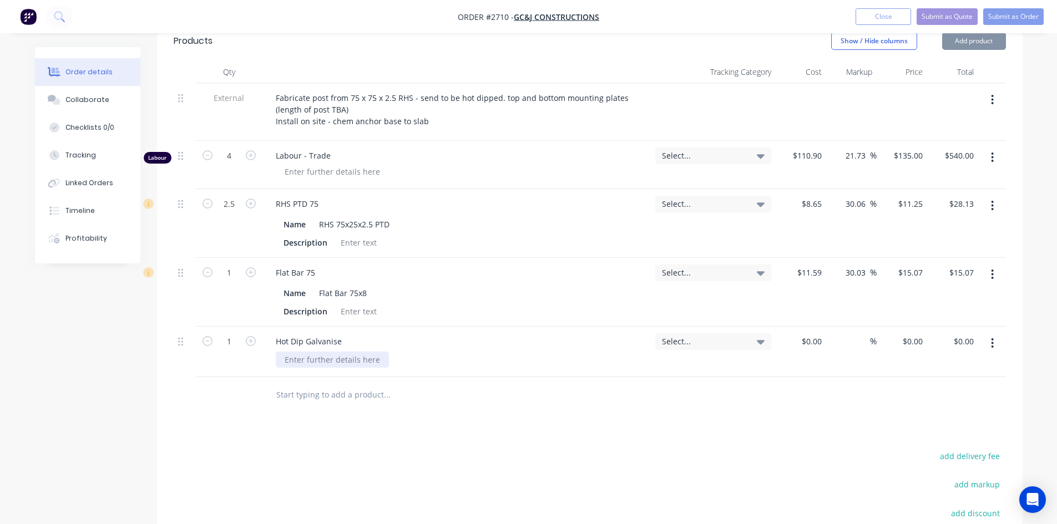
click at [364, 352] on div at bounding box center [332, 360] width 113 height 16
click at [355, 352] on div at bounding box center [332, 360] width 113 height 16
click at [571, 384] on div at bounding box center [433, 395] width 333 height 22
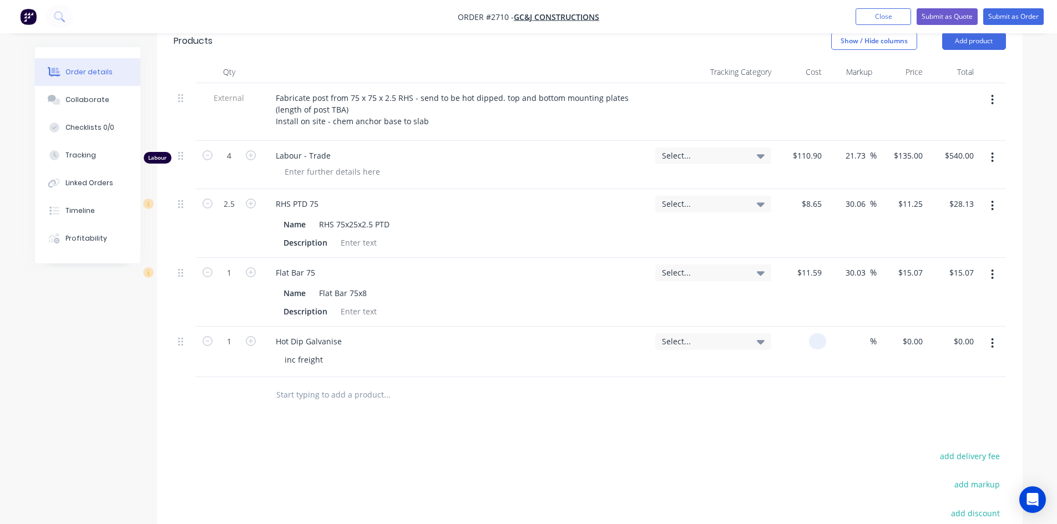
click at [821, 333] on input at bounding box center [819, 341] width 13 height 16
type input "$100.00"
click at [858, 333] on input at bounding box center [863, 341] width 13 height 16
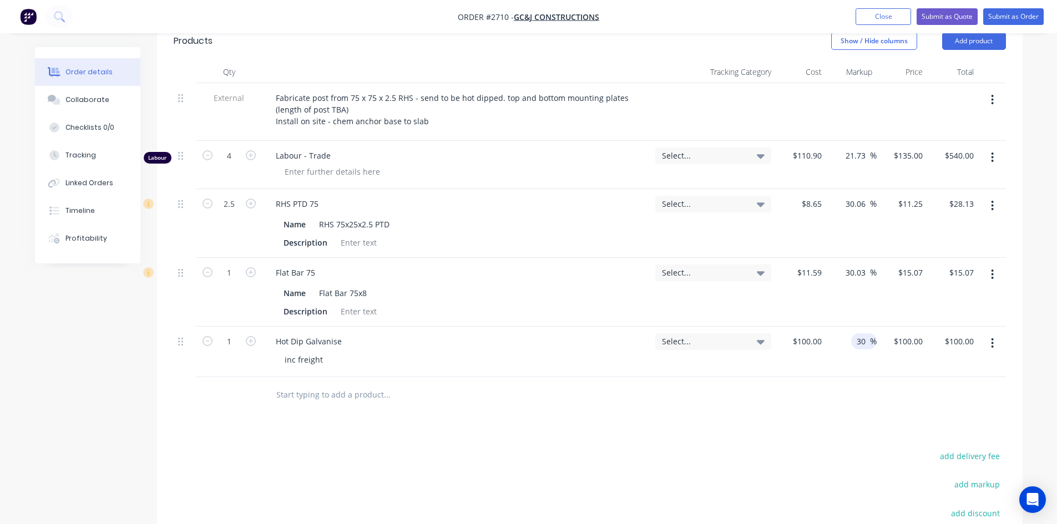
type input "30"
type input "$130.00"
click at [845, 387] on div at bounding box center [590, 395] width 832 height 36
click at [307, 164] on div "Labour - Trade" at bounding box center [456, 165] width 388 height 48
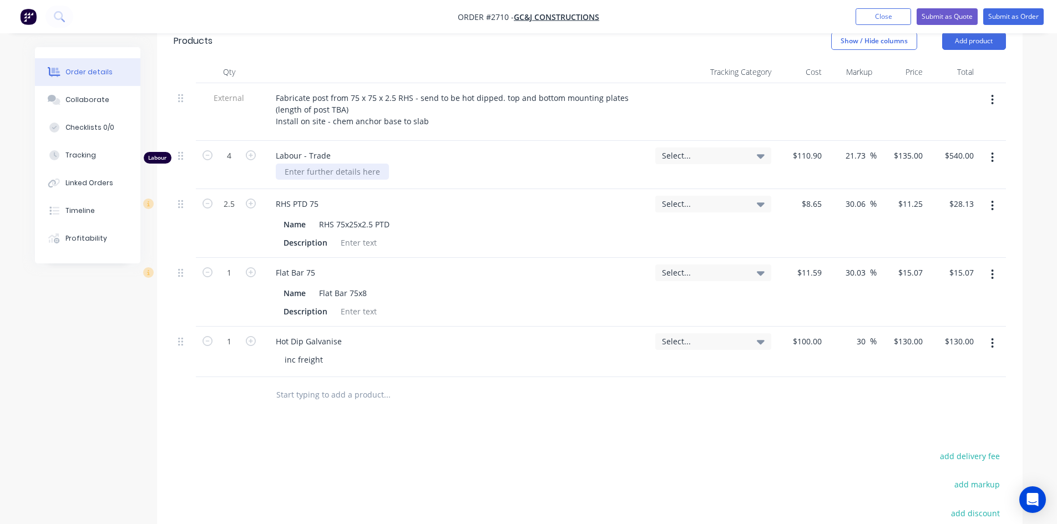
click at [309, 164] on div at bounding box center [332, 172] width 113 height 16
click at [250, 150] on icon "button" at bounding box center [251, 155] width 10 height 10
type input "5"
type input "$675.00"
click at [250, 150] on icon "button" at bounding box center [251, 155] width 10 height 10
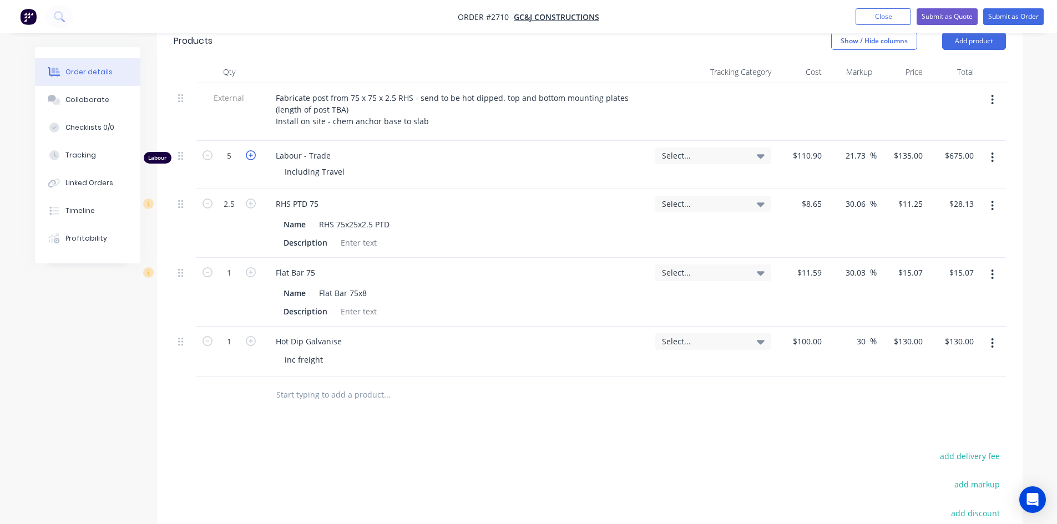
type input "6"
type input "$810.00"
click at [518, 422] on div "Products Show / Hide columns Add product Qty Tracking Category Cost Markup Pric…" at bounding box center [589, 350] width 865 height 658
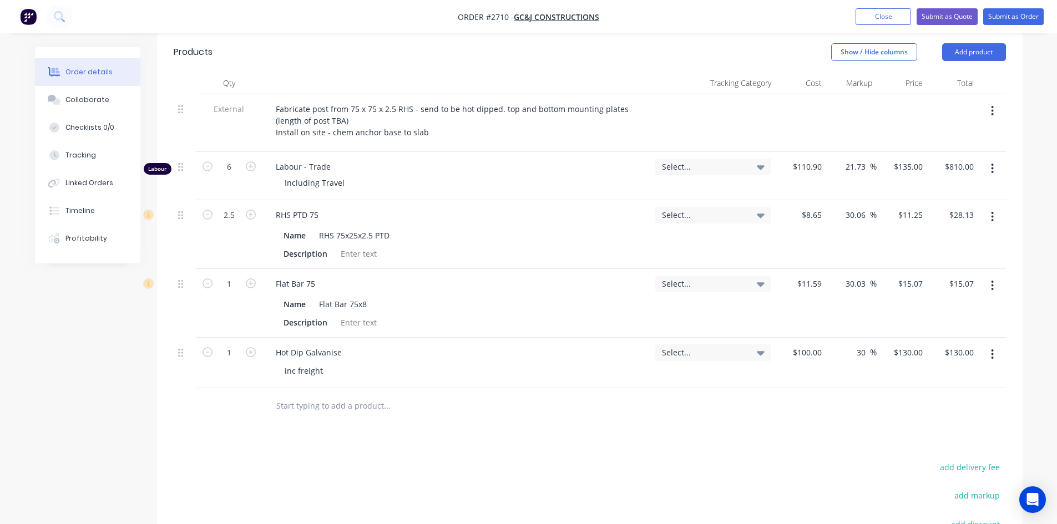
scroll to position [378, 0]
click at [355, 394] on input "text" at bounding box center [387, 405] width 222 height 22
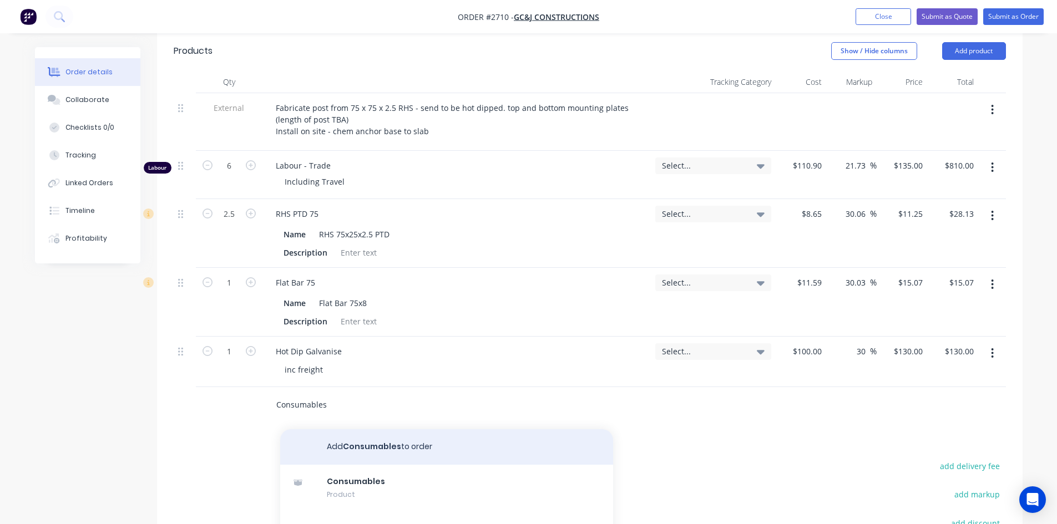
type input "Consumables"
click at [375, 429] on button "Add Consumables to order" at bounding box center [446, 446] width 333 height 35
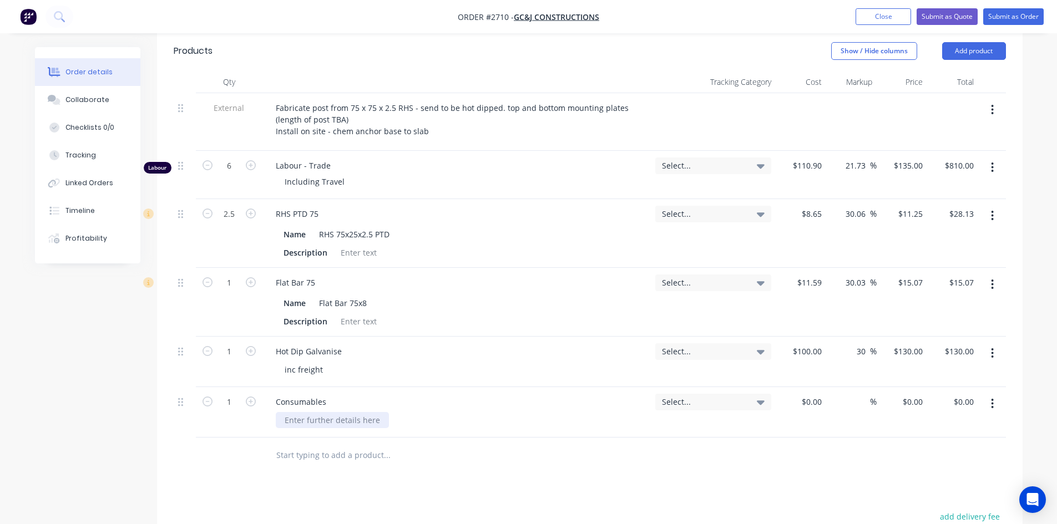
click at [322, 412] on div at bounding box center [332, 420] width 113 height 16
click at [465, 444] on input "text" at bounding box center [387, 455] width 222 height 22
click at [815, 394] on input at bounding box center [813, 402] width 26 height 16
type input "$100.00"
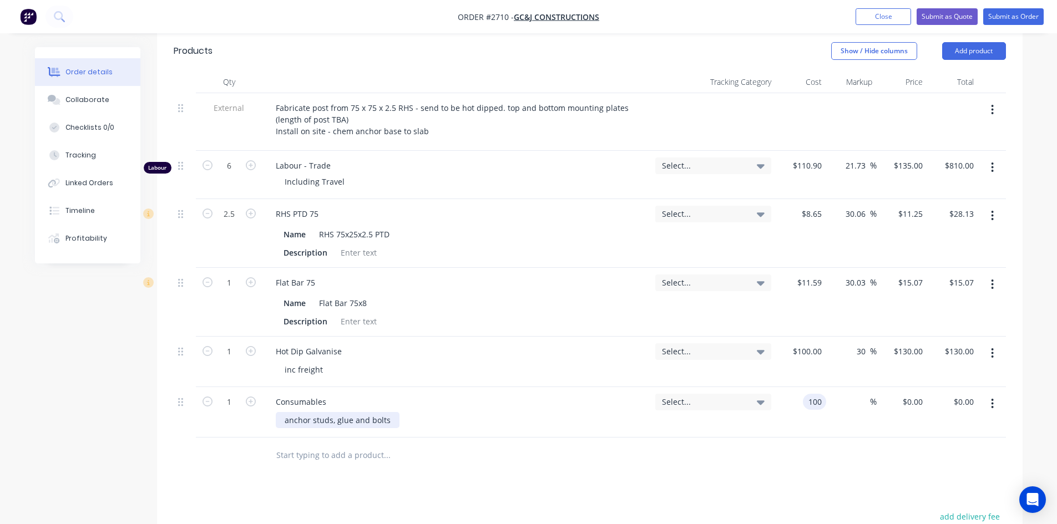
type input "$100.00"
click at [281, 412] on div "anchor studs, glue and bolts" at bounding box center [338, 420] width 124 height 16
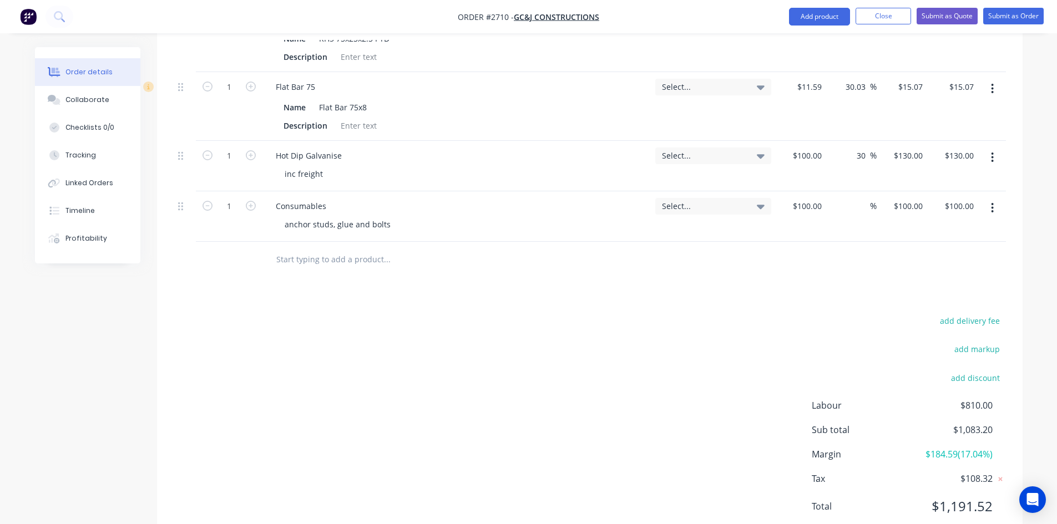
scroll to position [595, 0]
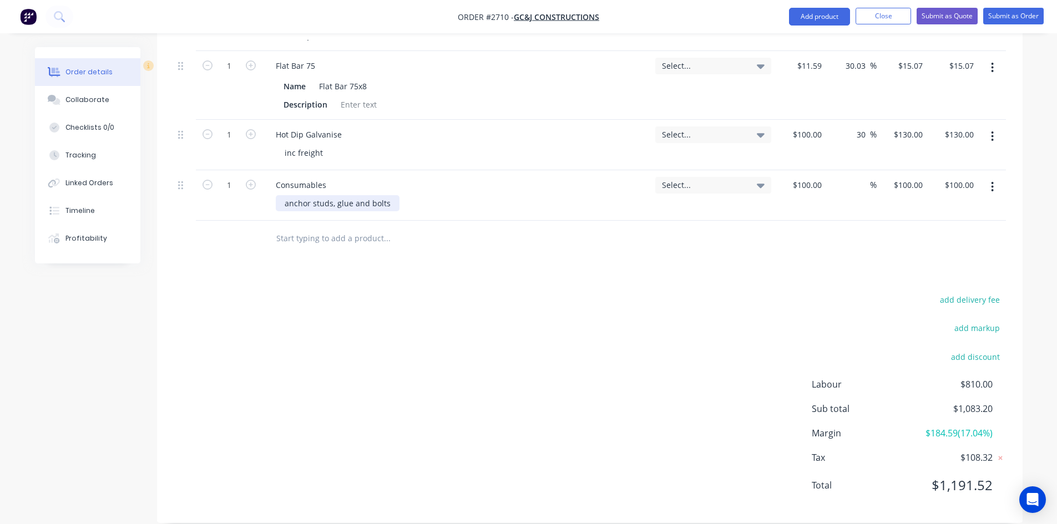
click at [284, 195] on div "anchor studs, glue and bolts" at bounding box center [338, 203] width 124 height 16
click at [631, 297] on div "add delivery fee add markup add discount Labour $810.00 Sub total $1,083.20 Mar…" at bounding box center [590, 399] width 832 height 214
click at [855, 177] on div "%" at bounding box center [865, 185] width 24 height 16
type input "20"
type input "$120.00"
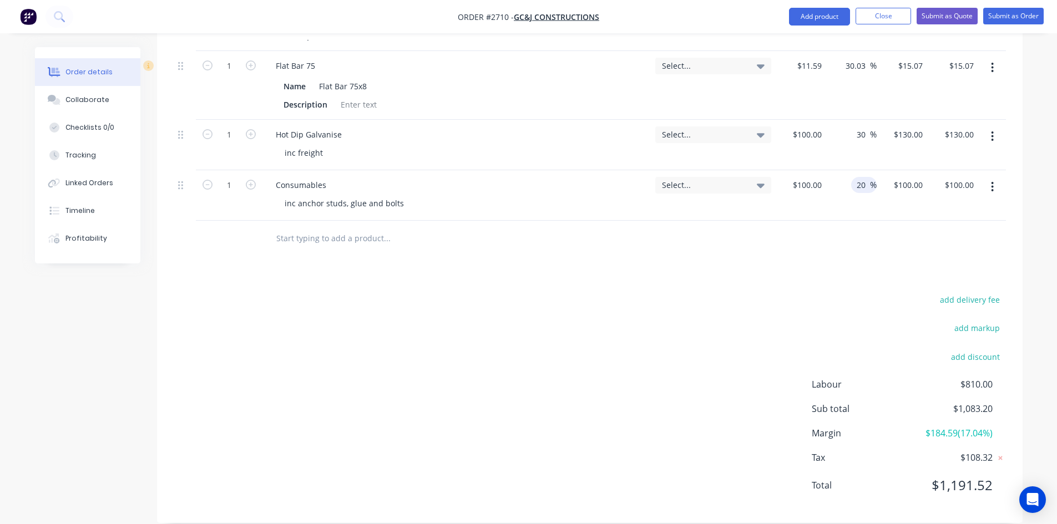
type input "$120.00"
click at [747, 275] on div "Products Show / Hide columns Add product Qty Tracking Category Cost Markup Pric…" at bounding box center [589, 168] width 865 height 709
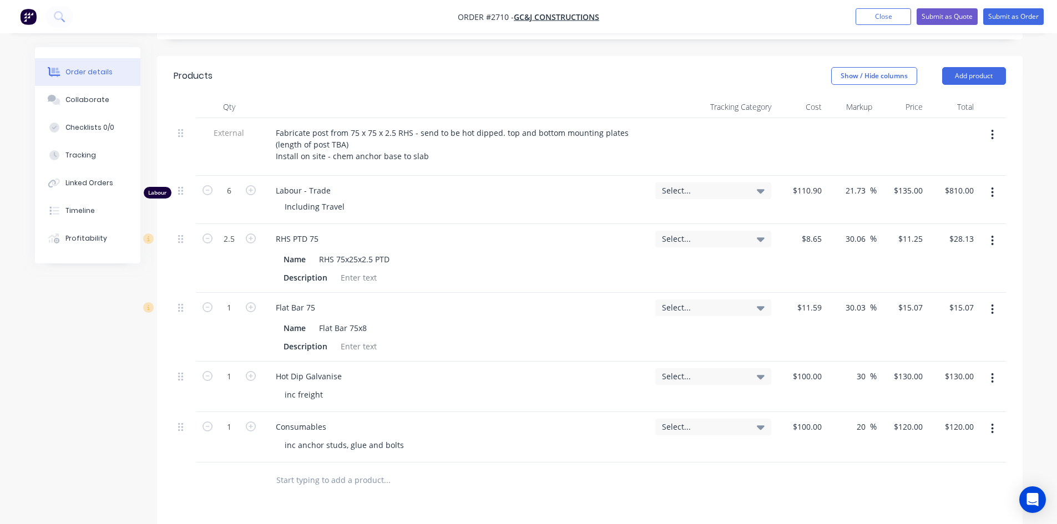
scroll to position [318, 0]
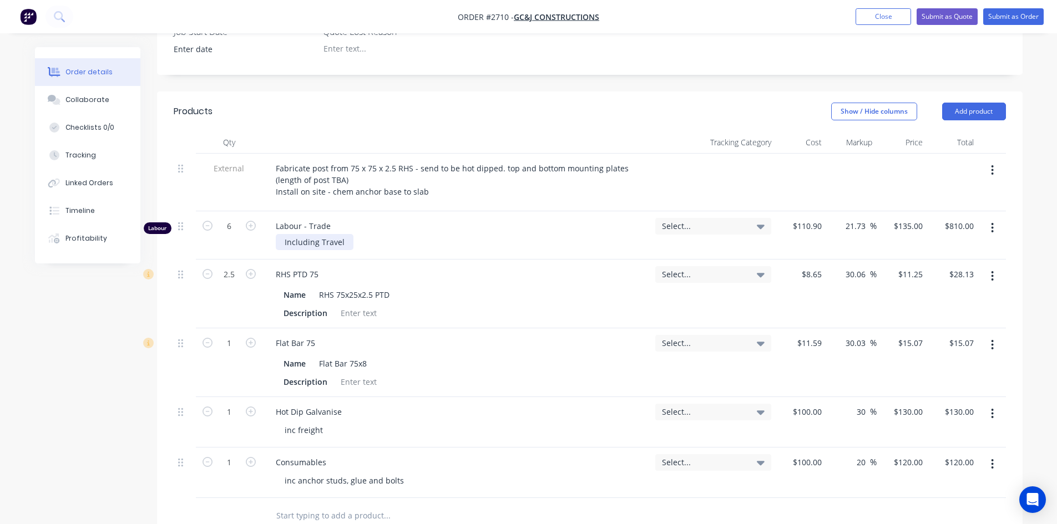
click at [338, 234] on div "Including Travel" at bounding box center [315, 242] width 78 height 16
click at [531, 335] on div "Flat Bar 75" at bounding box center [456, 343] width 379 height 16
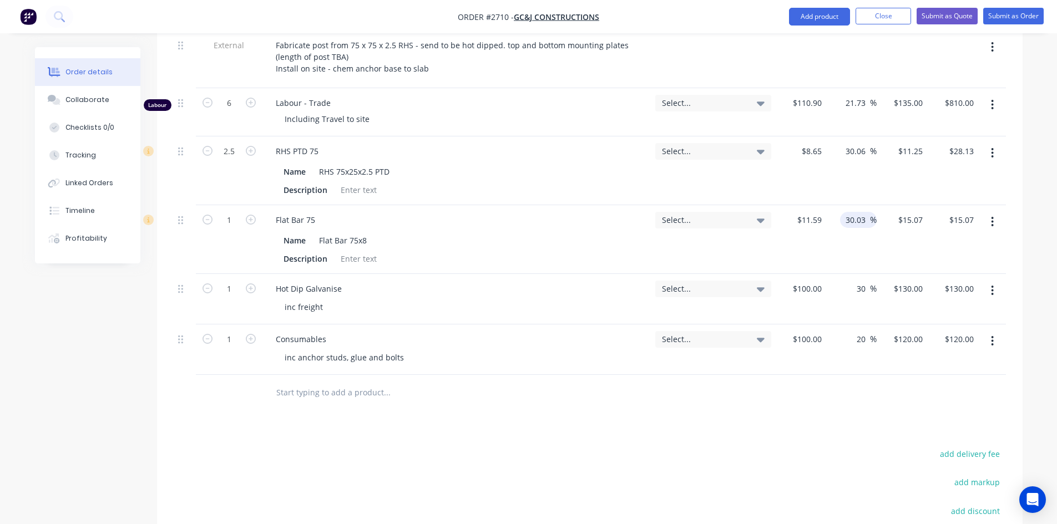
scroll to position [262, 0]
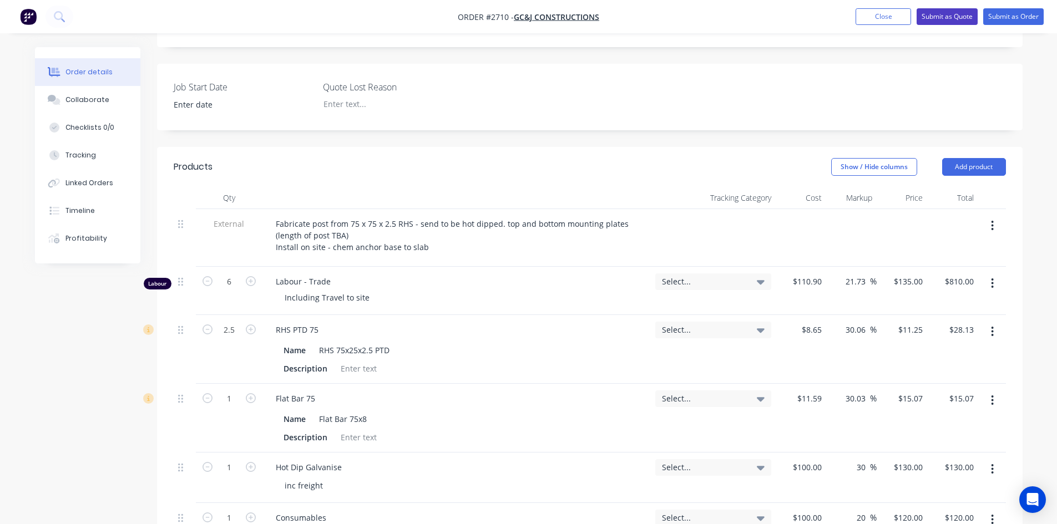
click at [961, 15] on button "Submit as Quote" at bounding box center [946, 16] width 61 height 17
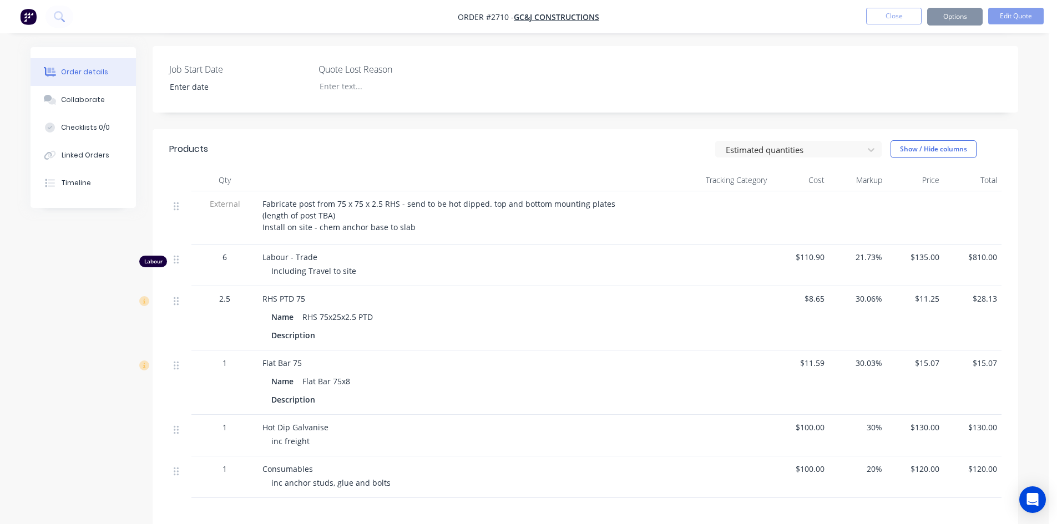
scroll to position [0, 0]
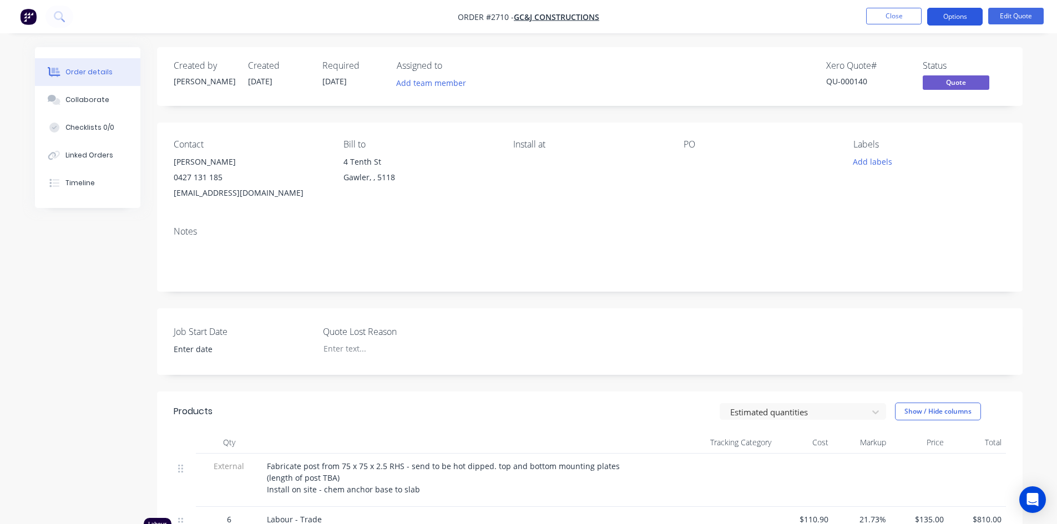
click at [929, 12] on button "Options" at bounding box center [954, 17] width 55 height 18
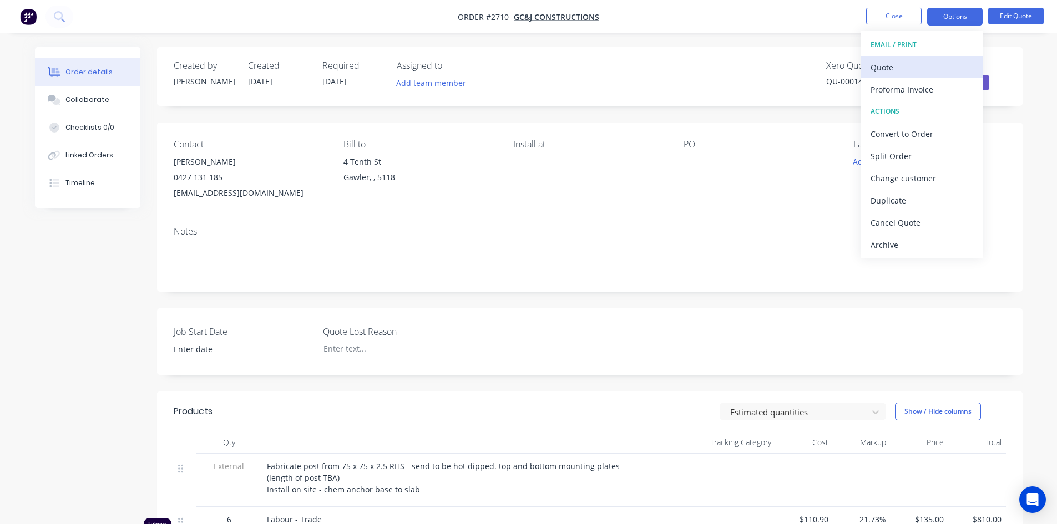
click at [897, 69] on div "Quote" at bounding box center [921, 67] width 102 height 16
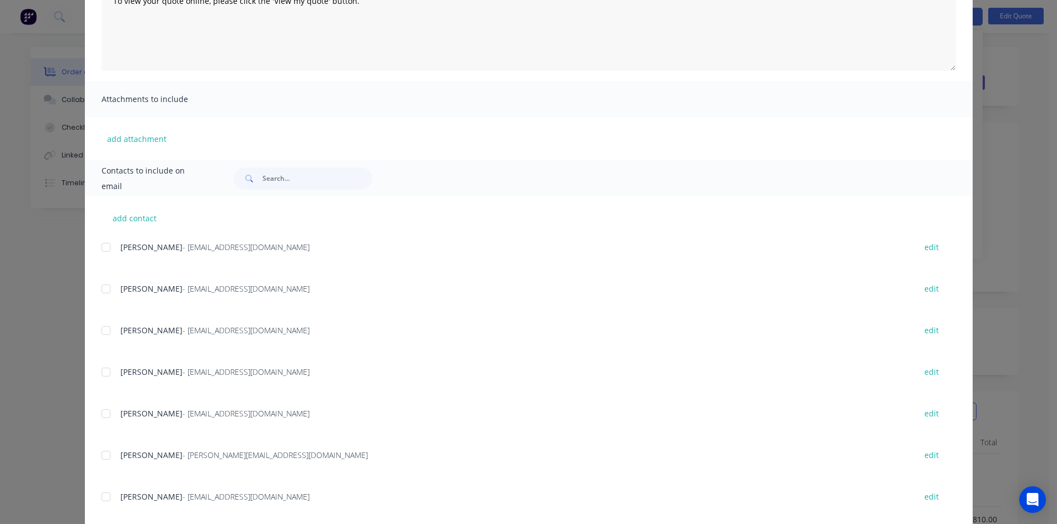
scroll to position [189, 0]
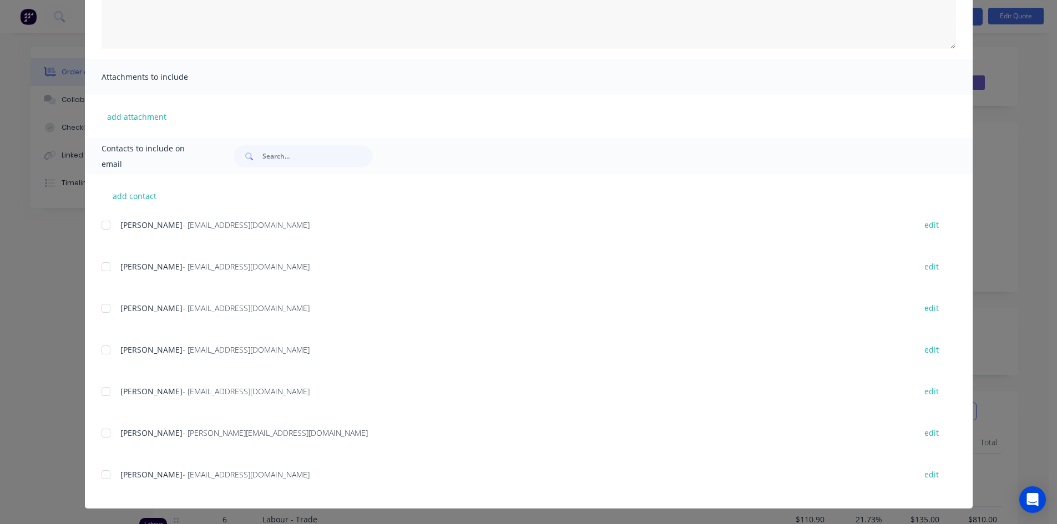
click at [100, 476] on div at bounding box center [106, 475] width 22 height 22
click at [101, 434] on div at bounding box center [106, 433] width 22 height 22
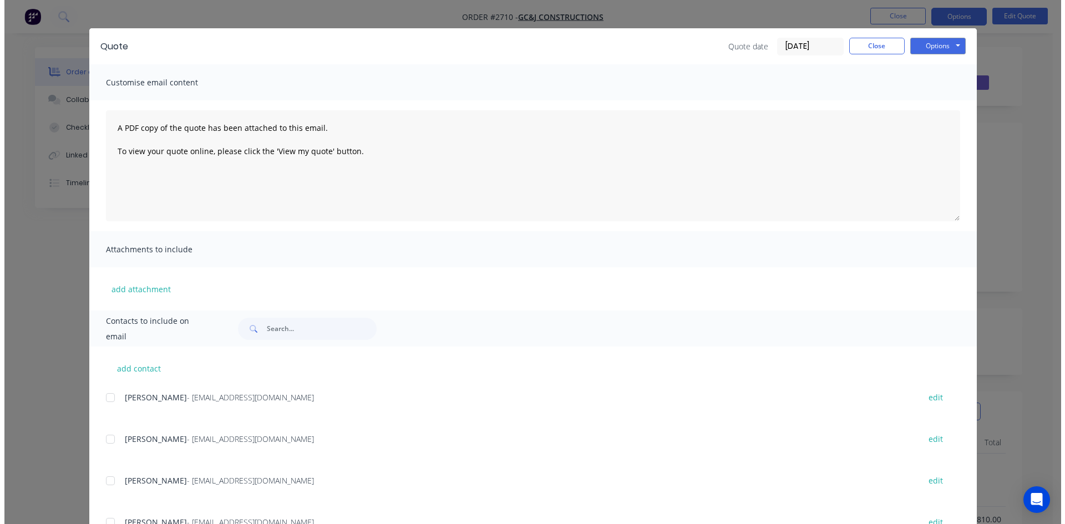
scroll to position [0, 0]
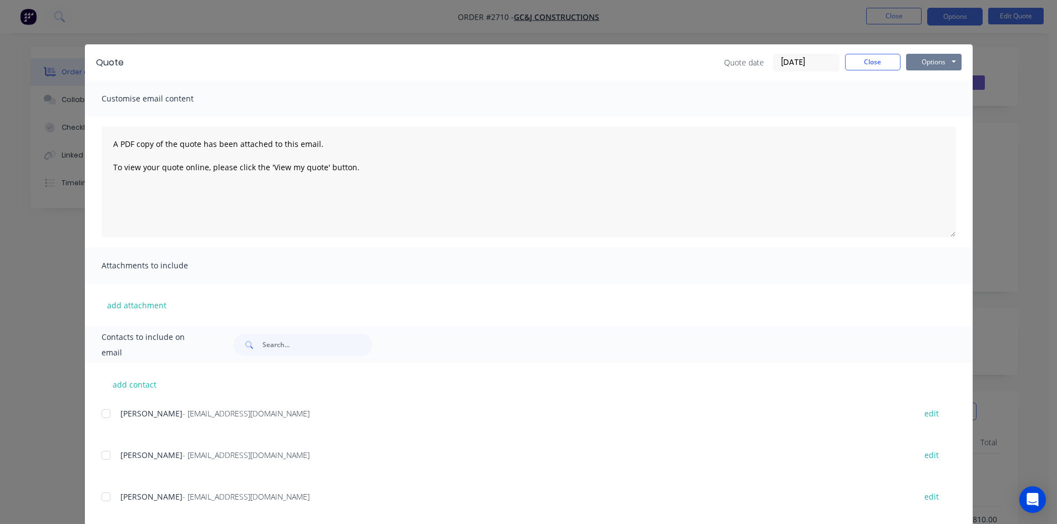
click at [938, 54] on button "Options" at bounding box center [933, 62] width 55 height 17
click at [936, 119] on button "Email" at bounding box center [941, 118] width 71 height 18
click at [850, 64] on button "Close" at bounding box center [872, 62] width 55 height 17
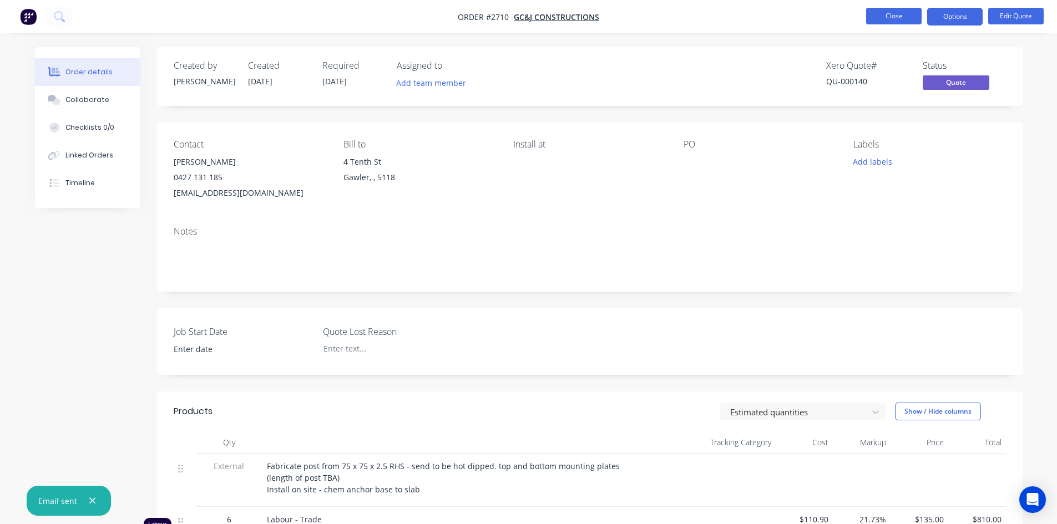
click at [895, 10] on button "Close" at bounding box center [893, 16] width 55 height 17
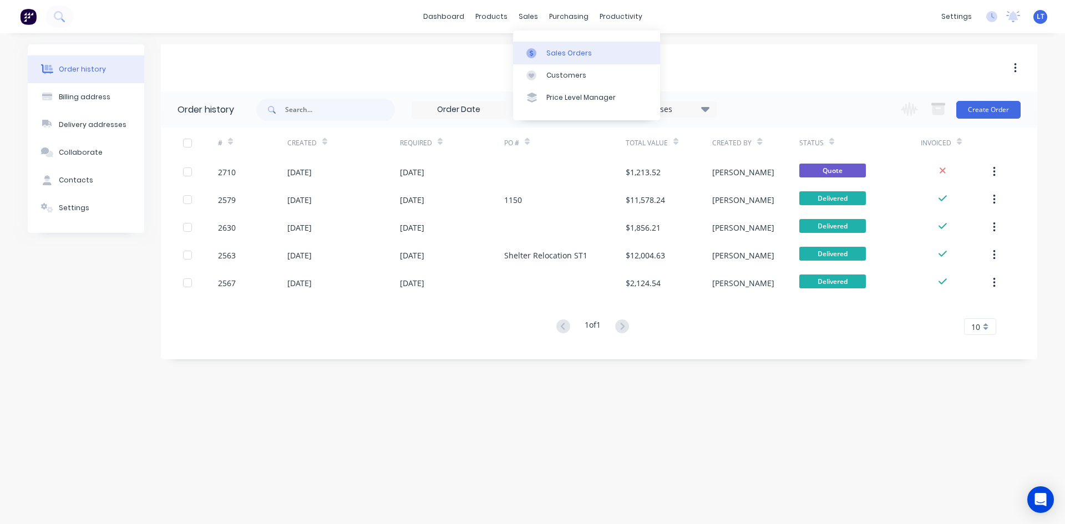
click at [577, 58] on div "Sales Orders" at bounding box center [568, 53] width 45 height 10
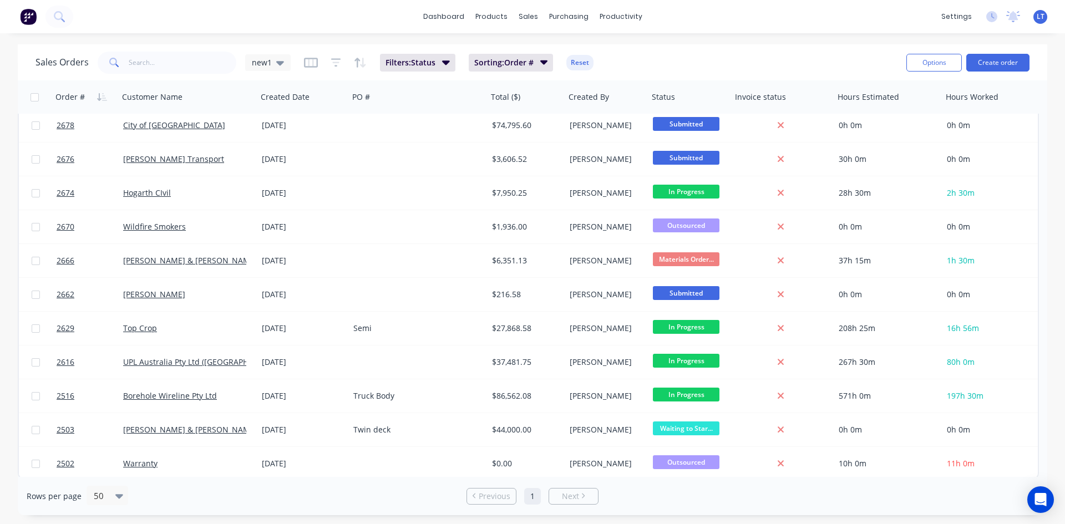
scroll to position [347, 0]
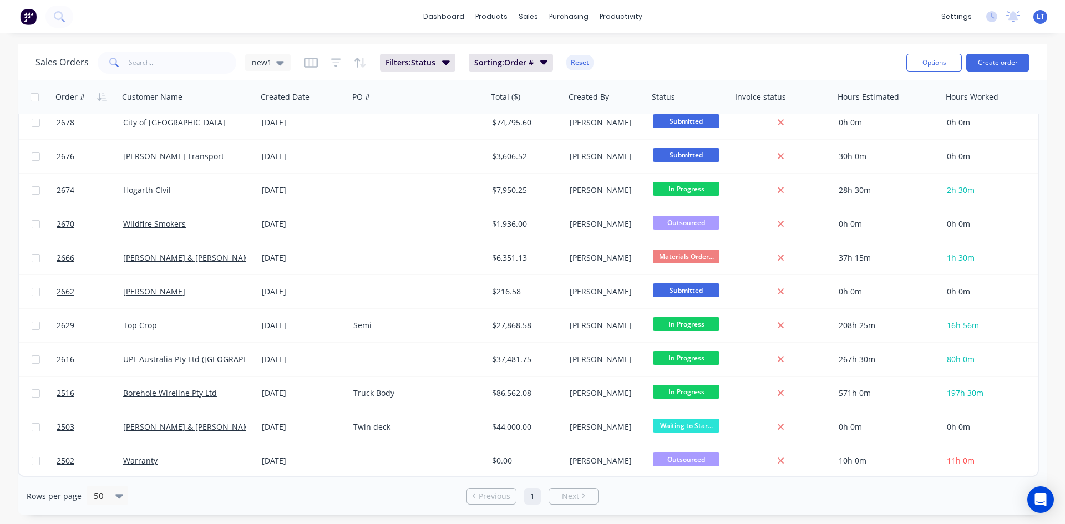
click at [429, 486] on div "Rows per page 50 Previous 1 Next" at bounding box center [532, 496] width 1029 height 38
